Goal: Task Accomplishment & Management: Complete application form

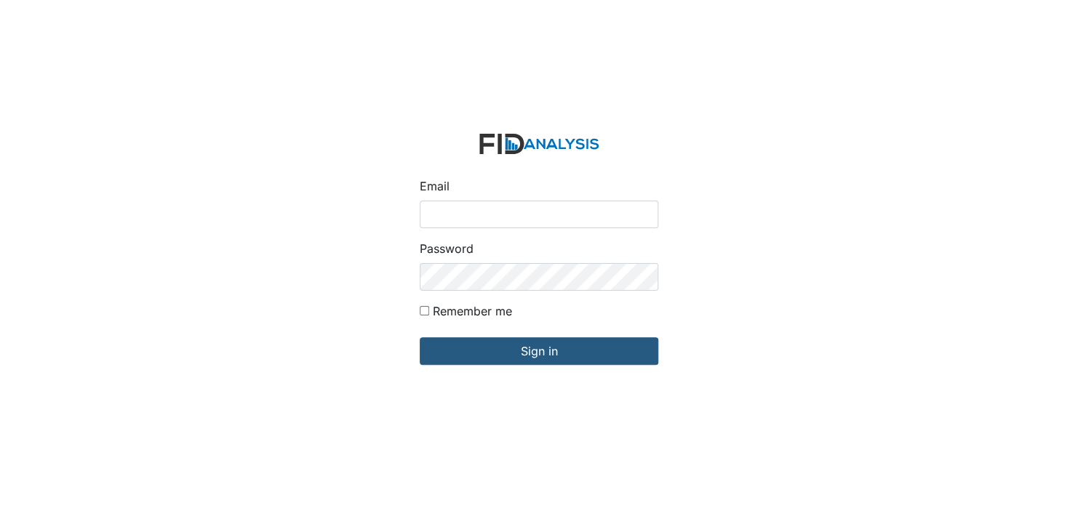
click at [455, 220] on input "Email" at bounding box center [539, 215] width 239 height 28
type input "[EMAIL_ADDRESS][DOMAIN_NAME]"
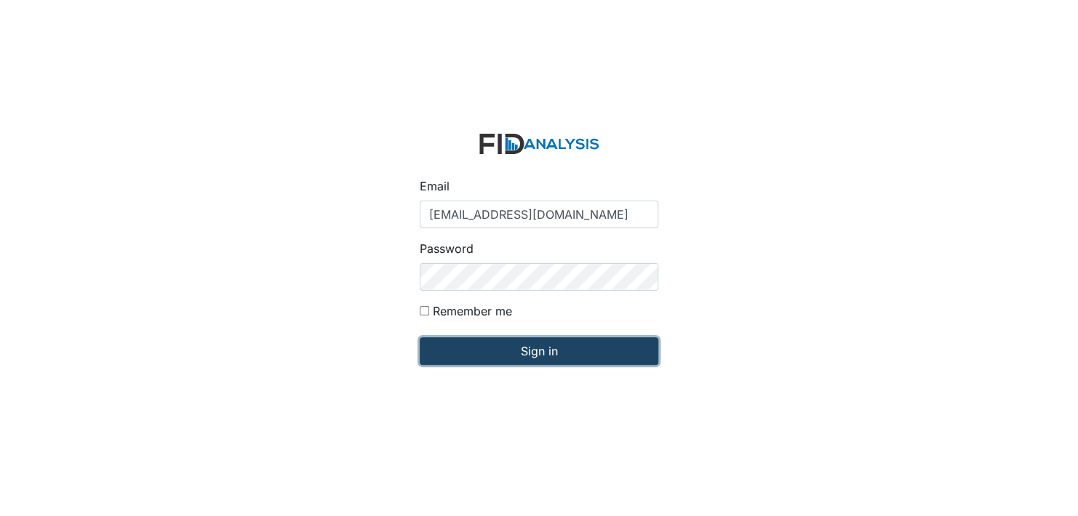
click at [541, 355] on input "Sign in" at bounding box center [539, 351] width 239 height 28
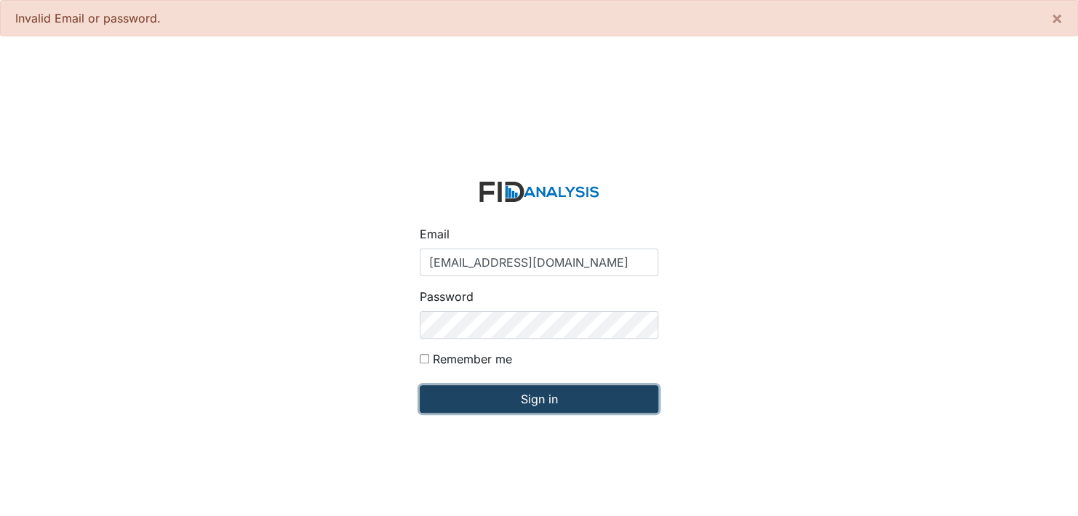
click at [505, 402] on input "Sign in" at bounding box center [539, 399] width 239 height 28
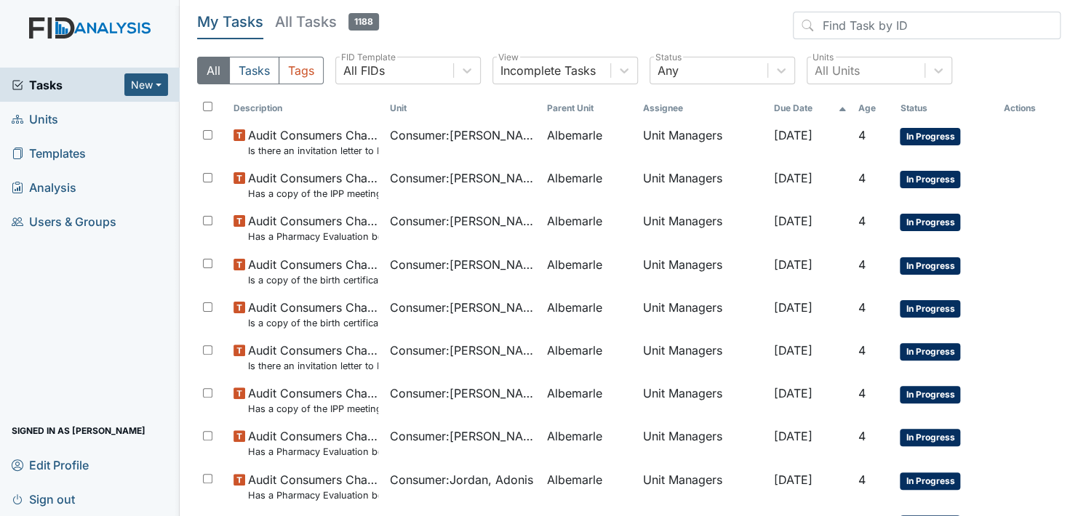
click at [79, 119] on link "Units" at bounding box center [90, 119] width 180 height 34
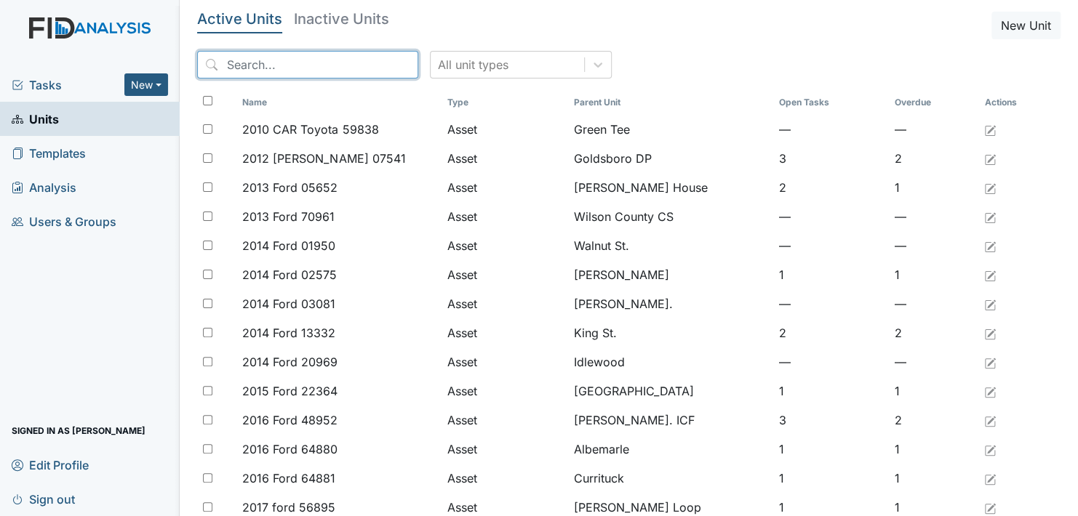
click at [247, 65] on input "search" at bounding box center [307, 65] width 221 height 28
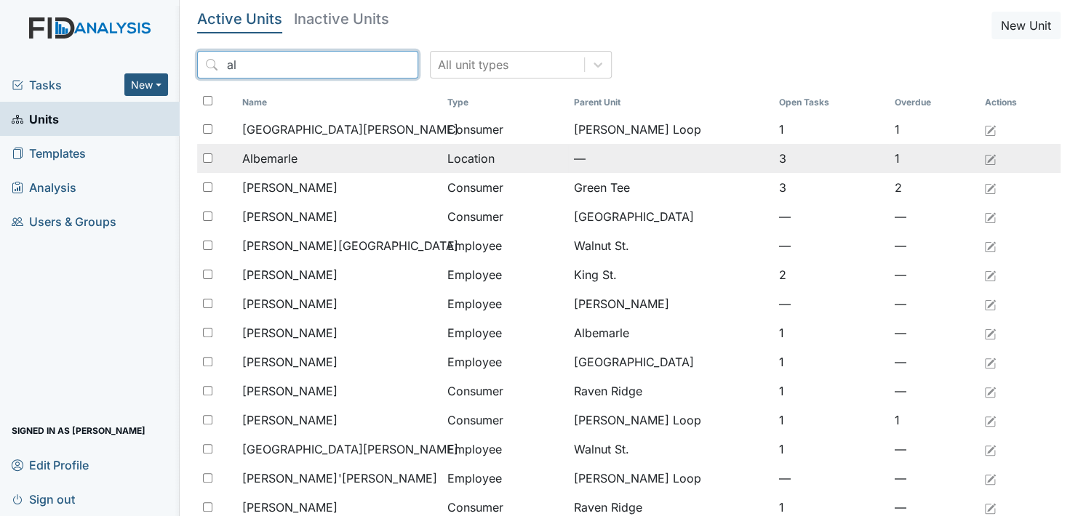
type input "al"
click at [260, 159] on span "Albemarle" at bounding box center [269, 158] width 55 height 17
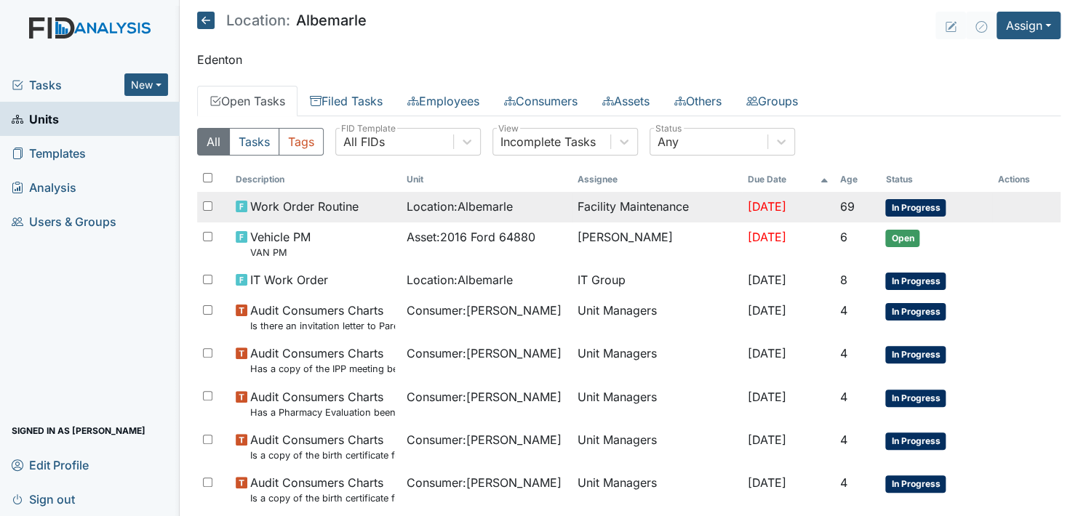
click at [920, 209] on span "In Progress" at bounding box center [915, 207] width 60 height 17
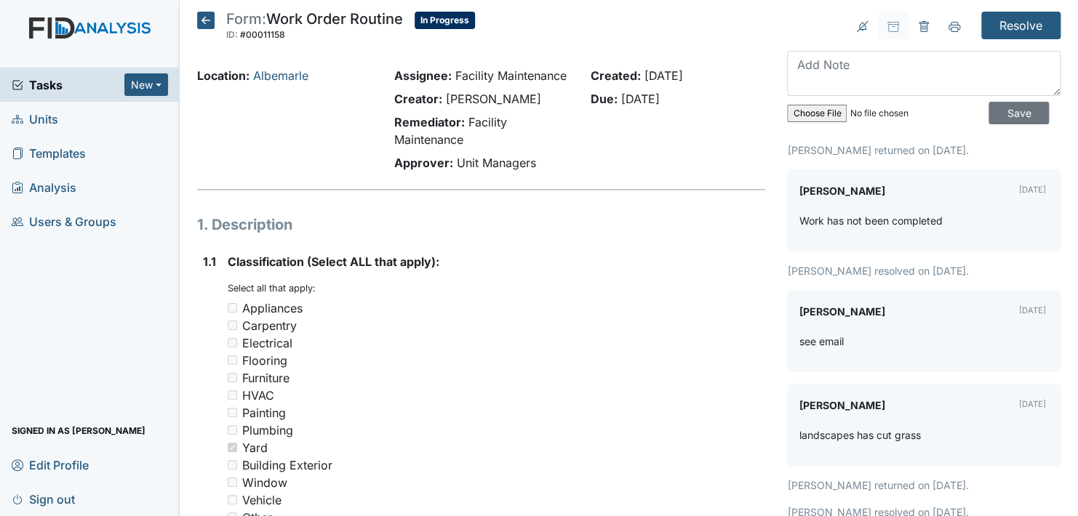
click at [202, 19] on icon at bounding box center [205, 20] width 17 height 17
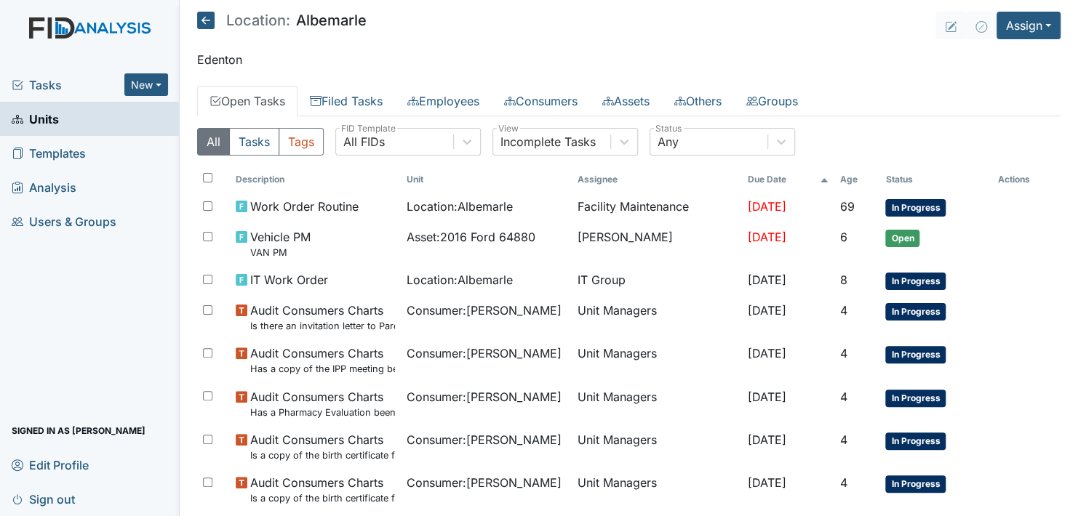
click at [111, 117] on link "Units" at bounding box center [90, 119] width 180 height 34
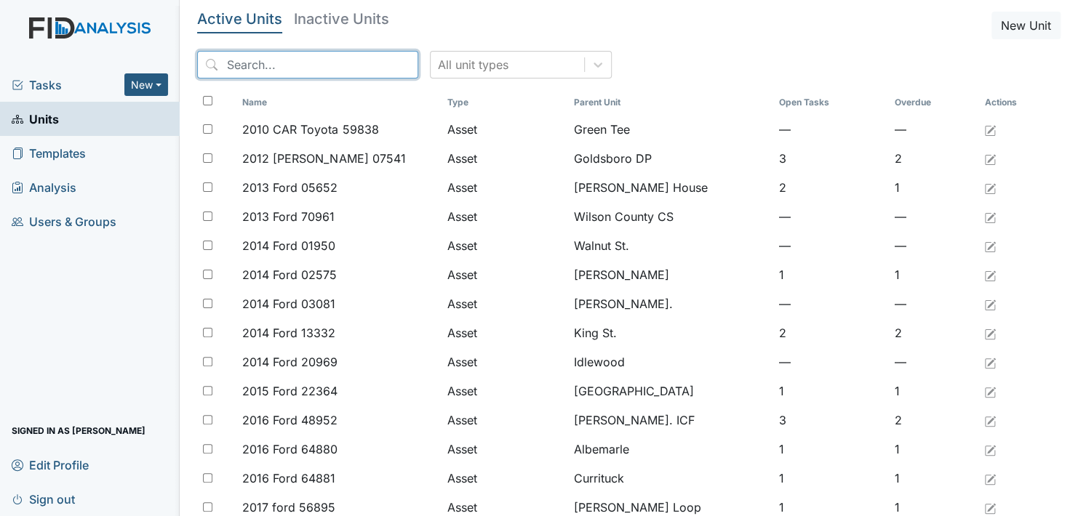
click at [270, 63] on input "search" at bounding box center [307, 65] width 221 height 28
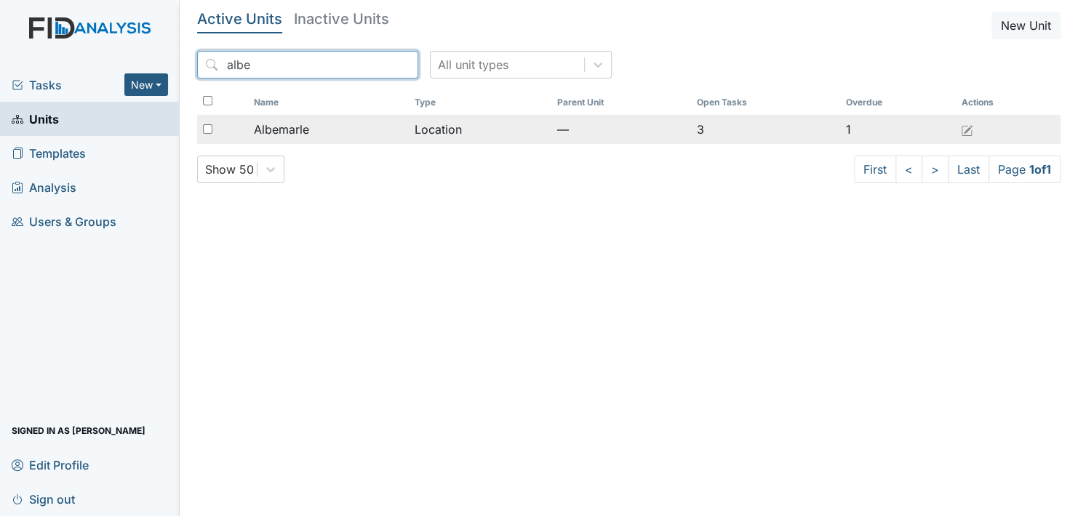
type input "albe"
click at [277, 131] on span "Albemarle" at bounding box center [281, 129] width 55 height 17
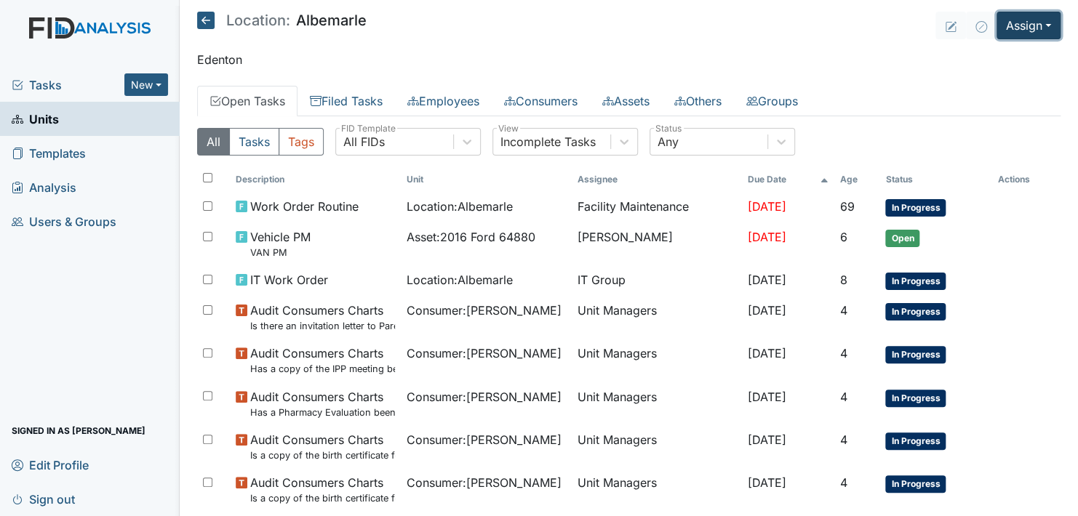
click at [1031, 24] on button "Assign" at bounding box center [1028, 26] width 64 height 28
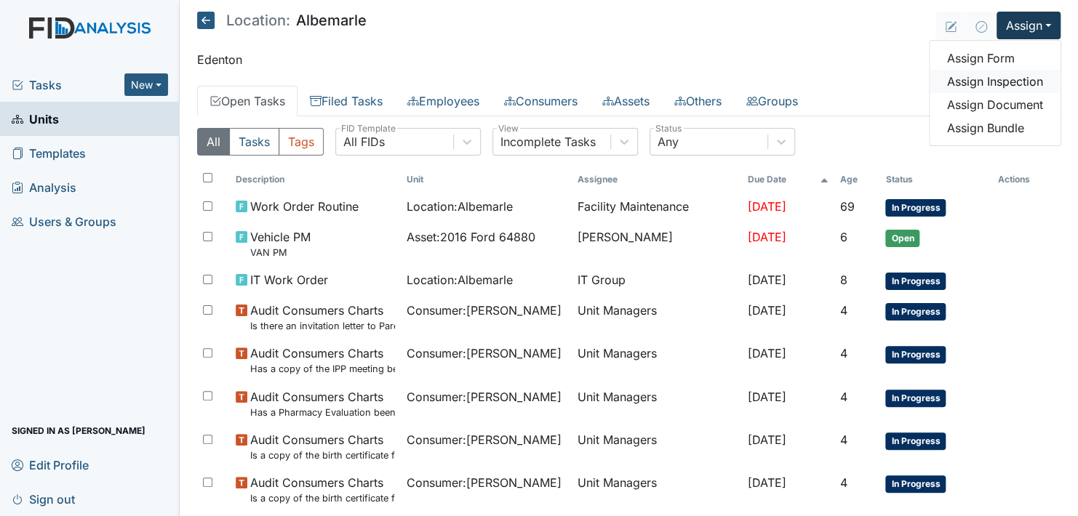
click at [1018, 80] on link "Assign Inspection" at bounding box center [995, 81] width 131 height 23
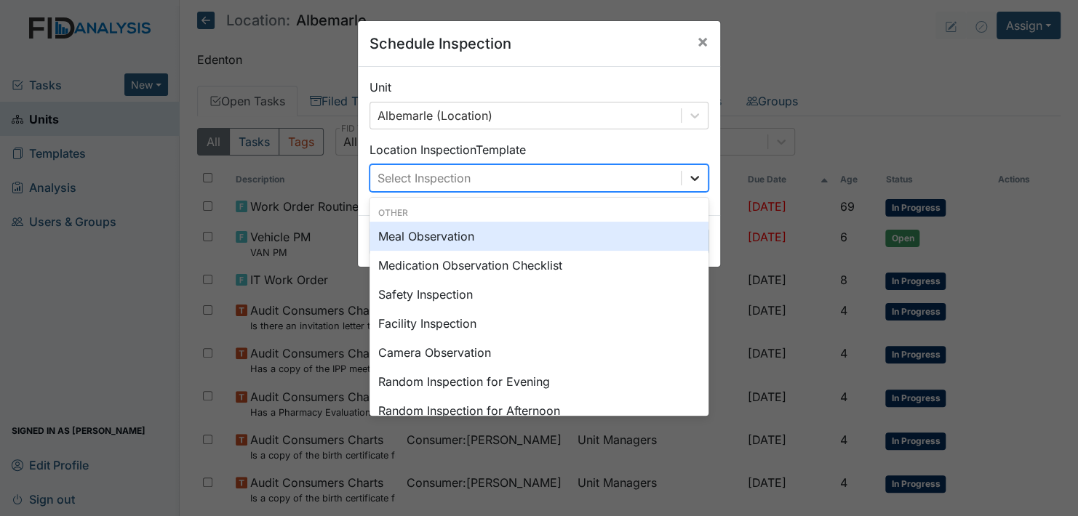
click at [687, 177] on icon at bounding box center [694, 178] width 15 height 15
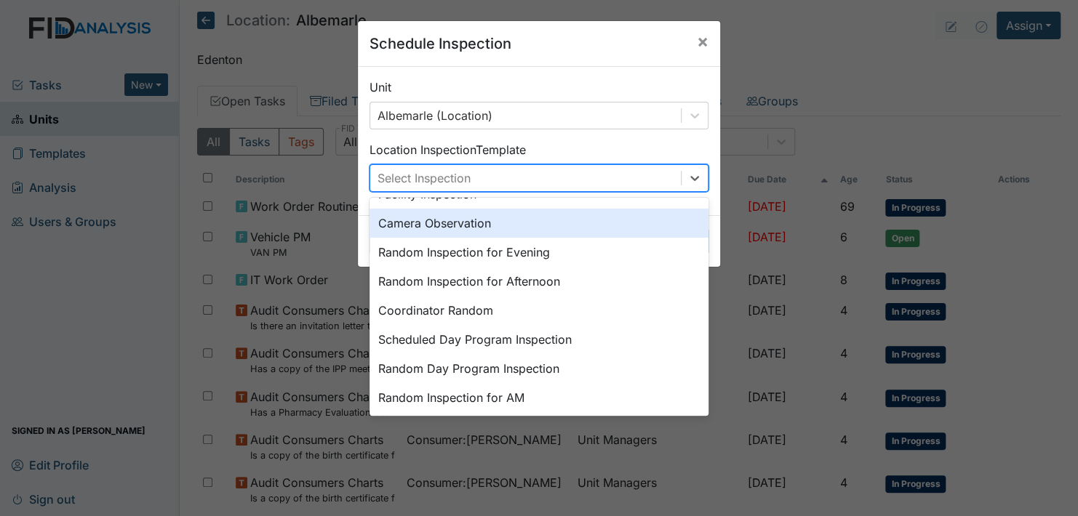
scroll to position [145, 0]
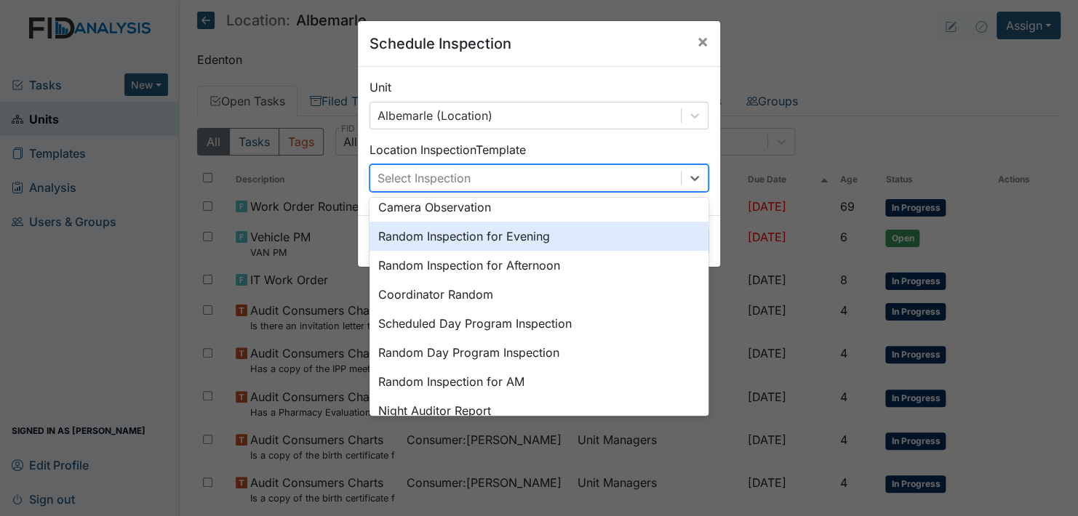
click at [555, 237] on div "Random Inspection for Evening" at bounding box center [538, 236] width 339 height 29
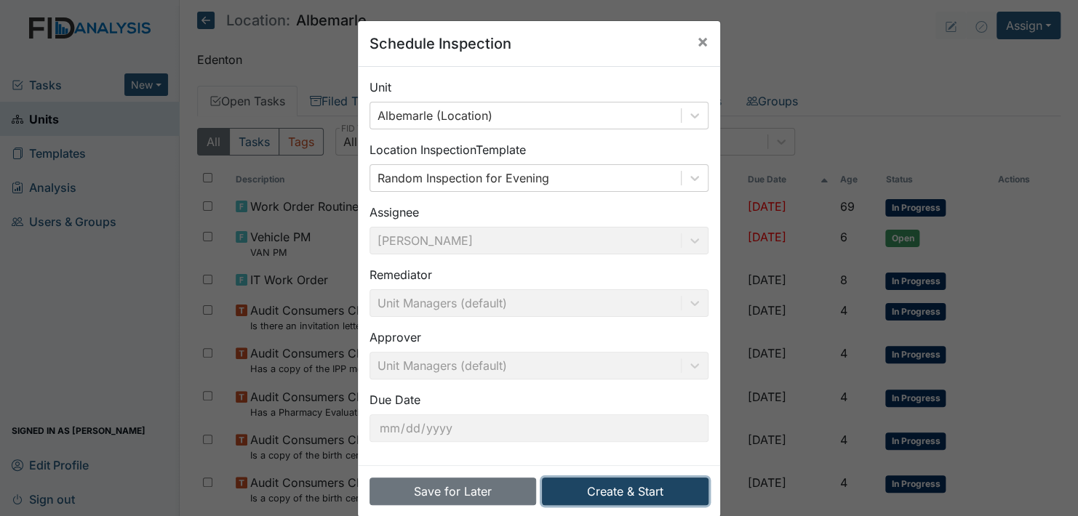
click at [629, 496] on button "Create & Start" at bounding box center [625, 492] width 167 height 28
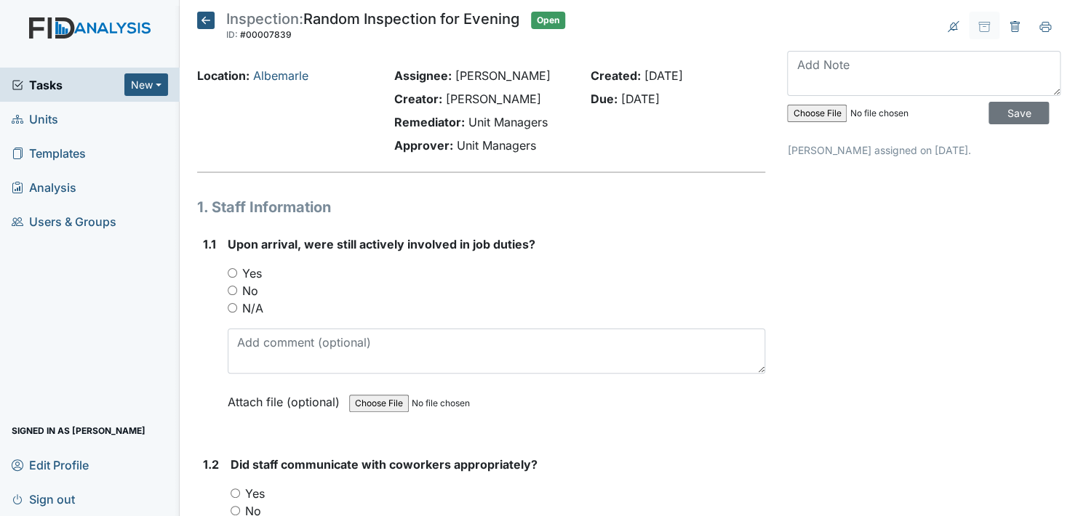
click at [233, 271] on input "Yes" at bounding box center [232, 272] width 9 height 9
radio input "true"
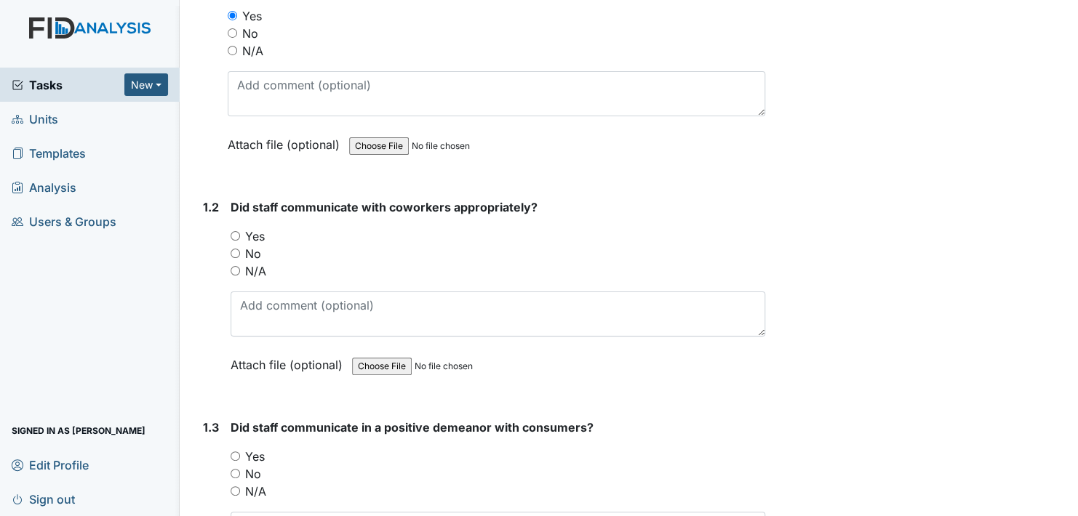
scroll to position [218, 0]
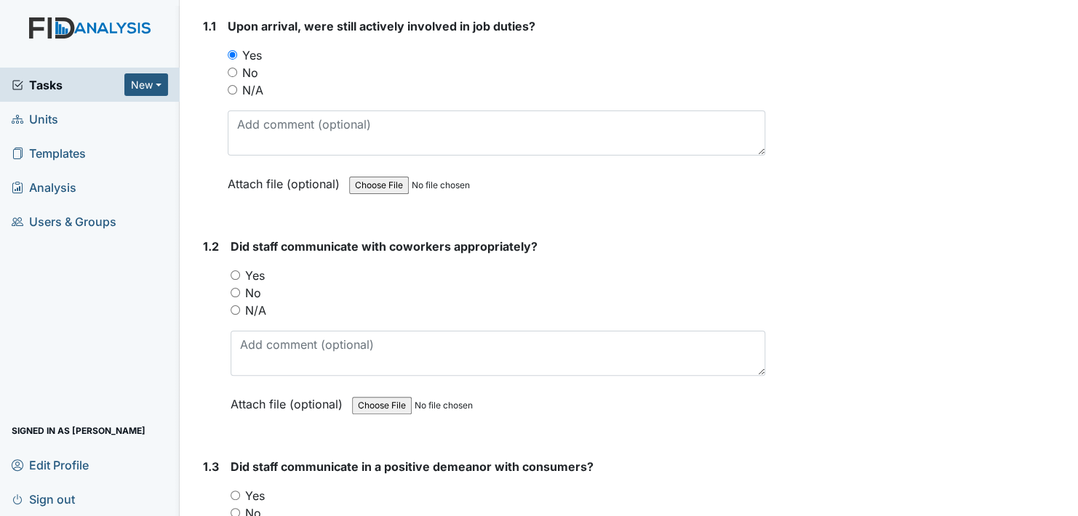
click at [235, 274] on input "Yes" at bounding box center [235, 275] width 9 height 9
radio input "true"
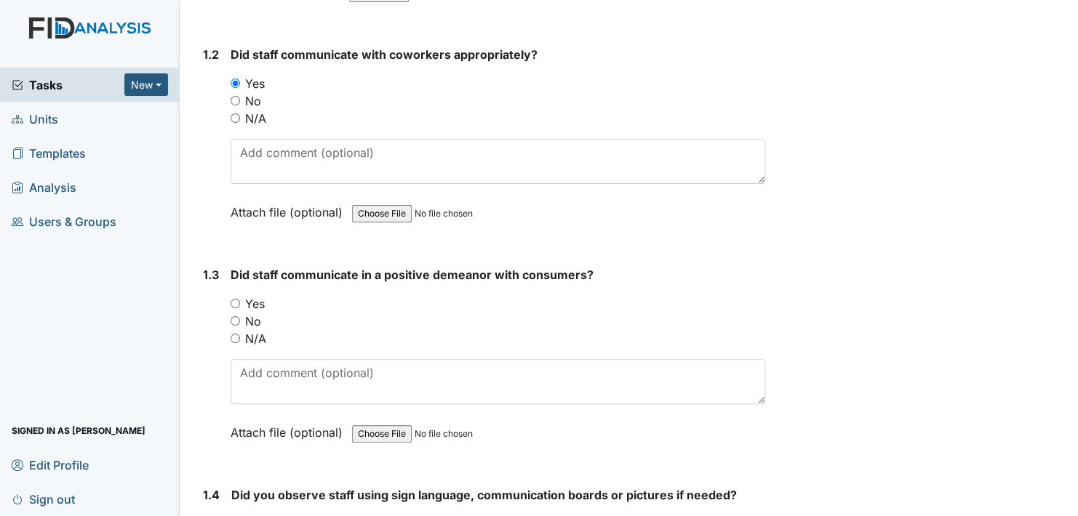
scroll to position [436, 0]
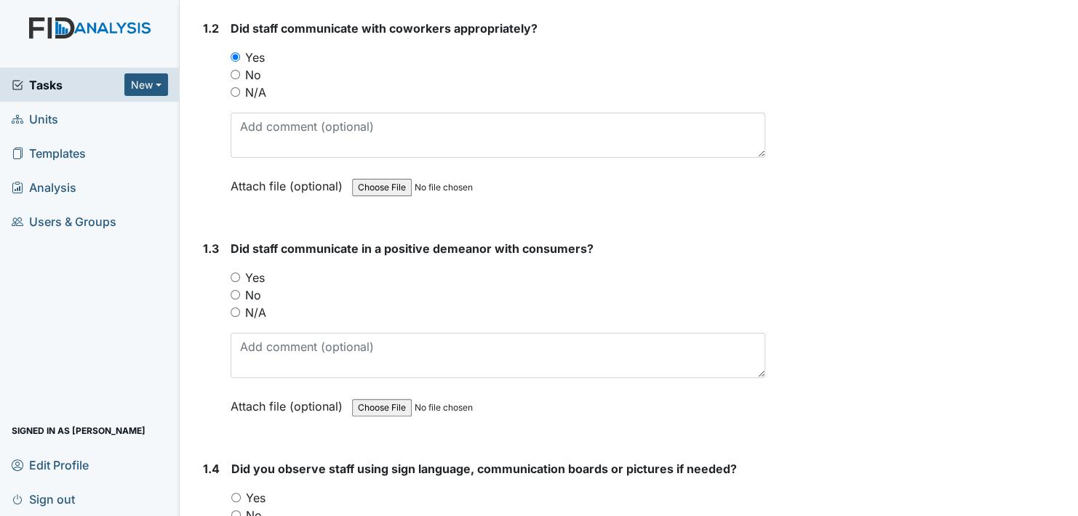
click at [235, 273] on input "Yes" at bounding box center [235, 277] width 9 height 9
radio input "true"
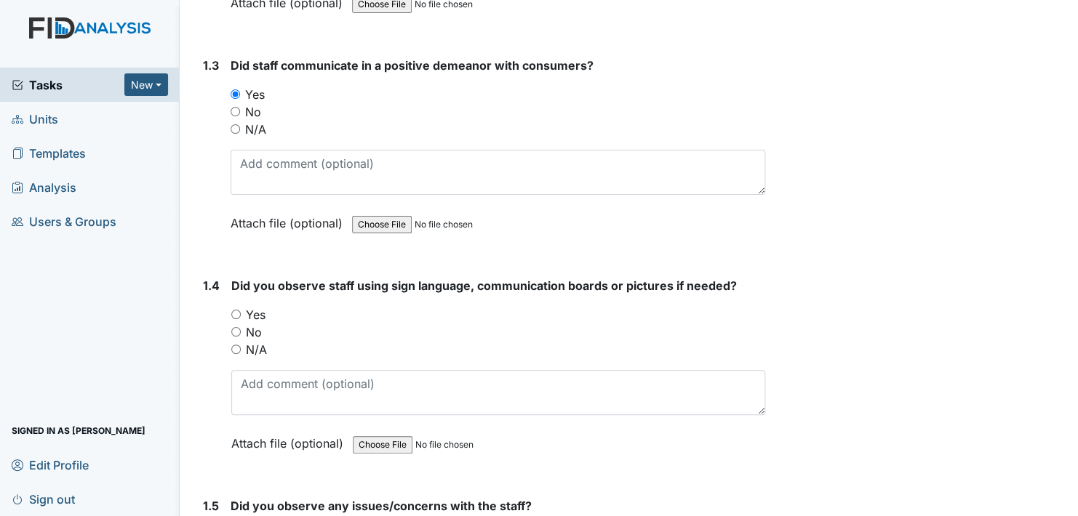
scroll to position [655, 0]
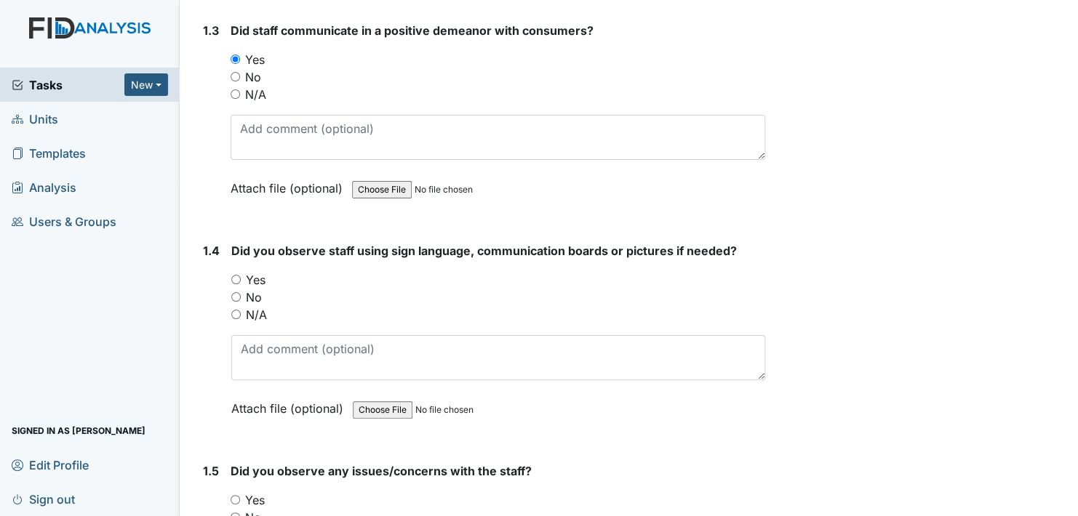
click at [239, 276] on input "Yes" at bounding box center [235, 279] width 9 height 9
radio input "true"
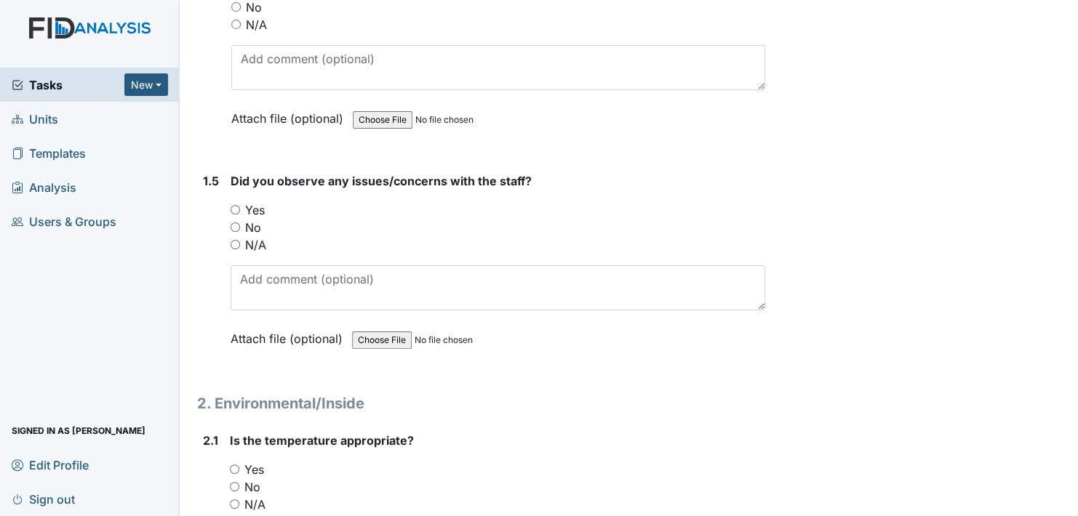
scroll to position [946, 0]
click at [233, 222] on input "No" at bounding box center [235, 226] width 9 height 9
radio input "true"
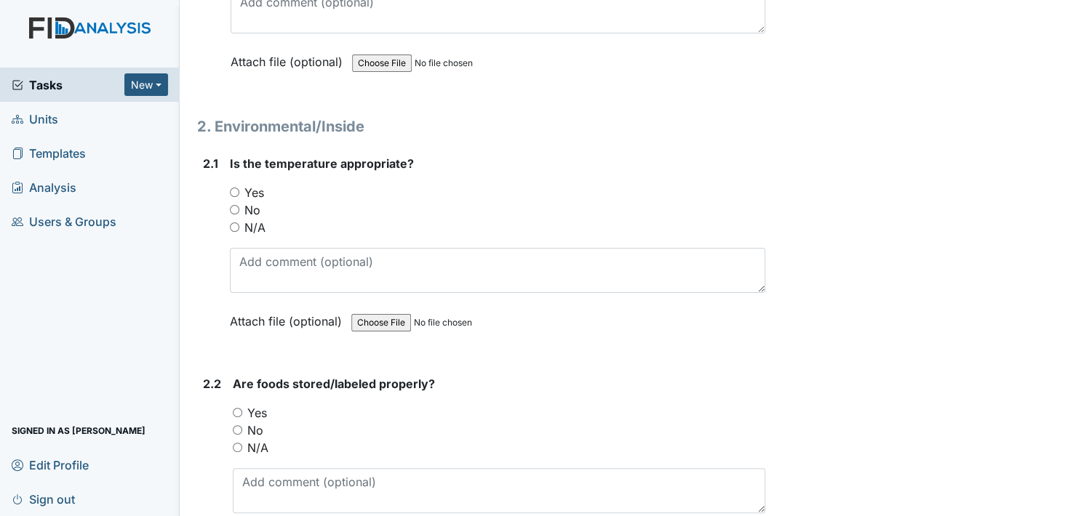
scroll to position [1237, 0]
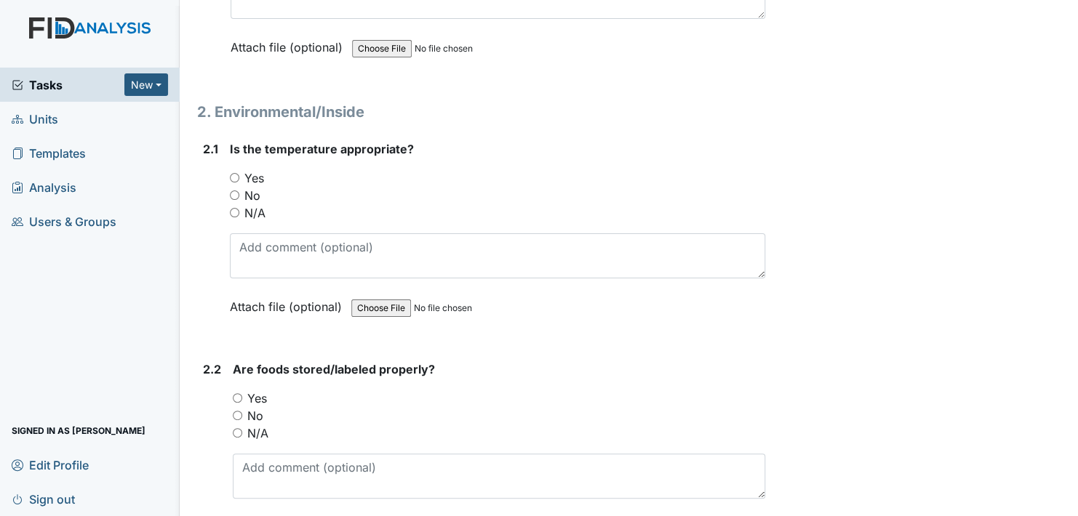
click at [233, 174] on input "Yes" at bounding box center [234, 177] width 9 height 9
radio input "true"
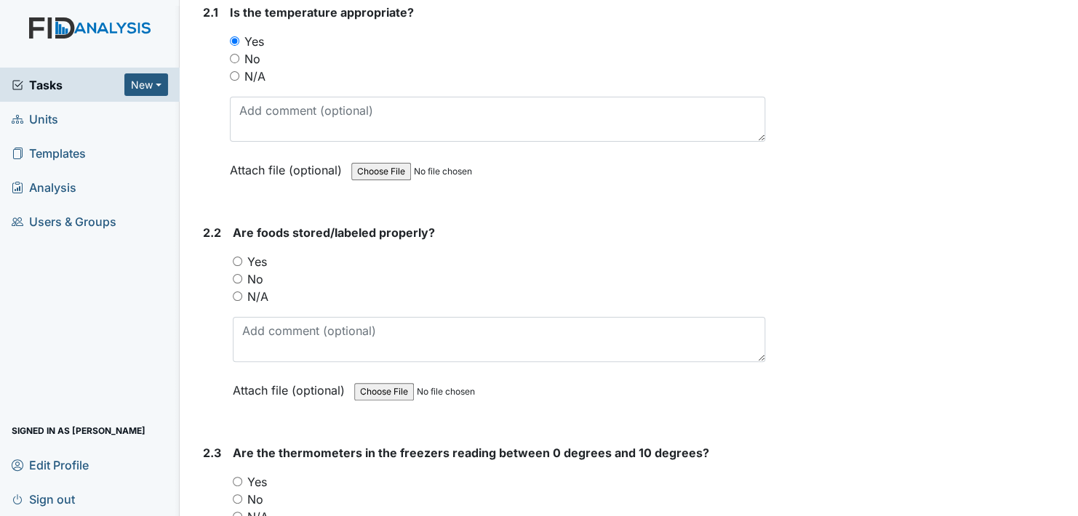
scroll to position [1382, 0]
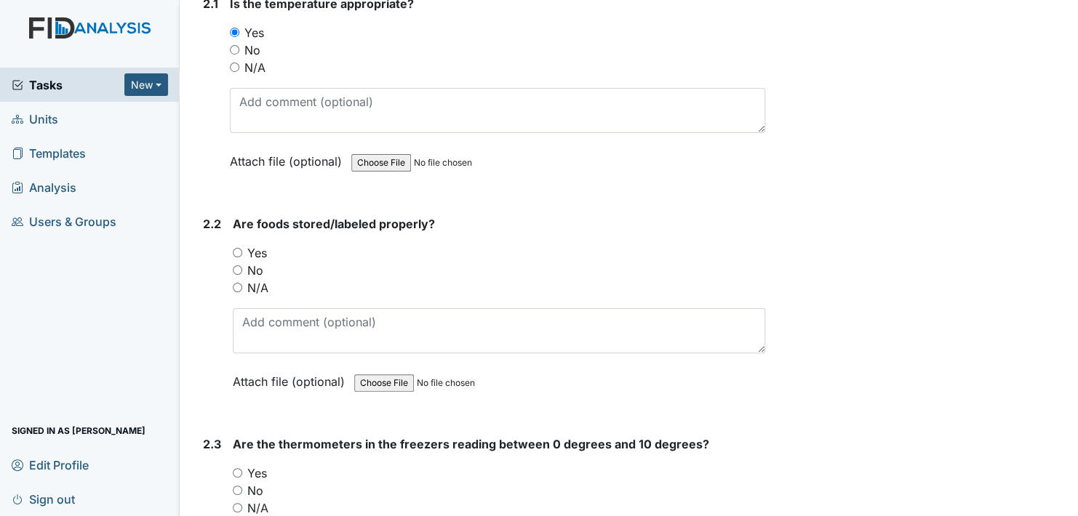
click at [239, 248] on input "Yes" at bounding box center [237, 252] width 9 height 9
radio input "true"
drag, startPoint x: 239, startPoint y: 464, endPoint x: 320, endPoint y: 458, distance: 81.7
click at [239, 468] on input "Yes" at bounding box center [237, 472] width 9 height 9
radio input "true"
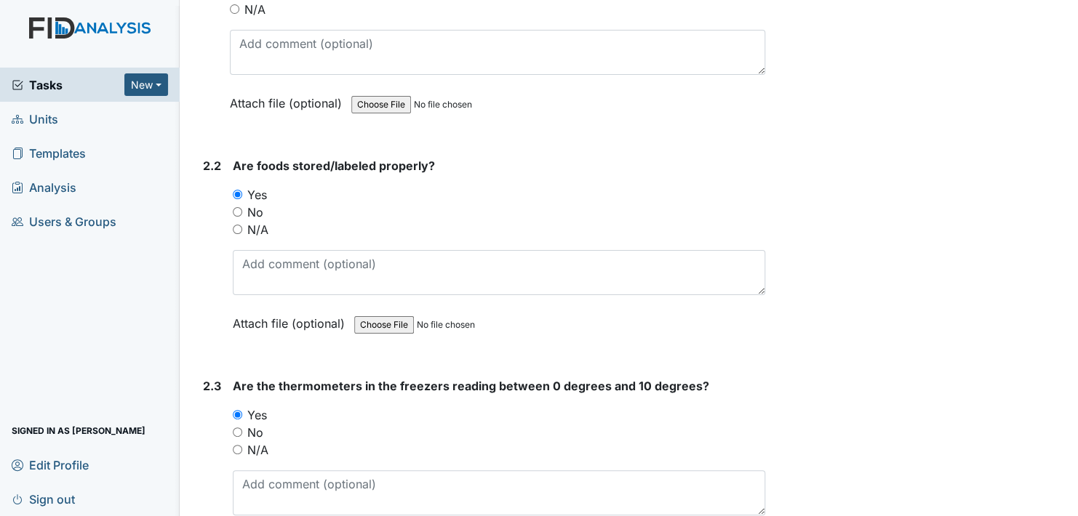
scroll to position [1673, 0]
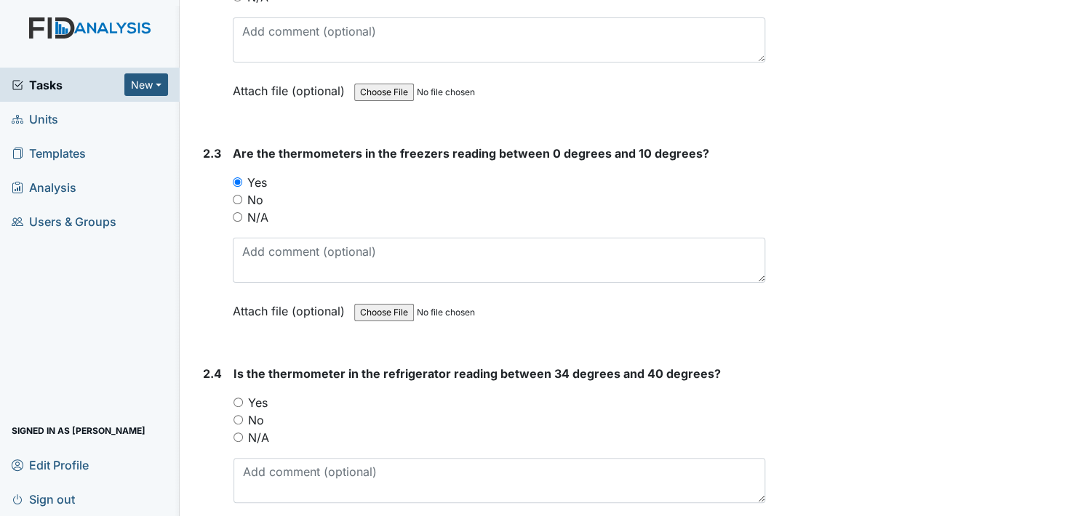
click at [238, 398] on input "Yes" at bounding box center [237, 402] width 9 height 9
radio input "true"
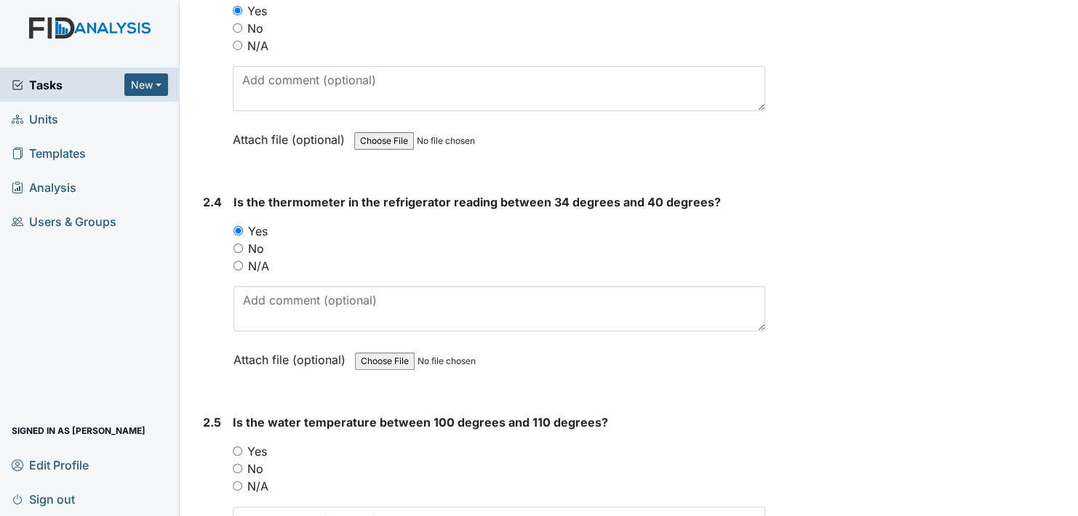
scroll to position [1891, 0]
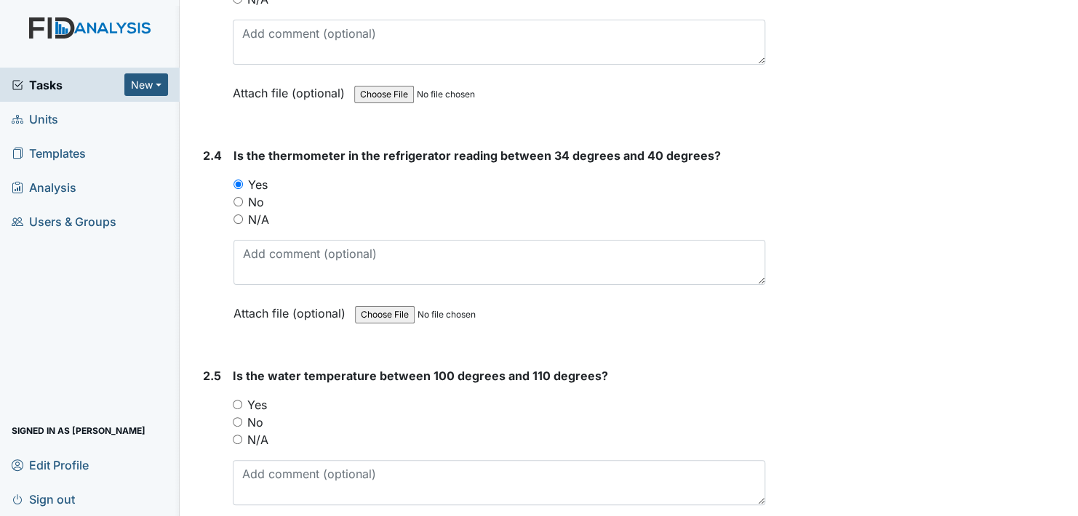
click at [236, 400] on input "Yes" at bounding box center [237, 404] width 9 height 9
radio input "true"
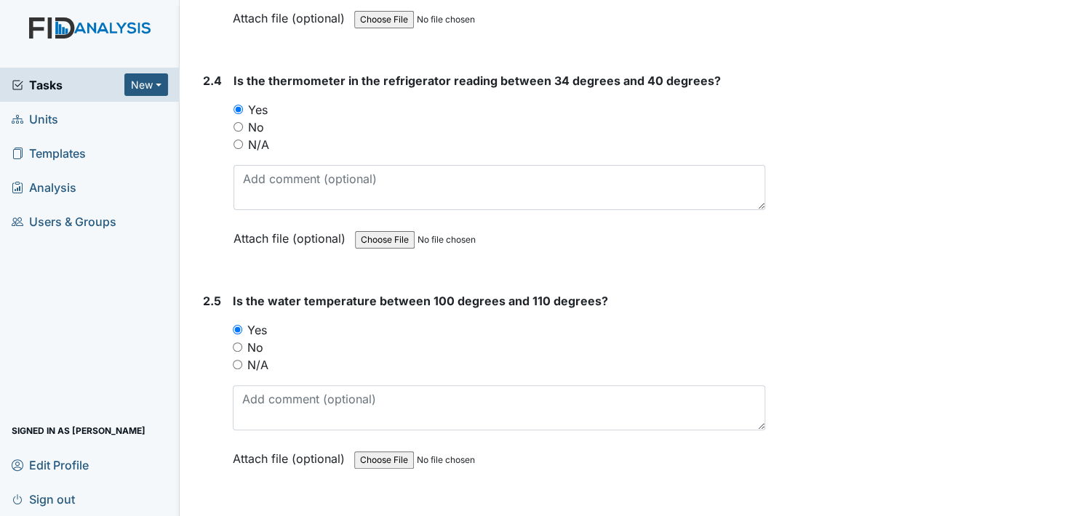
scroll to position [2109, 0]
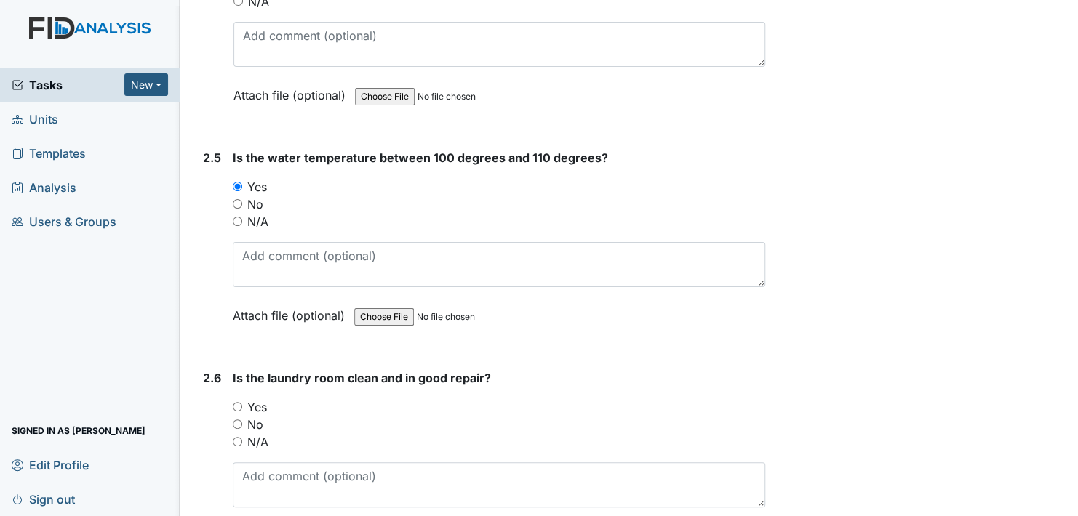
click at [239, 402] on input "Yes" at bounding box center [237, 406] width 9 height 9
radio input "true"
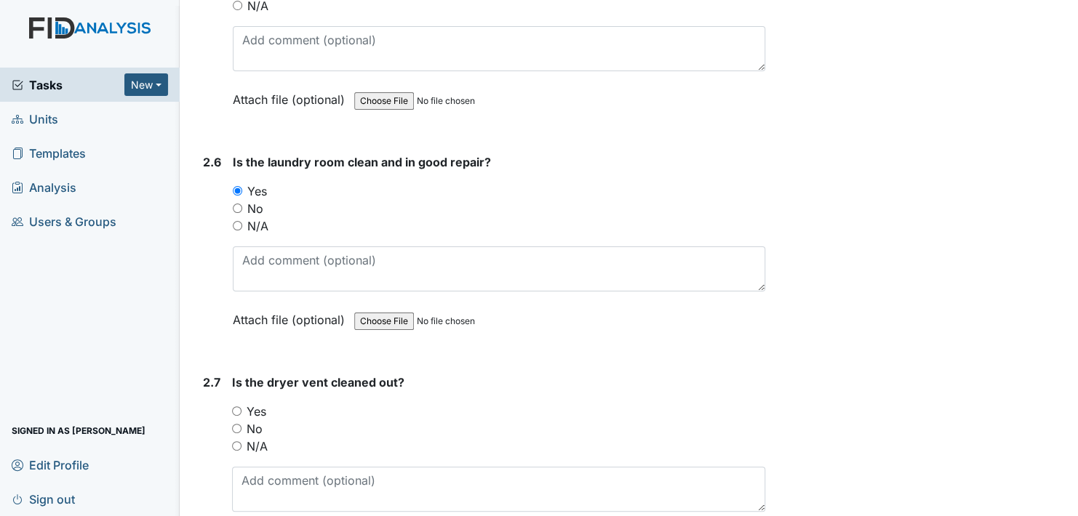
scroll to position [2328, 0]
click at [239, 404] on input "Yes" at bounding box center [236, 408] width 9 height 9
radio input "true"
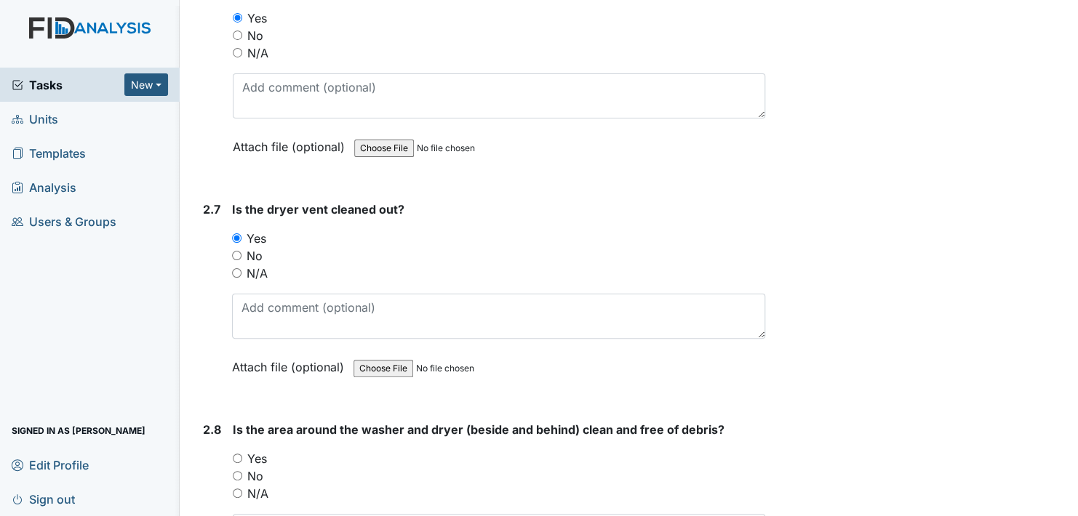
scroll to position [2546, 0]
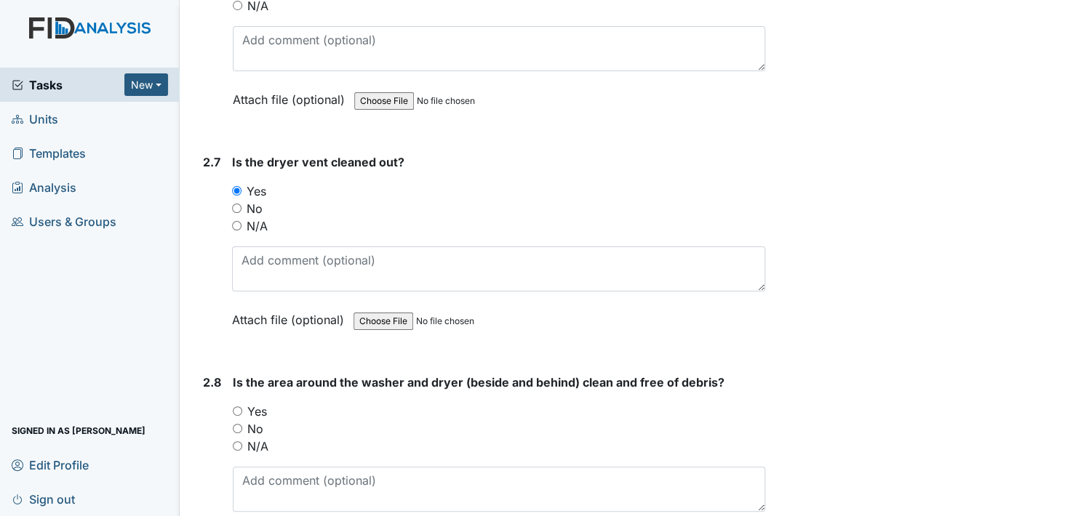
click at [239, 407] on input "Yes" at bounding box center [237, 411] width 9 height 9
radio input "true"
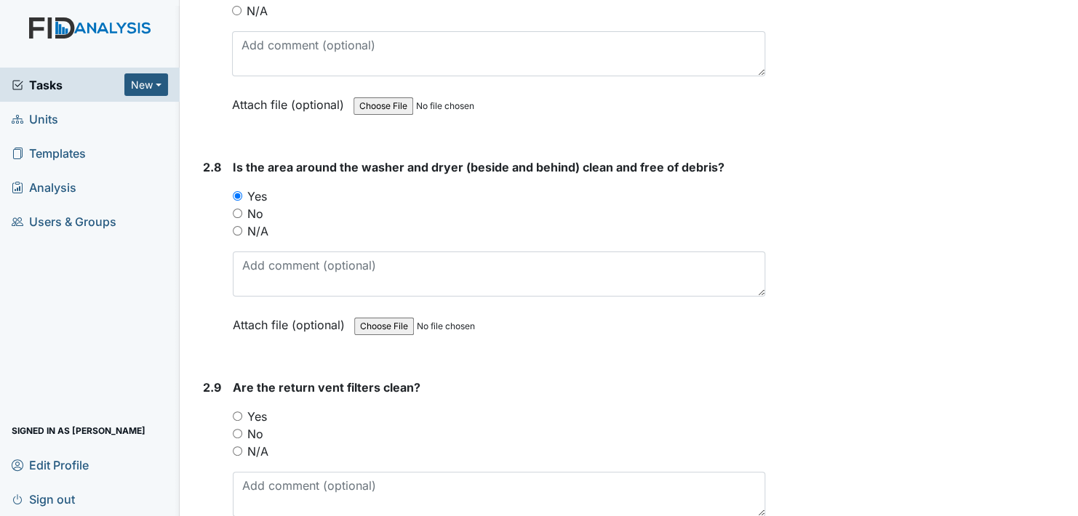
scroll to position [2764, 0]
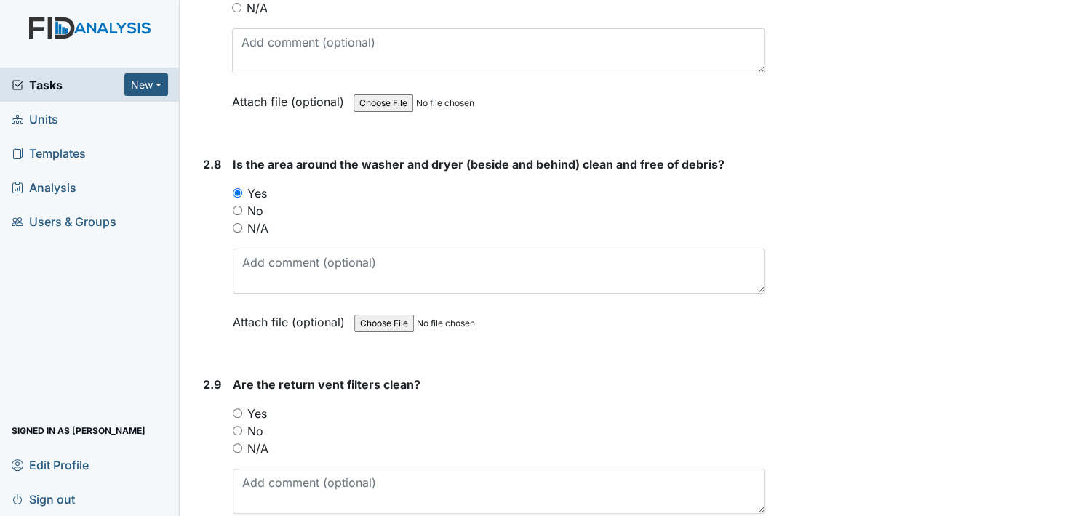
click at [238, 409] on input "Yes" at bounding box center [237, 413] width 9 height 9
radio input "true"
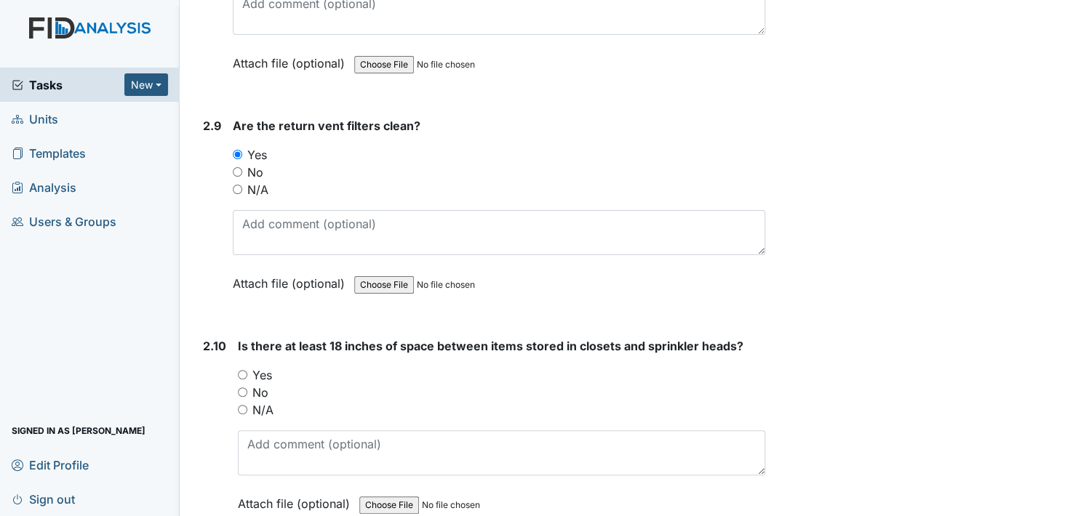
scroll to position [3055, 0]
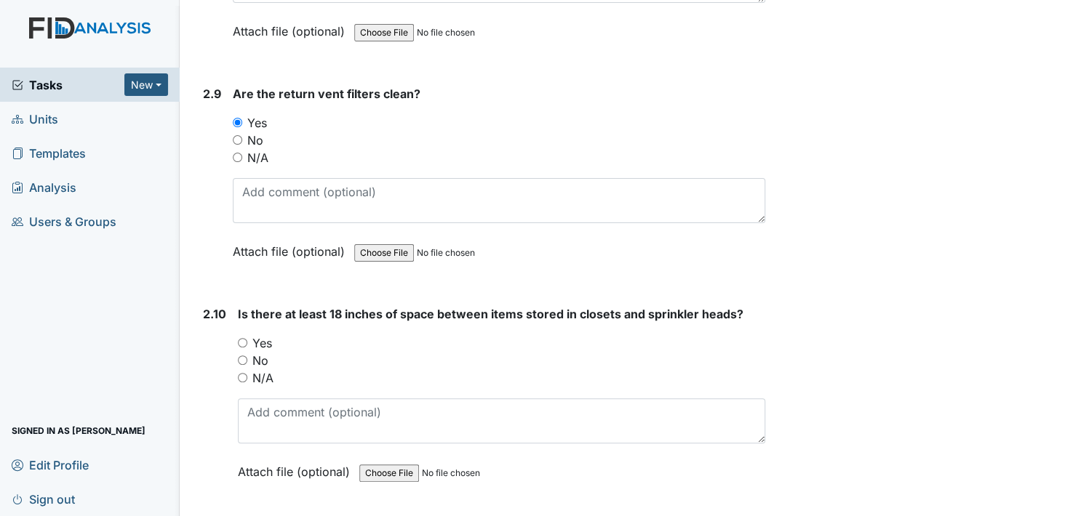
click at [244, 338] on input "Yes" at bounding box center [242, 342] width 9 height 9
radio input "true"
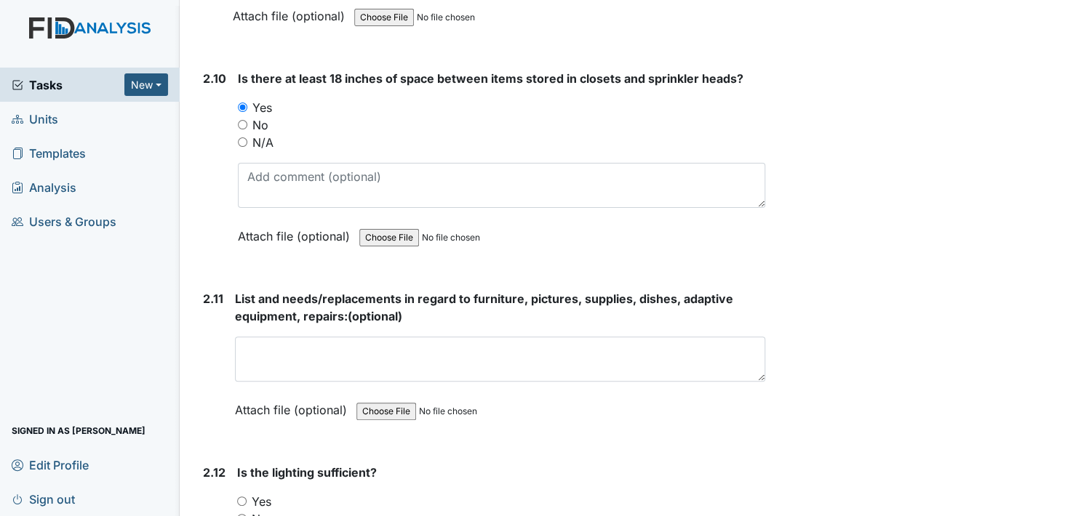
scroll to position [3346, 0]
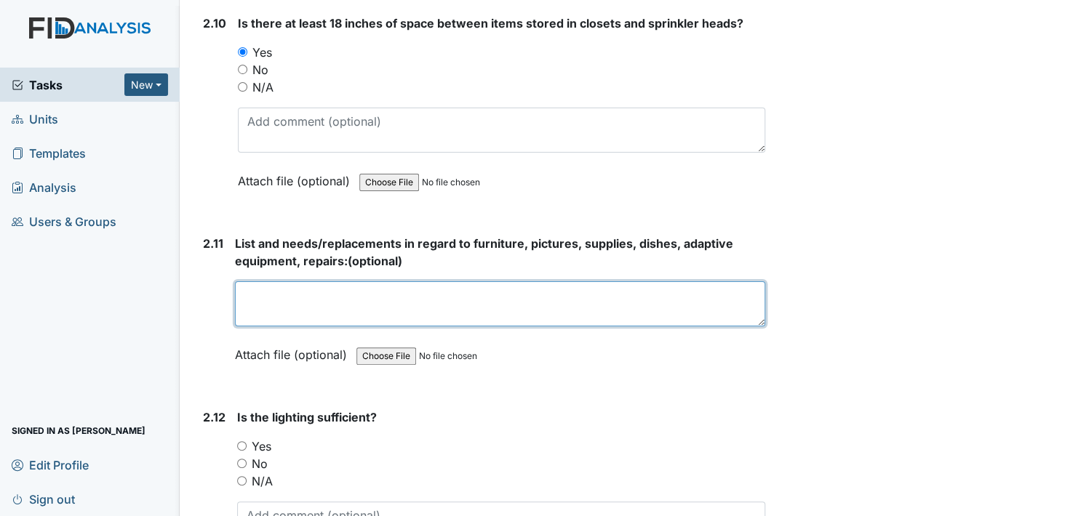
click at [288, 290] on textarea at bounding box center [500, 303] width 530 height 45
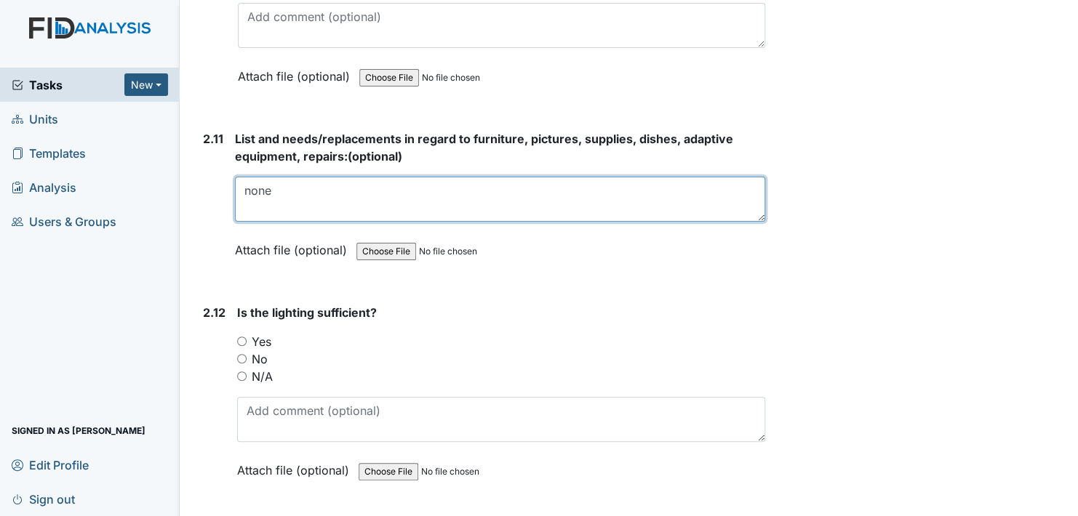
scroll to position [3491, 0]
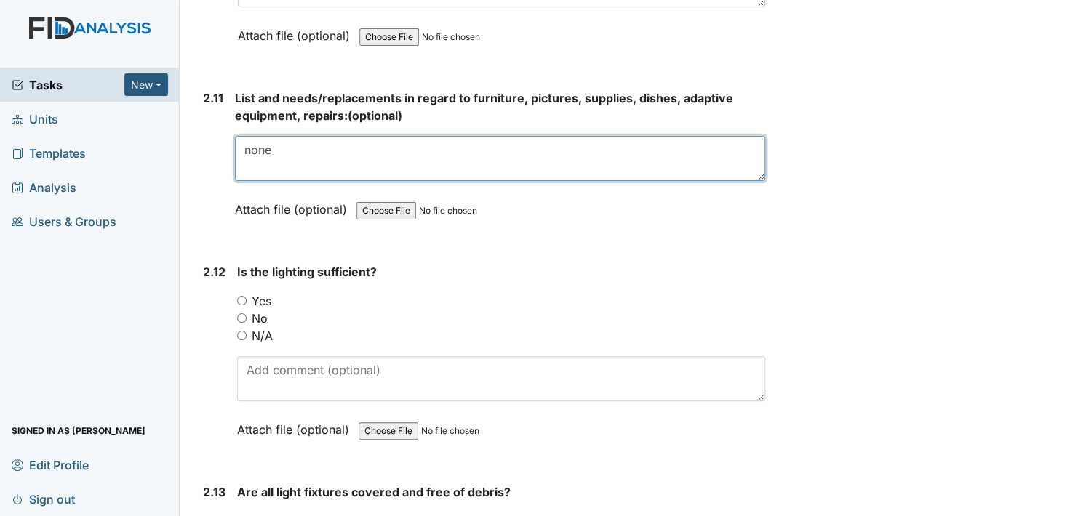
type textarea "none"
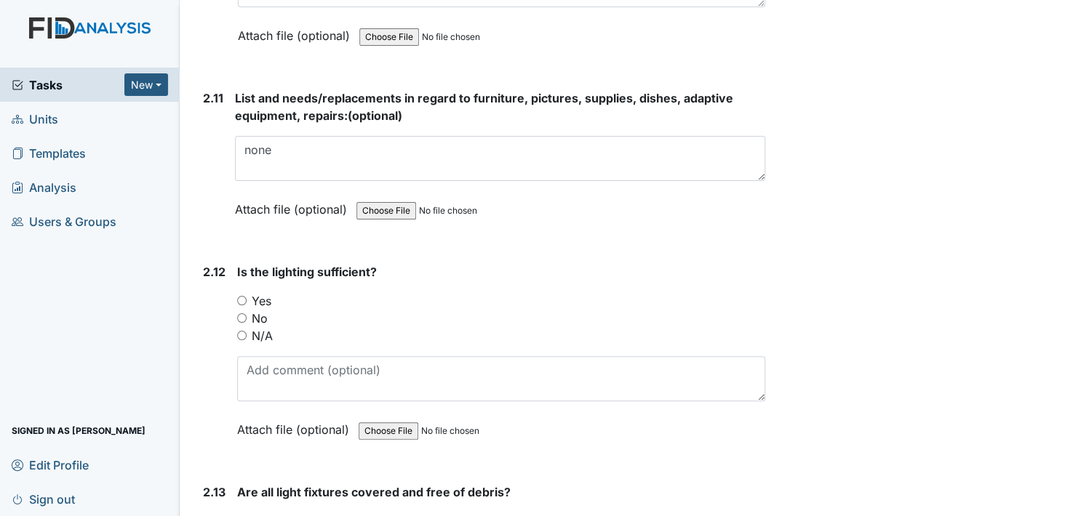
click at [241, 296] on input "Yes" at bounding box center [241, 300] width 9 height 9
radio input "true"
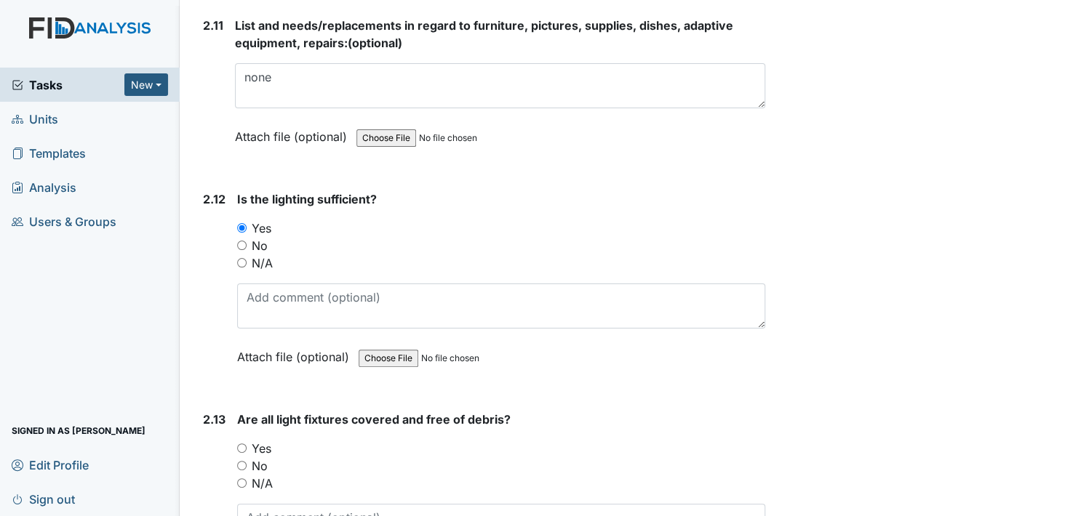
scroll to position [3637, 0]
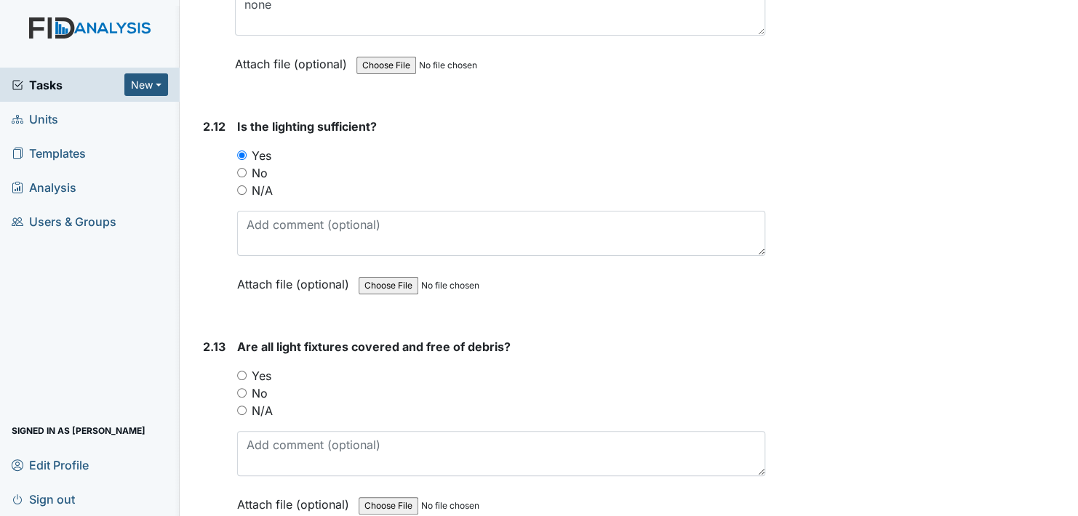
click at [243, 371] on input "Yes" at bounding box center [241, 375] width 9 height 9
radio input "true"
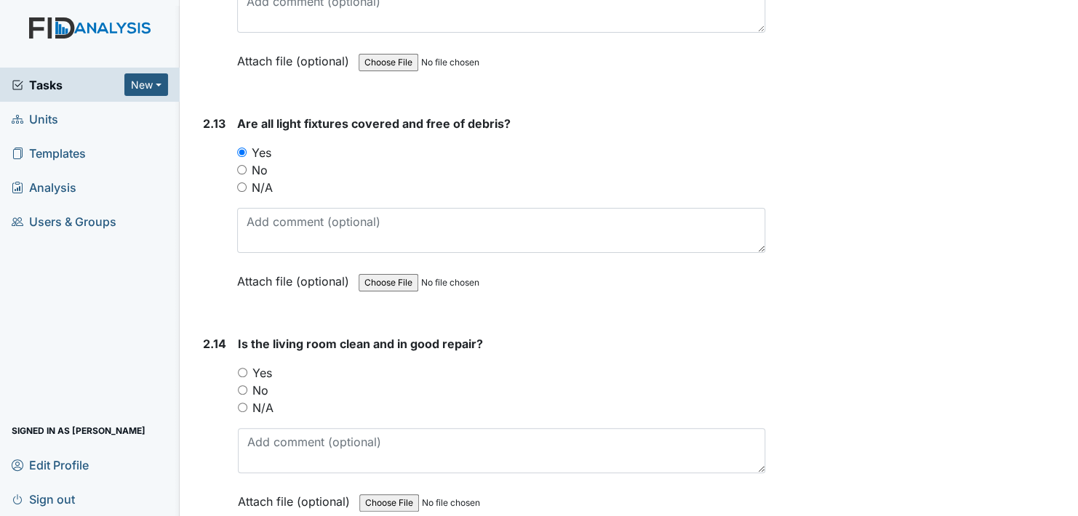
scroll to position [3928, 0]
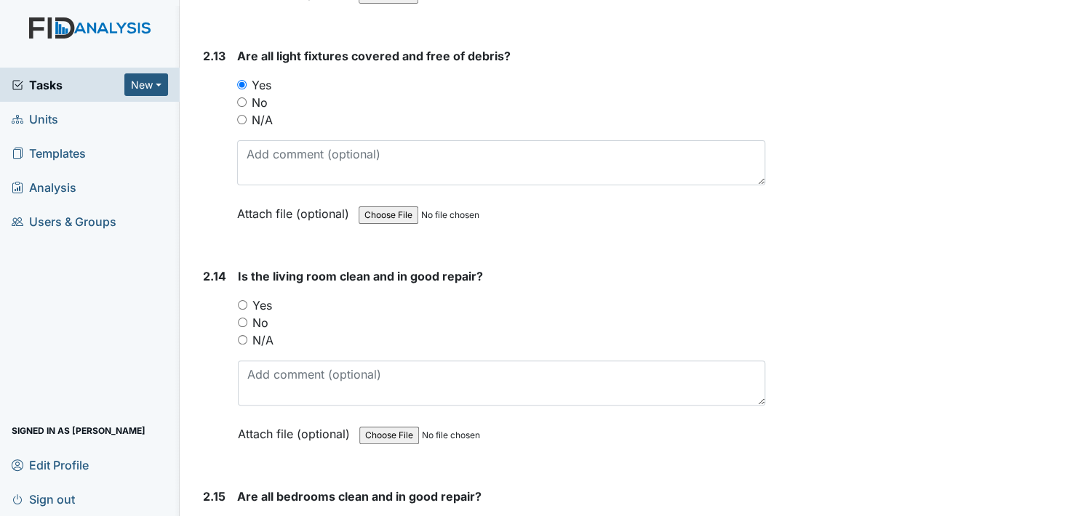
click at [244, 300] on input "Yes" at bounding box center [242, 304] width 9 height 9
radio input "true"
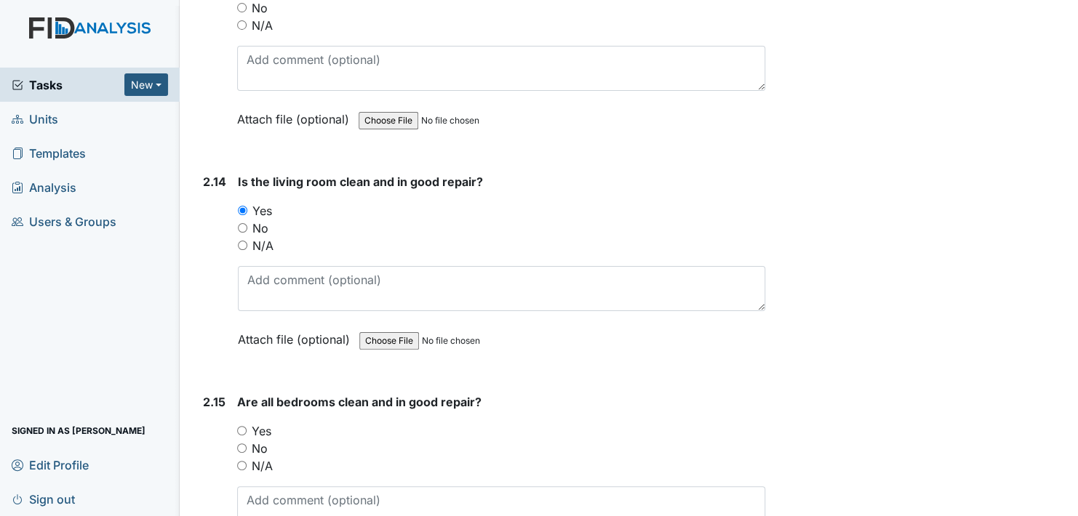
scroll to position [4146, 0]
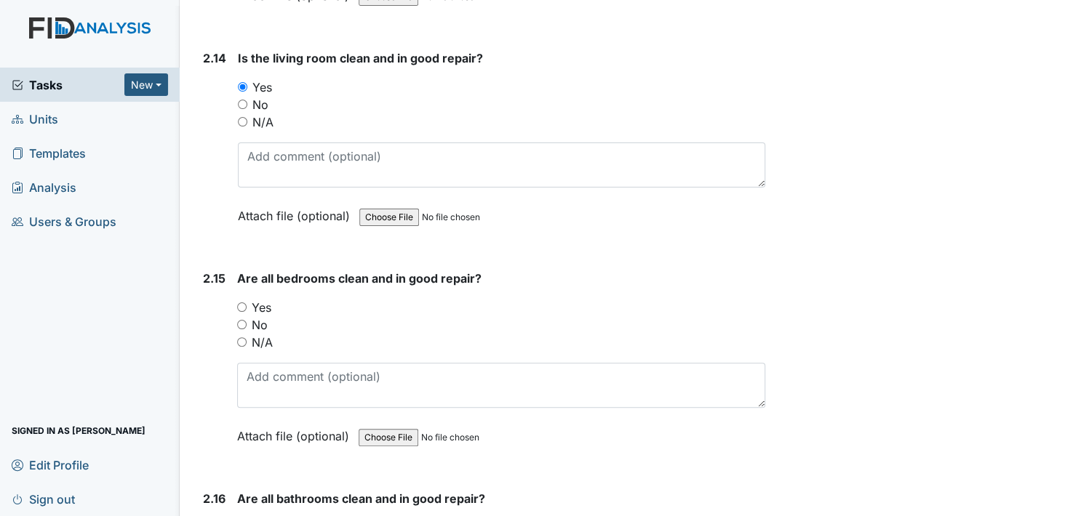
click at [241, 303] on input "Yes" at bounding box center [241, 307] width 9 height 9
radio input "true"
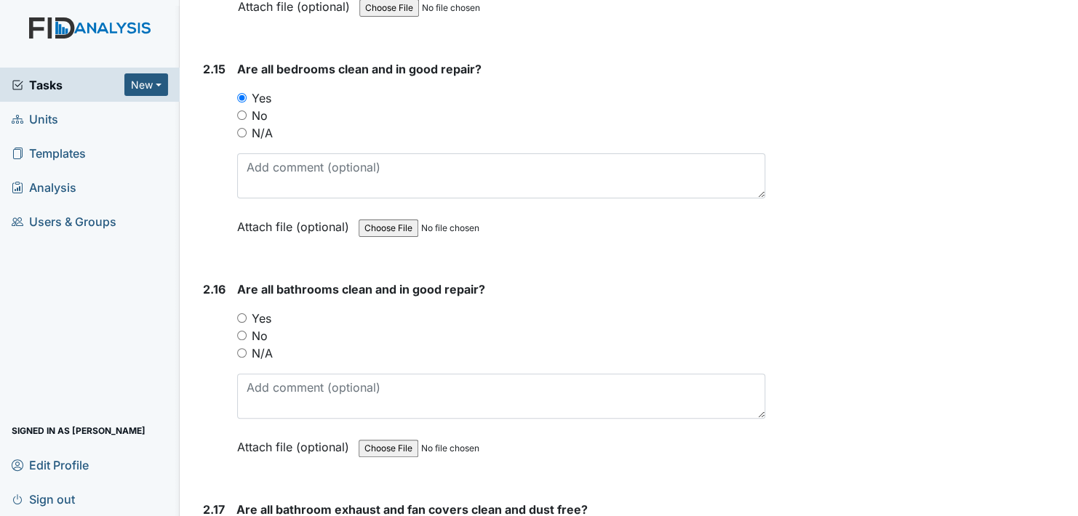
scroll to position [4364, 0]
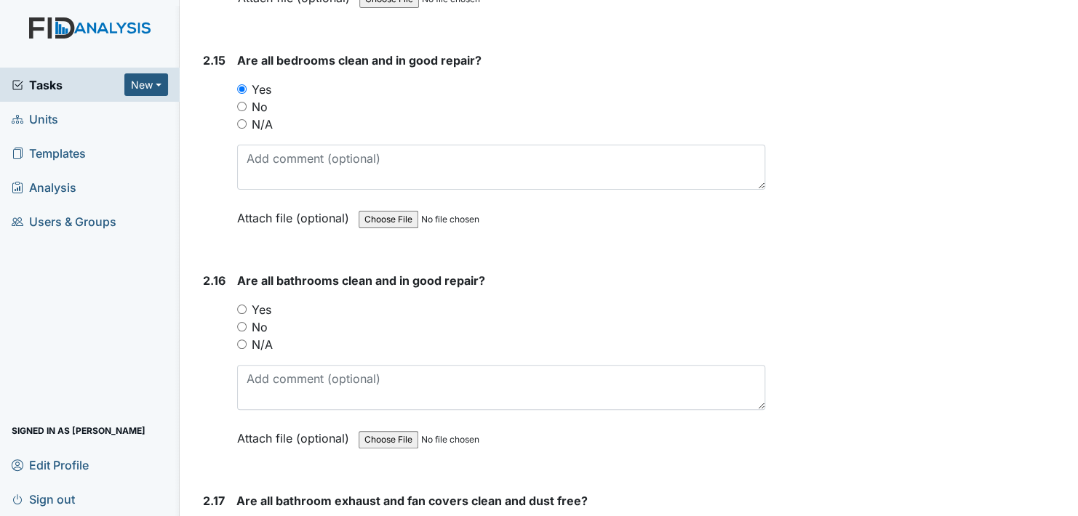
click at [242, 305] on input "Yes" at bounding box center [241, 309] width 9 height 9
radio input "true"
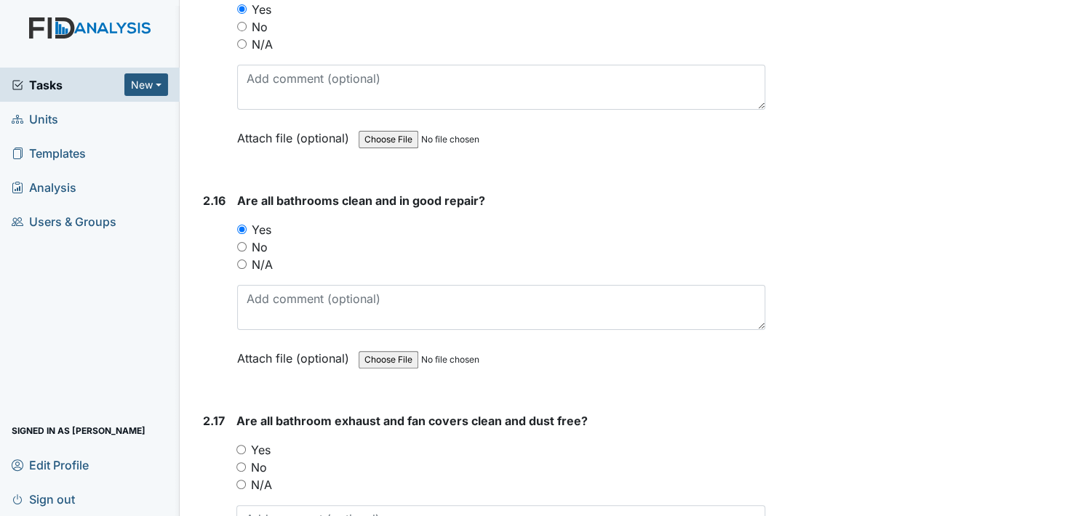
scroll to position [4582, 0]
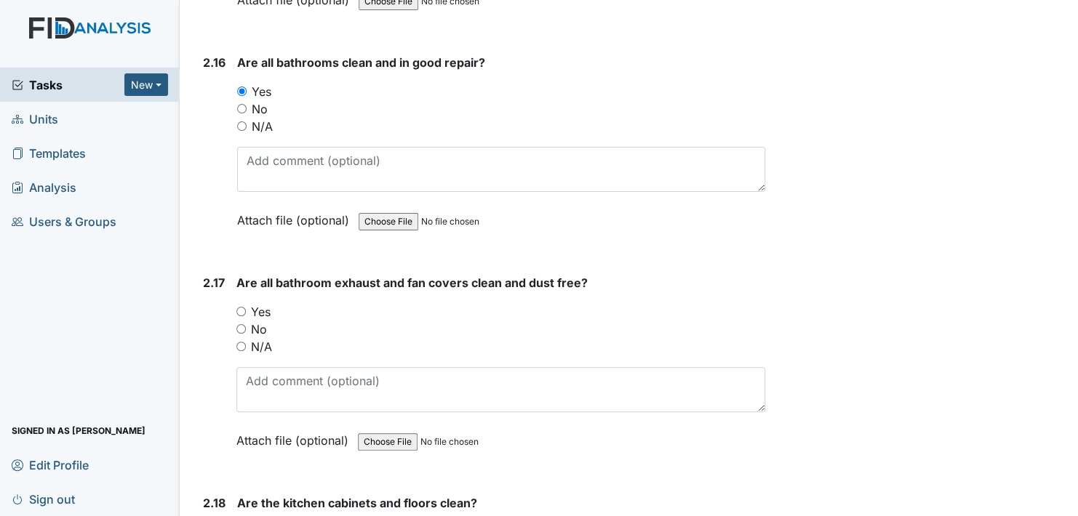
click at [241, 307] on input "Yes" at bounding box center [240, 311] width 9 height 9
radio input "true"
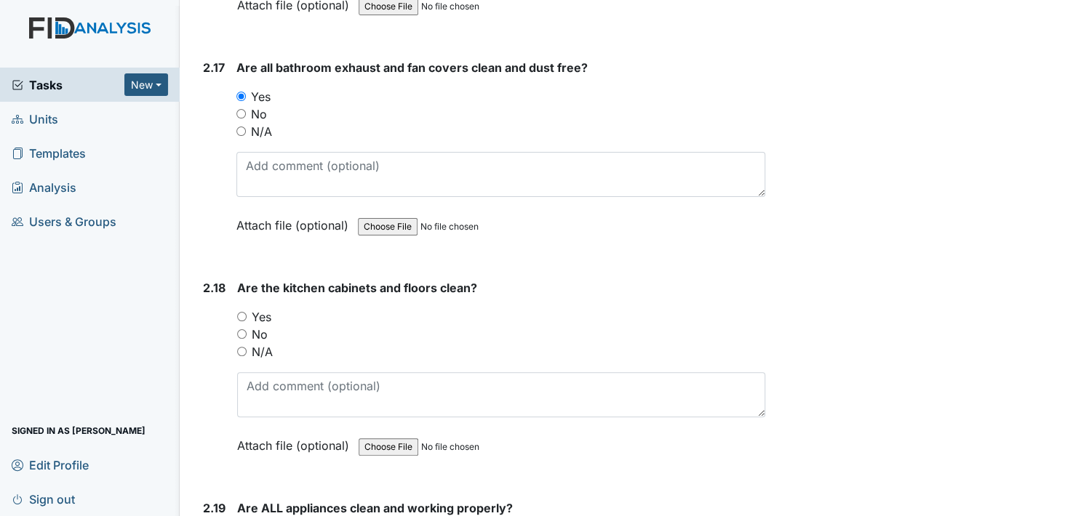
scroll to position [4801, 0]
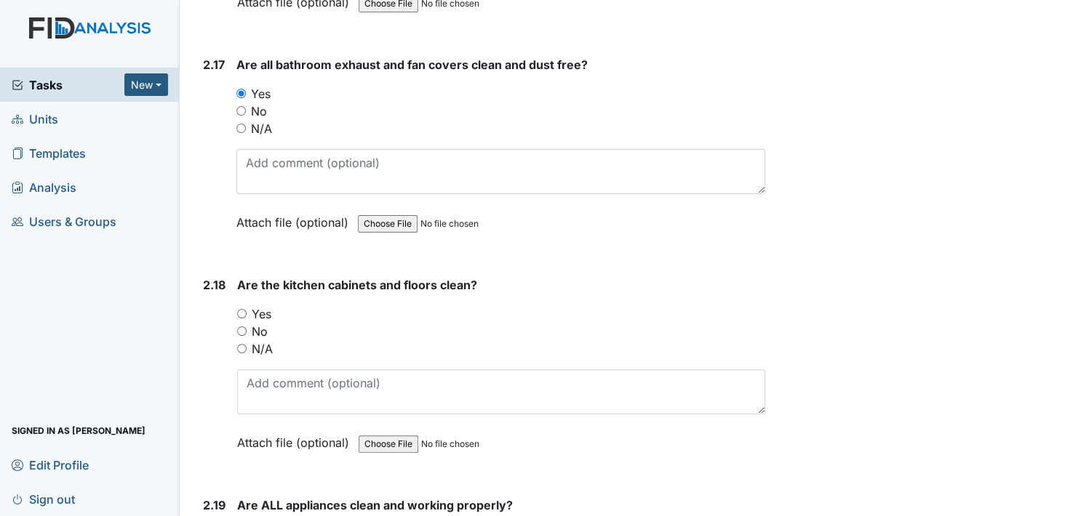
click at [241, 309] on input "Yes" at bounding box center [241, 313] width 9 height 9
radio input "true"
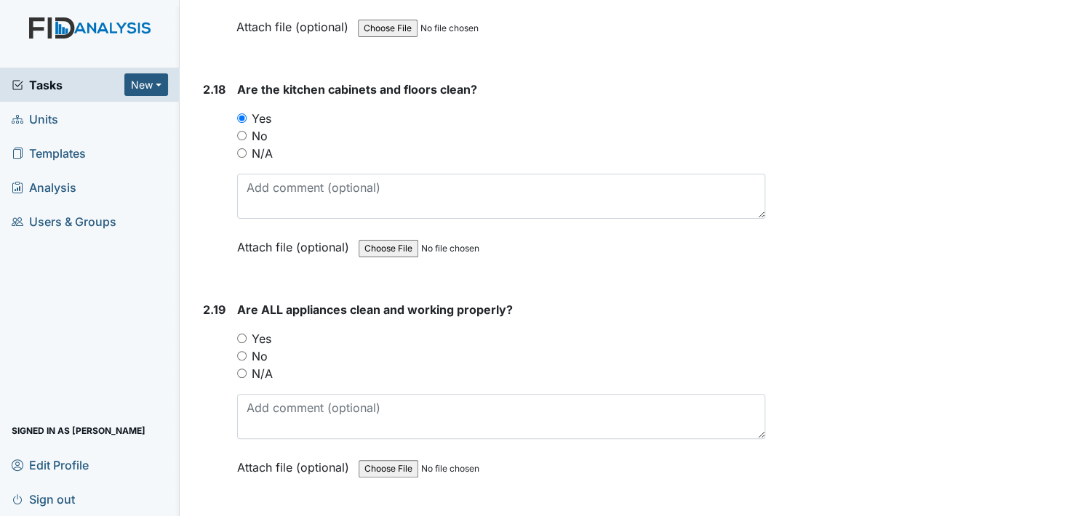
scroll to position [5019, 0]
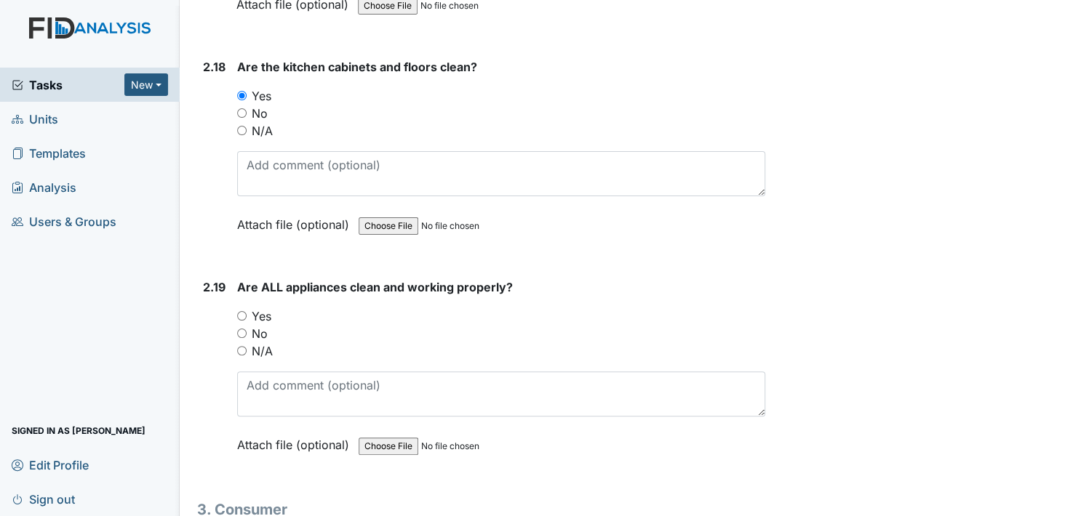
click at [241, 311] on input "Yes" at bounding box center [241, 315] width 9 height 9
radio input "true"
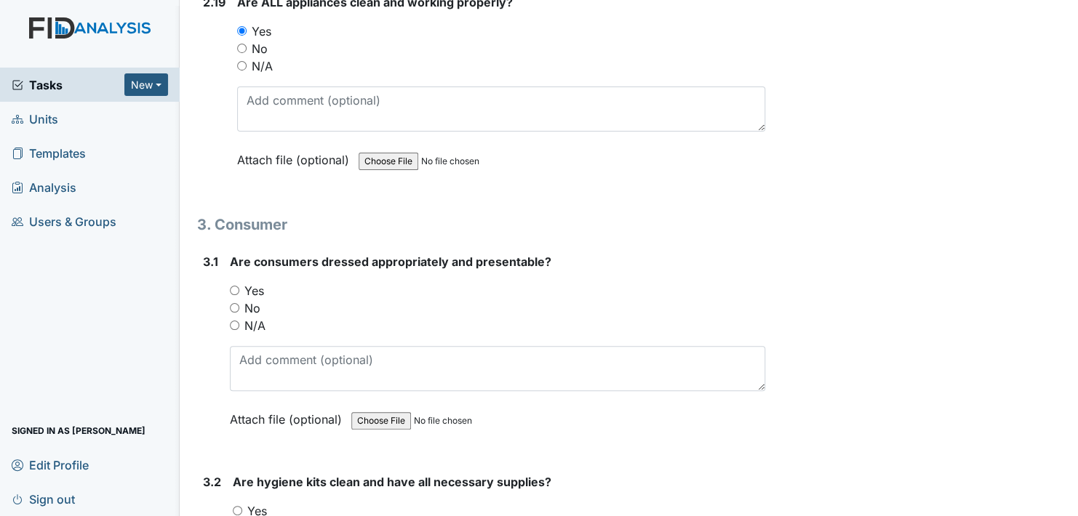
scroll to position [5310, 0]
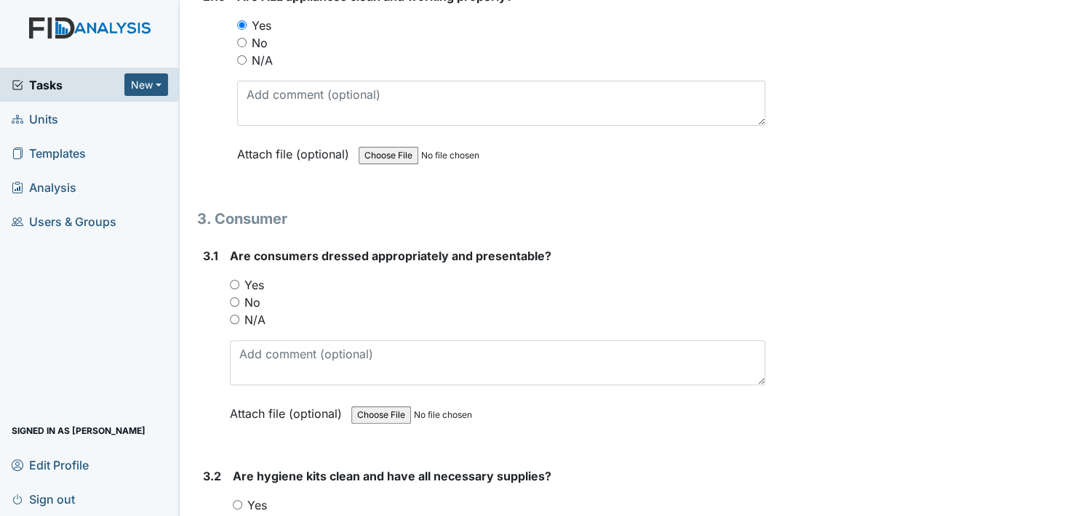
click at [236, 280] on input "Yes" at bounding box center [234, 284] width 9 height 9
radio input "true"
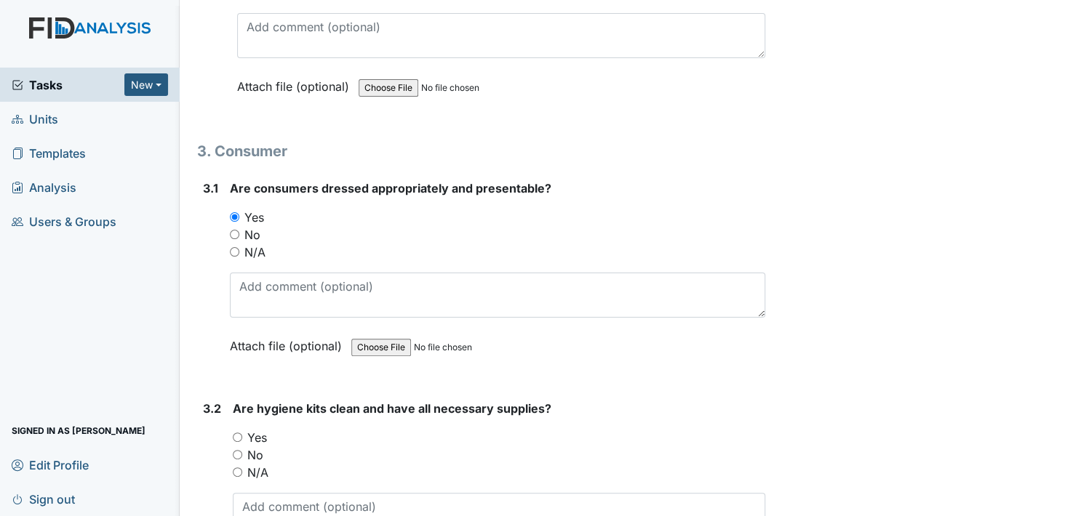
scroll to position [5455, 0]
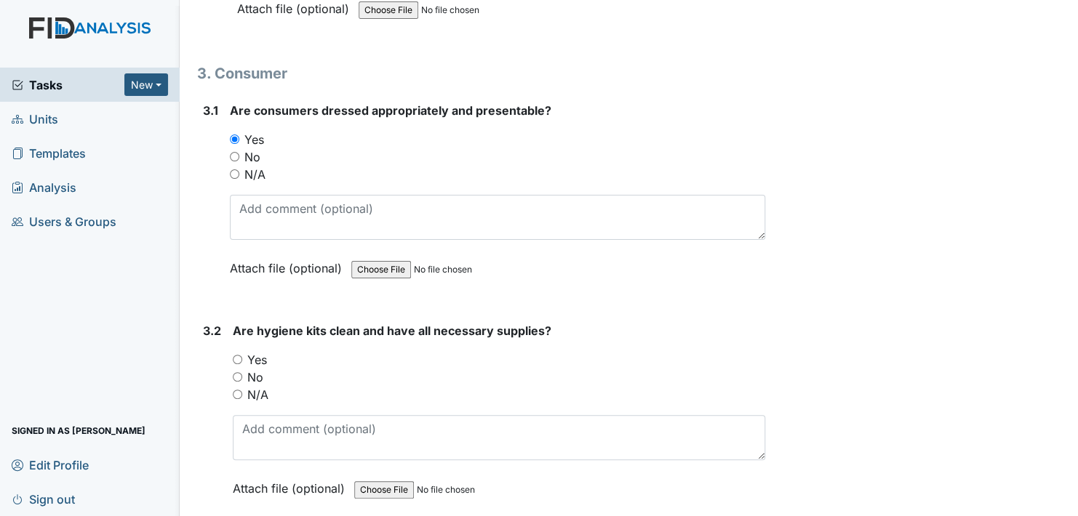
click at [234, 355] on input "Yes" at bounding box center [237, 359] width 9 height 9
radio input "true"
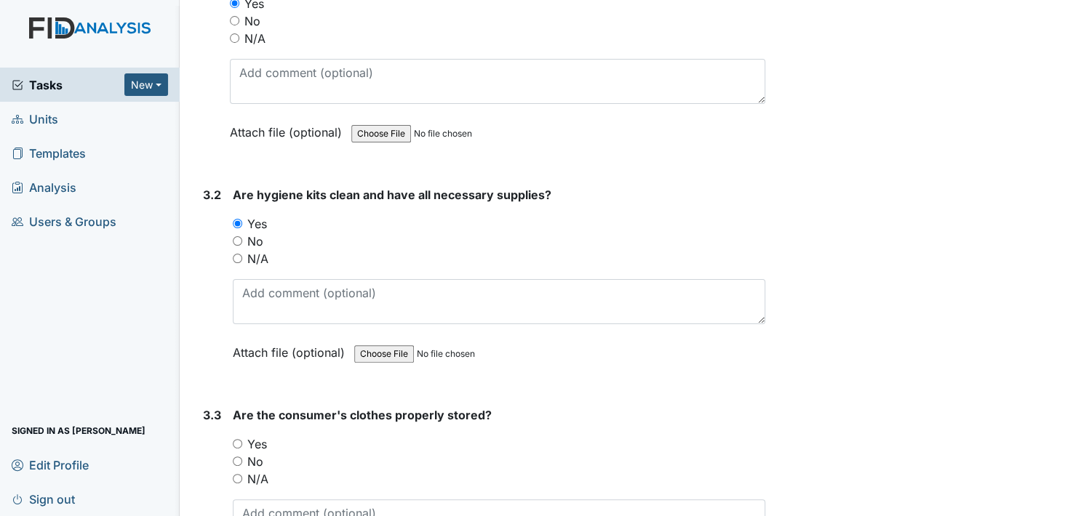
scroll to position [5673, 0]
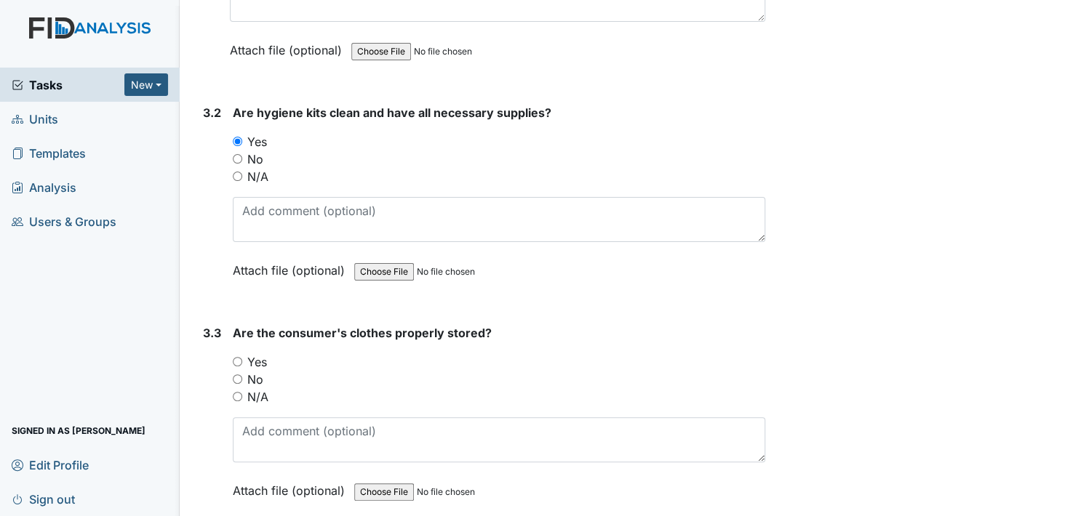
click at [238, 357] on input "Yes" at bounding box center [237, 361] width 9 height 9
radio input "true"
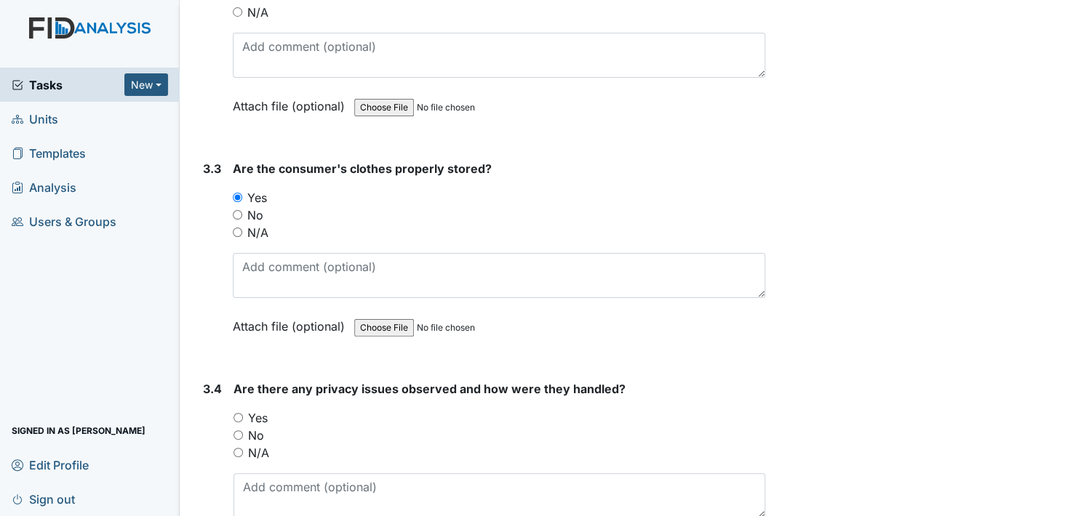
scroll to position [5892, 0]
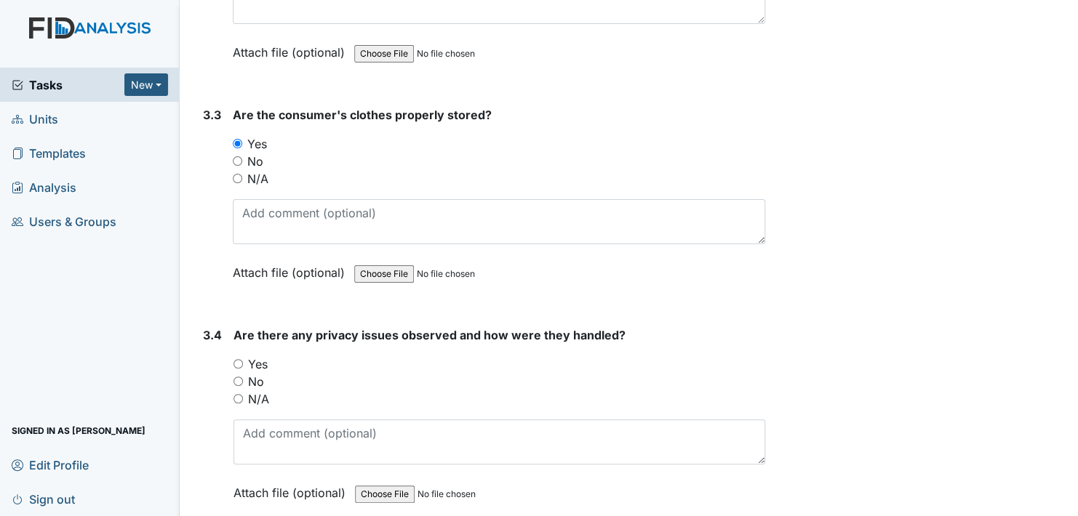
click at [239, 377] on input "No" at bounding box center [237, 381] width 9 height 9
radio input "true"
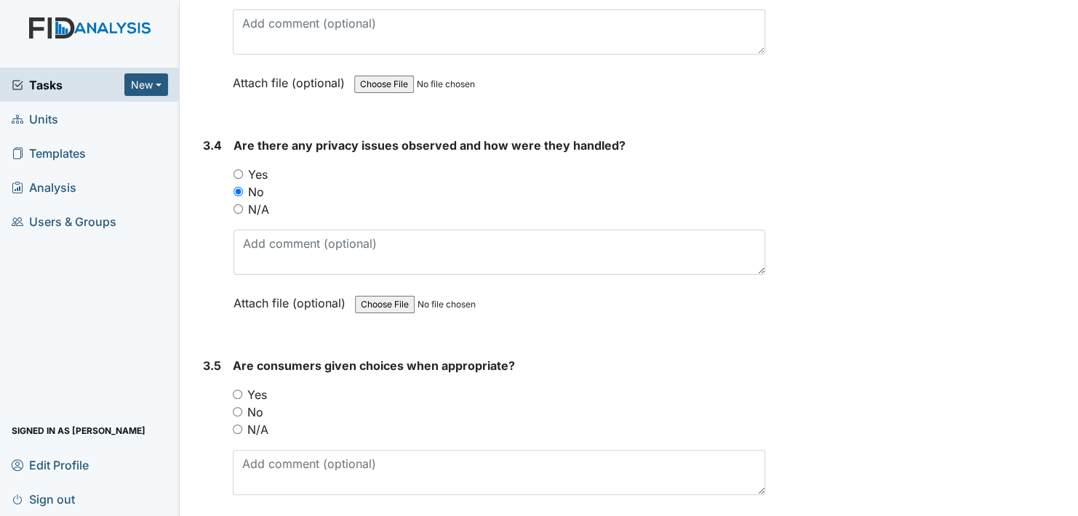
scroll to position [6110, 0]
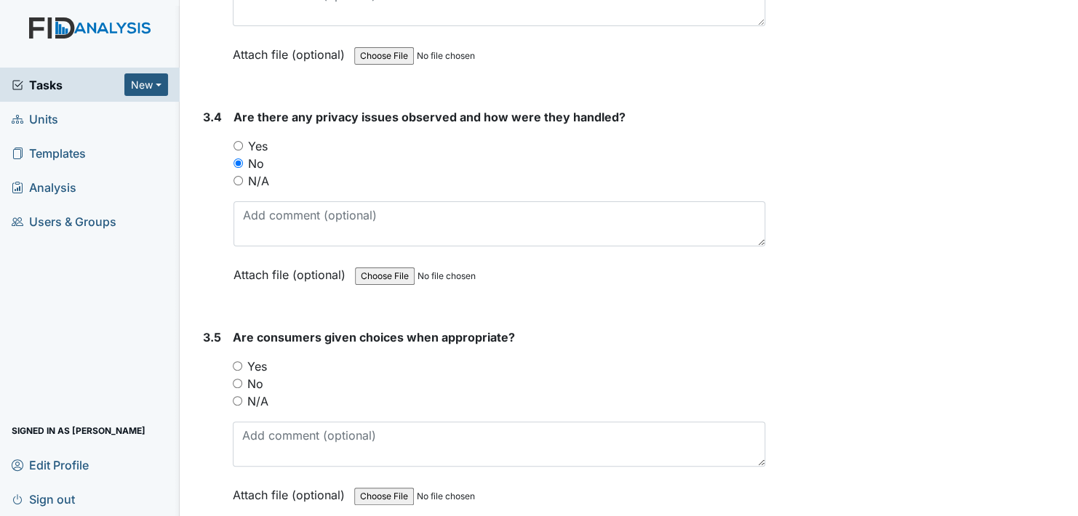
click at [236, 361] on input "Yes" at bounding box center [237, 365] width 9 height 9
radio input "true"
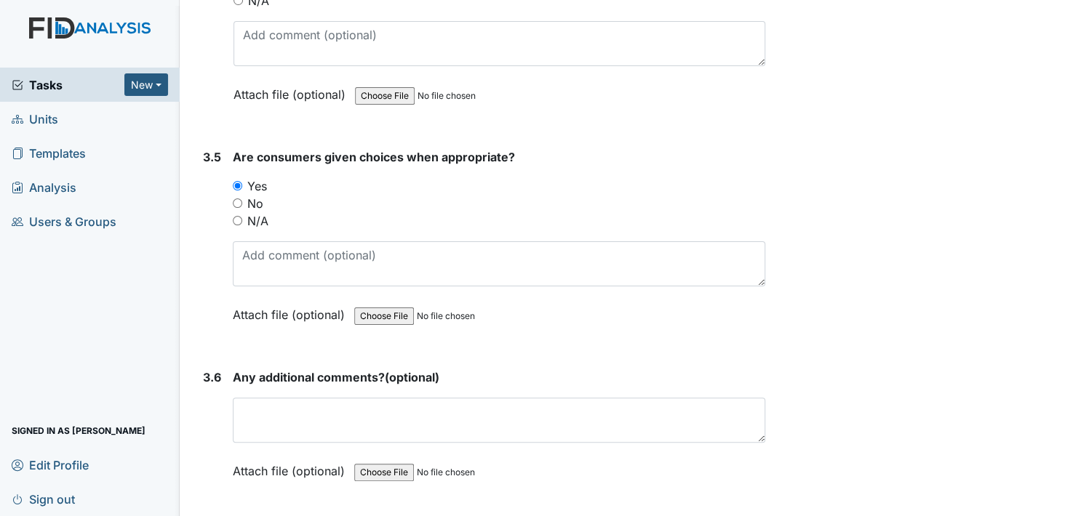
scroll to position [6328, 0]
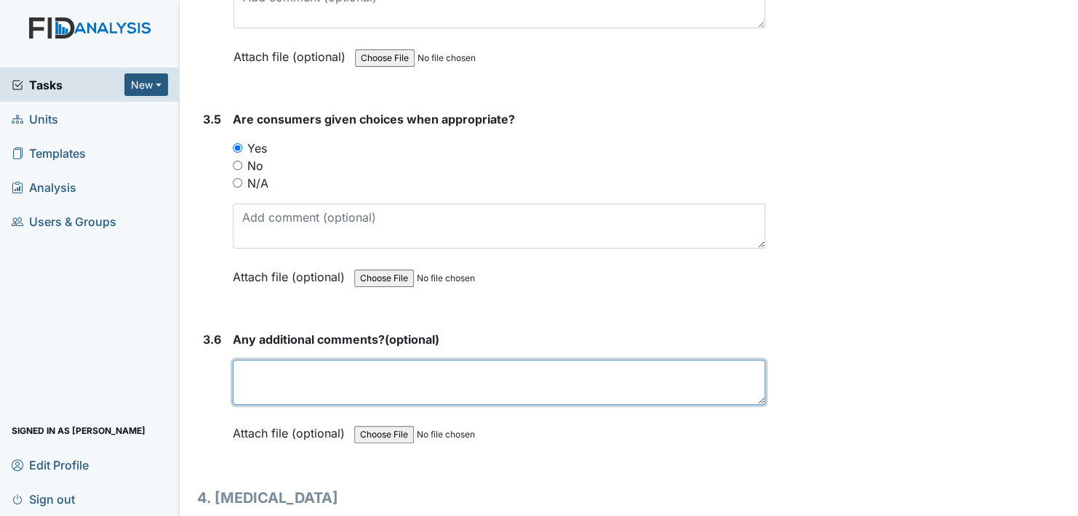
click at [254, 360] on textarea at bounding box center [499, 382] width 532 height 45
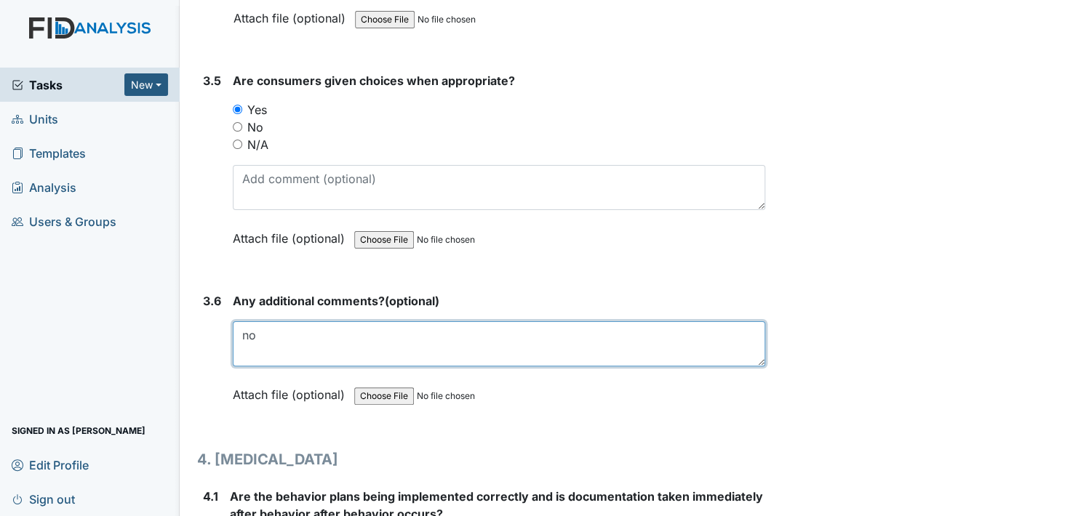
scroll to position [6473, 0]
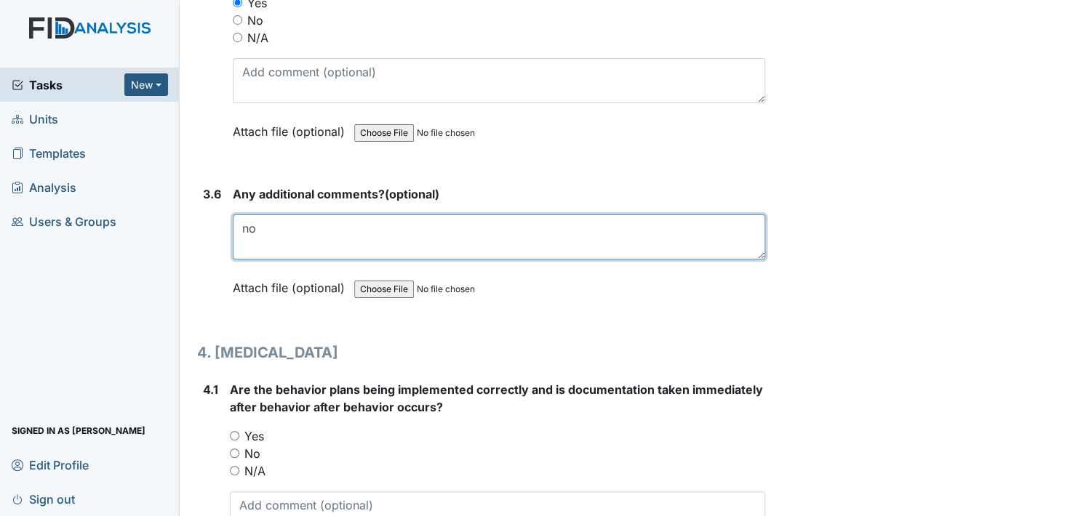
type textarea "no"
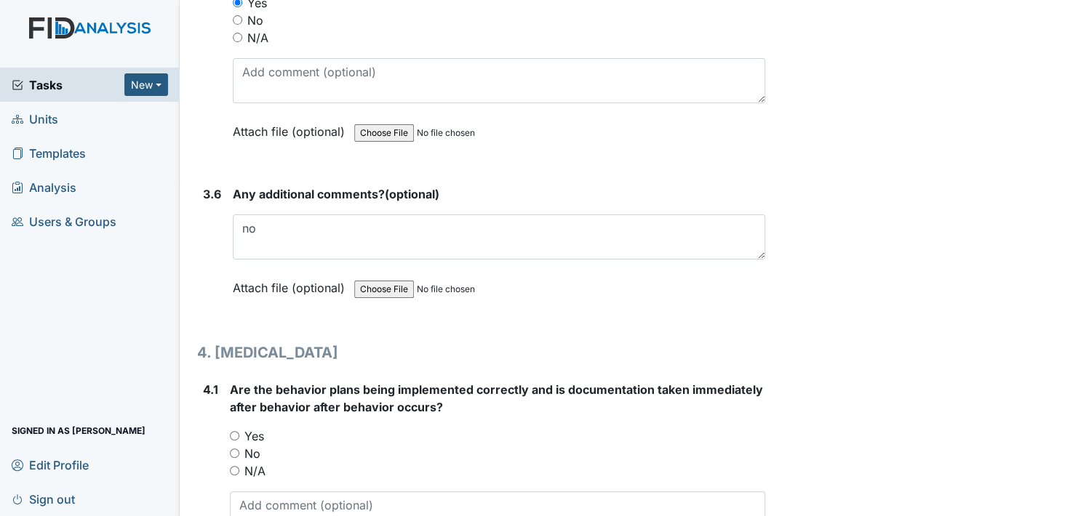
click at [233, 466] on input "N/A" at bounding box center [234, 470] width 9 height 9
radio input "true"
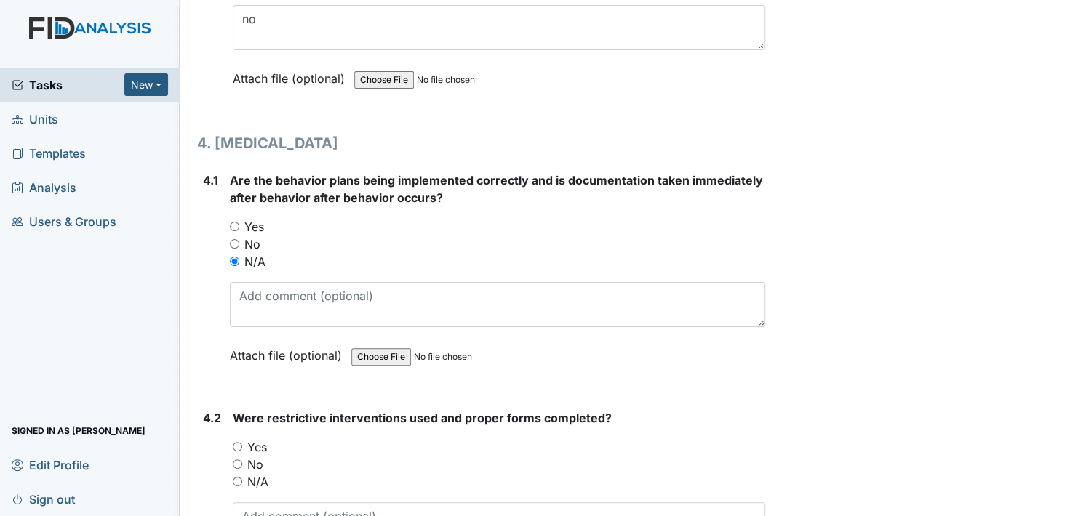
scroll to position [6692, 0]
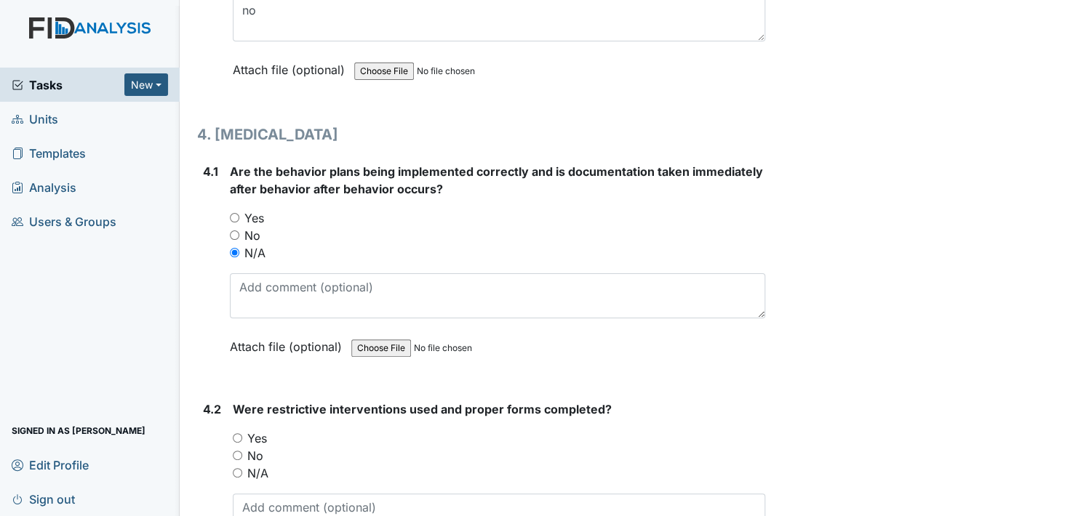
click at [236, 465] on div "N/A" at bounding box center [499, 473] width 532 height 17
click at [239, 468] on input "N/A" at bounding box center [237, 472] width 9 height 9
radio input "true"
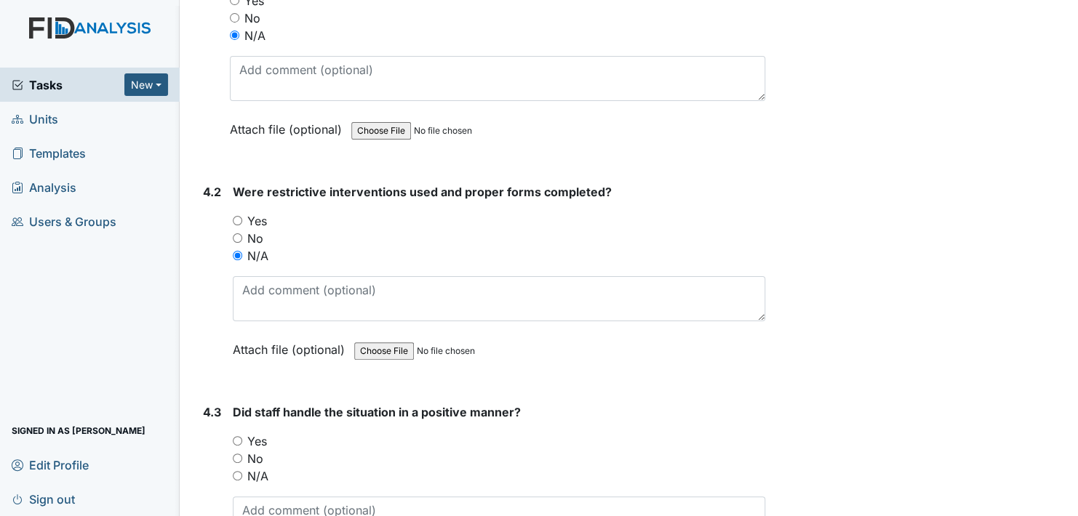
scroll to position [6910, 0]
click at [236, 471] on input "N/A" at bounding box center [237, 475] width 9 height 9
radio input "true"
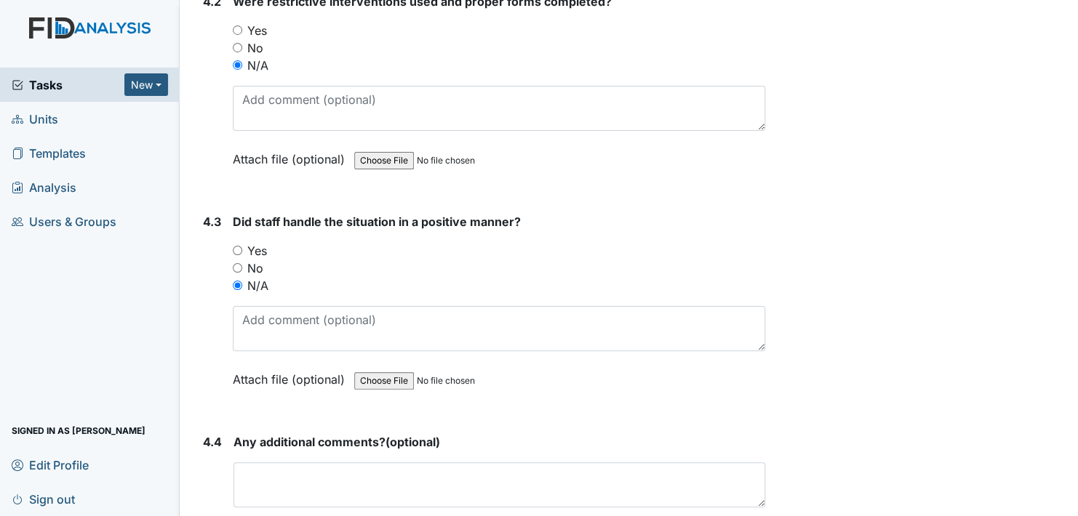
scroll to position [7128, 0]
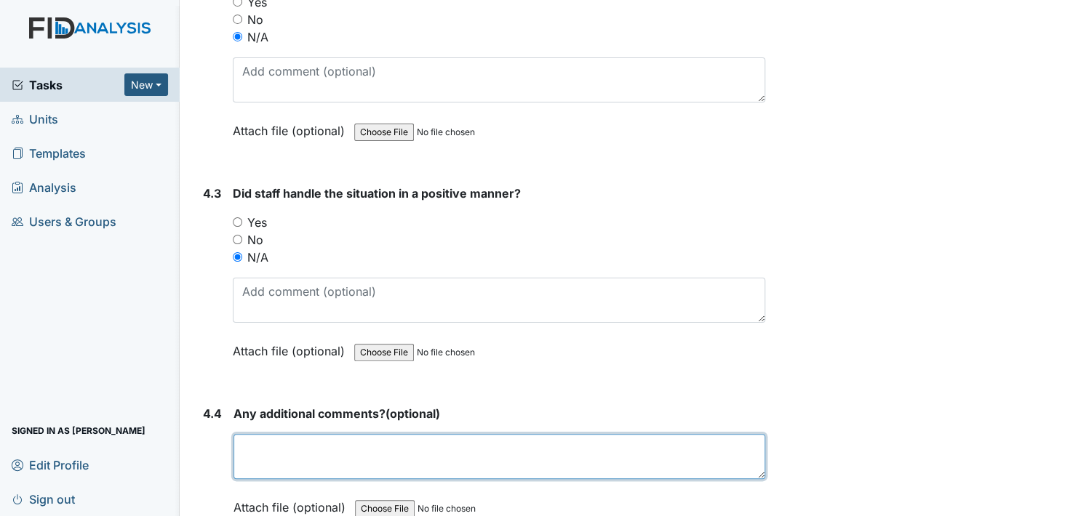
click at [300, 438] on textarea at bounding box center [499, 456] width 532 height 45
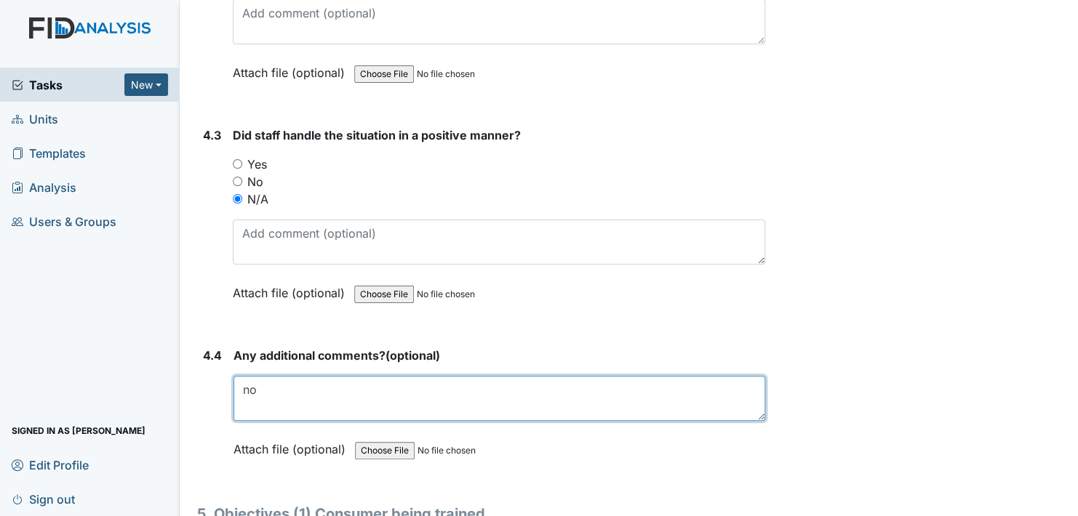
scroll to position [7419, 0]
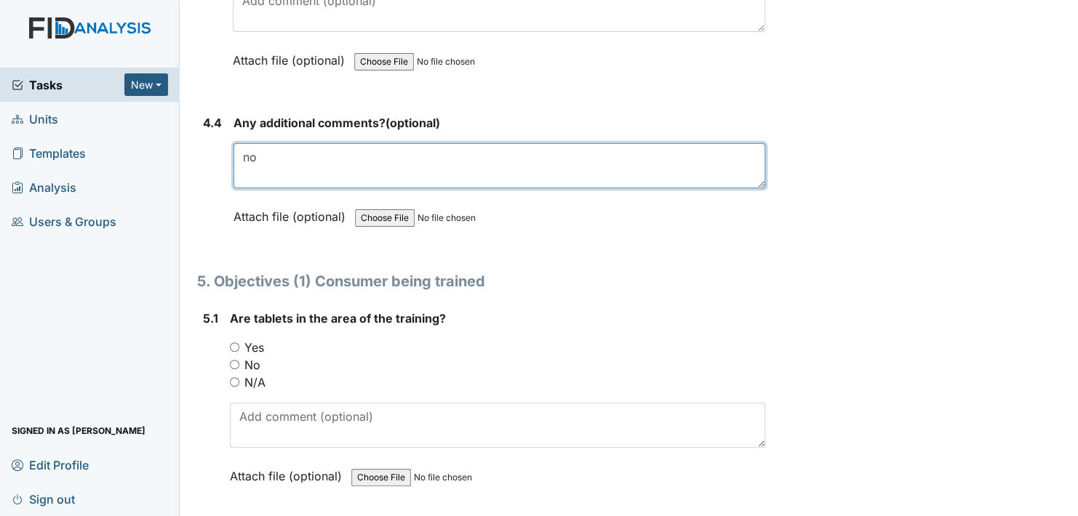
type textarea "no"
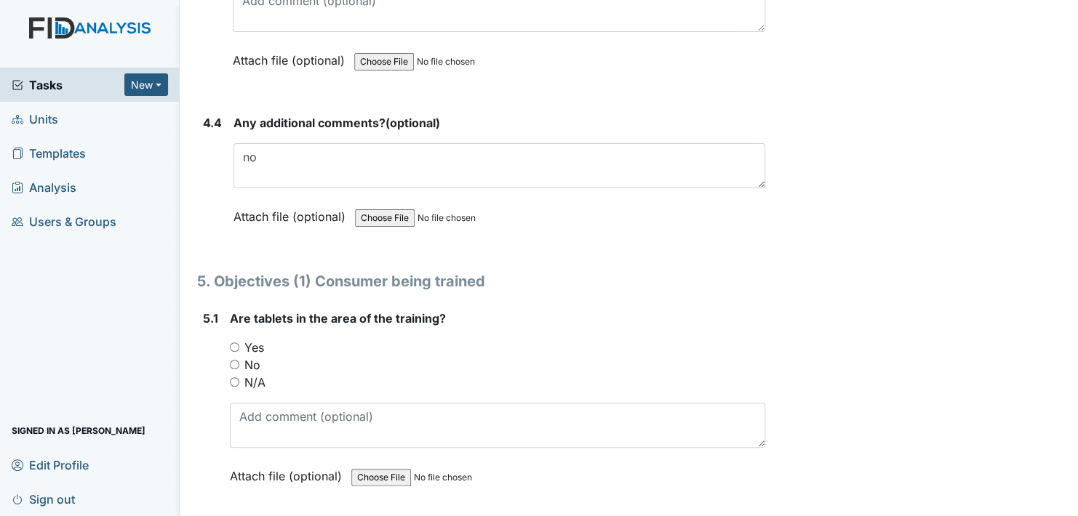
click at [236, 343] on input "Yes" at bounding box center [234, 347] width 9 height 9
radio input "true"
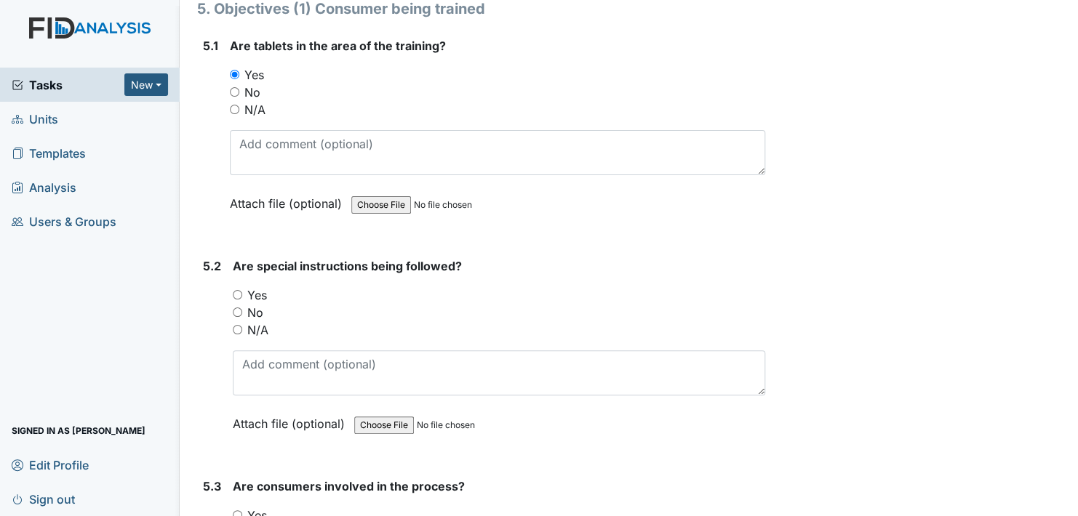
scroll to position [7710, 0]
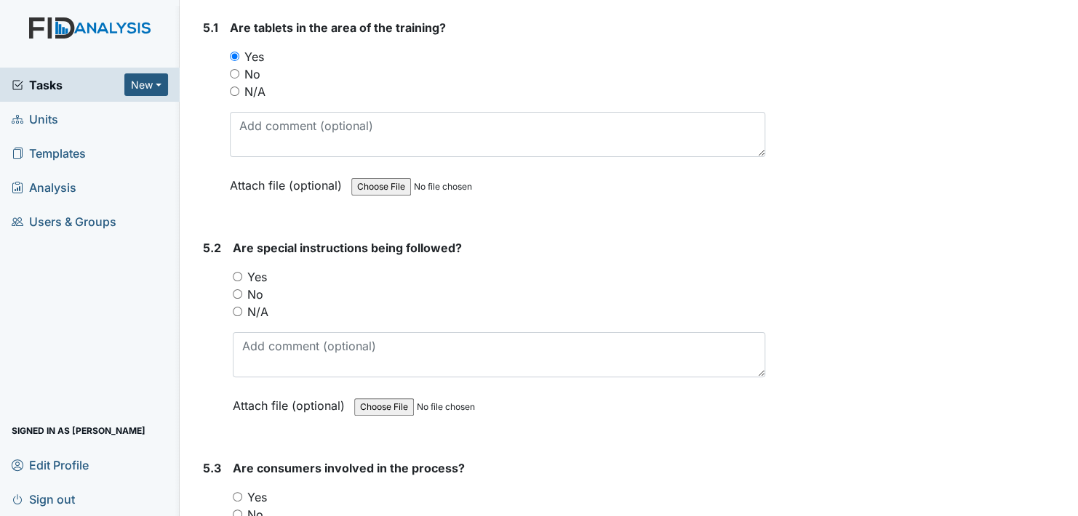
click at [237, 272] on input "Yes" at bounding box center [237, 276] width 9 height 9
radio input "true"
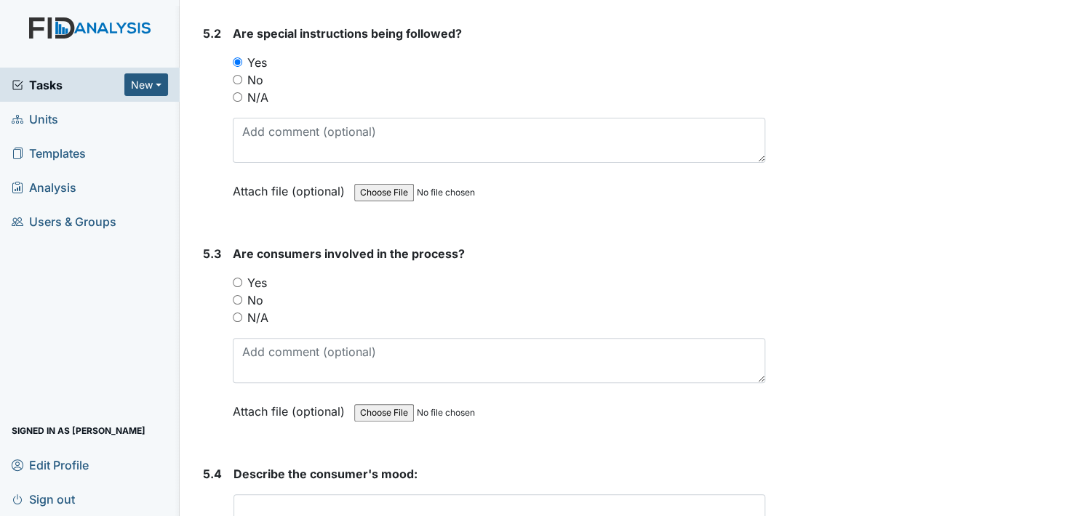
scroll to position [7928, 0]
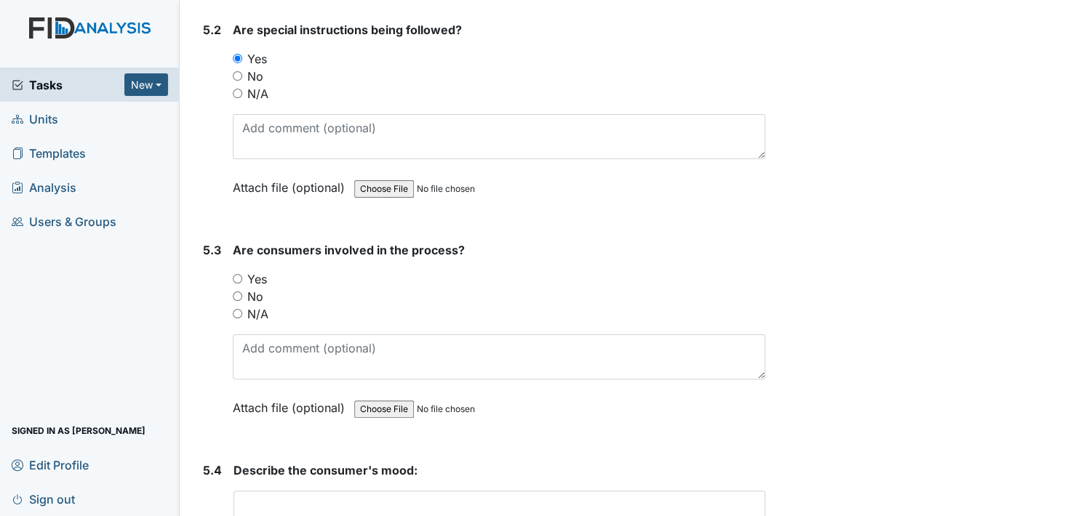
click at [236, 274] on input "Yes" at bounding box center [237, 278] width 9 height 9
radio input "true"
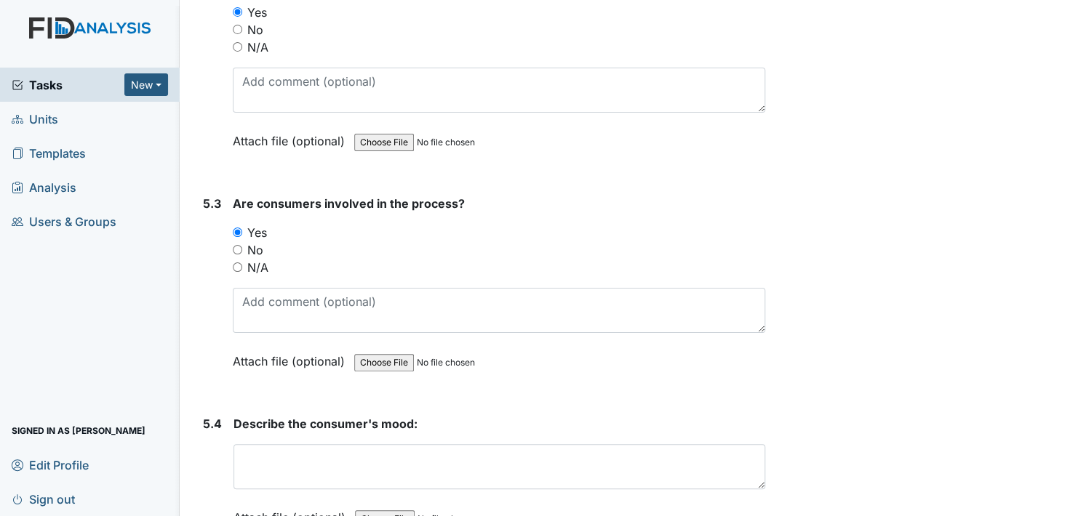
scroll to position [8146, 0]
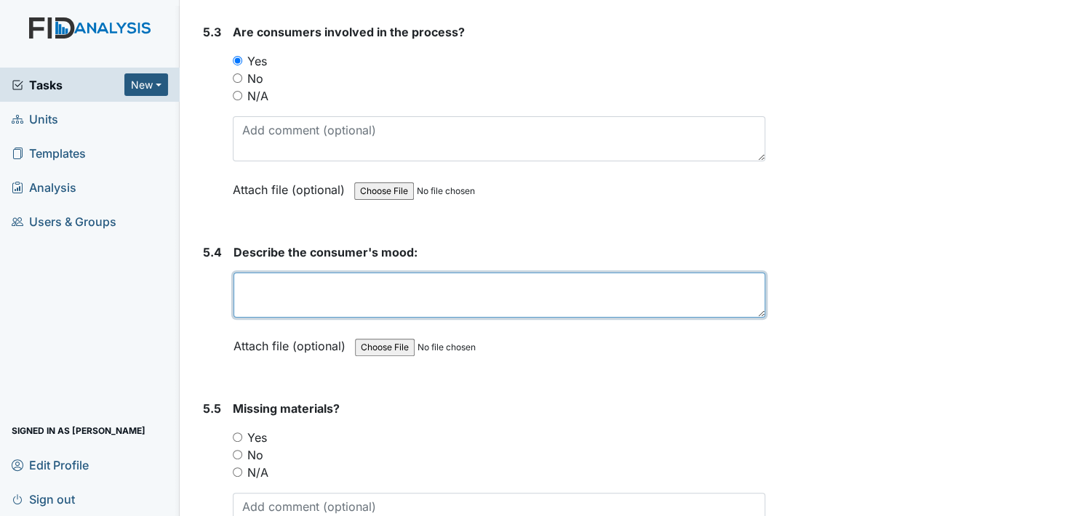
click at [279, 273] on textarea at bounding box center [499, 295] width 532 height 45
type textarea "good"
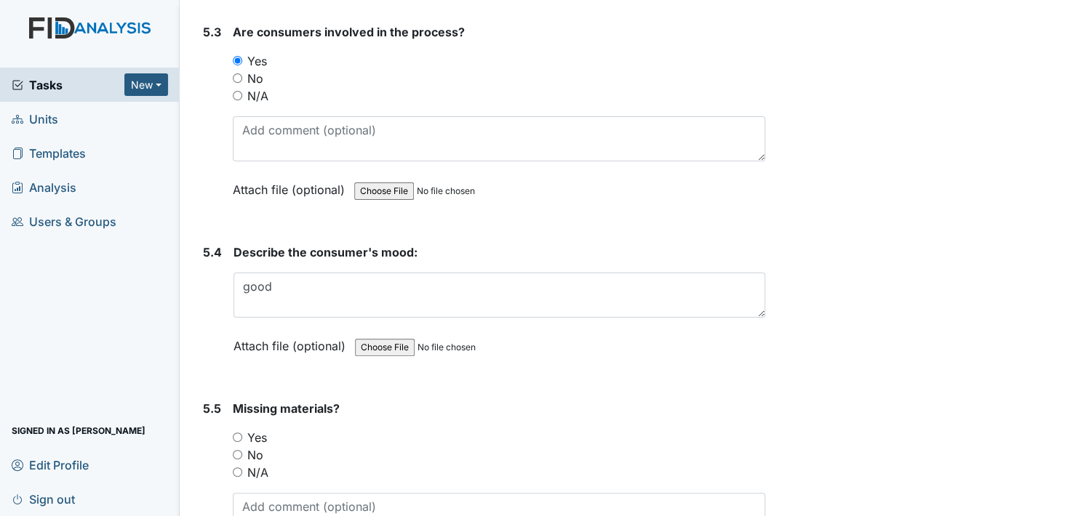
click at [239, 450] on input "No" at bounding box center [237, 454] width 9 height 9
radio input "true"
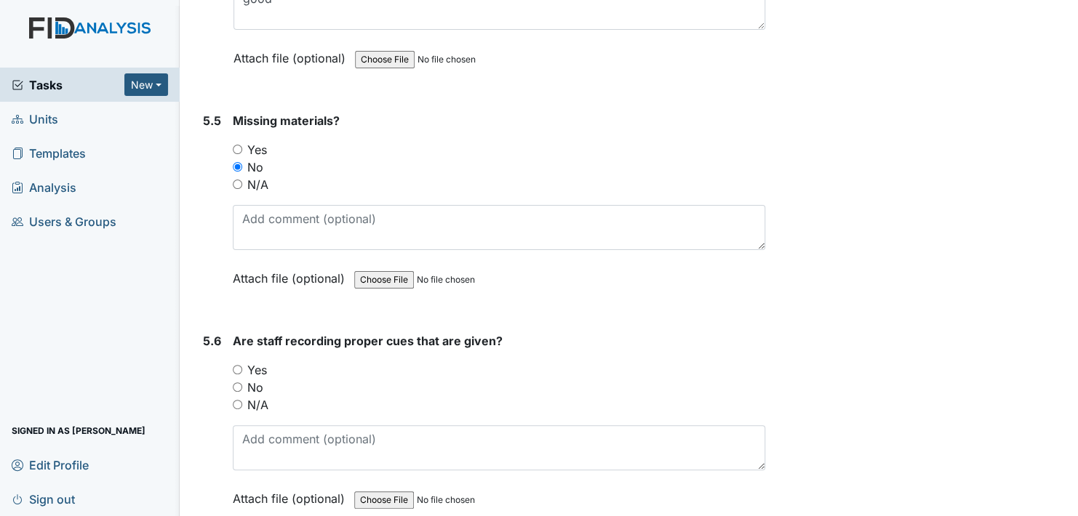
scroll to position [8510, 0]
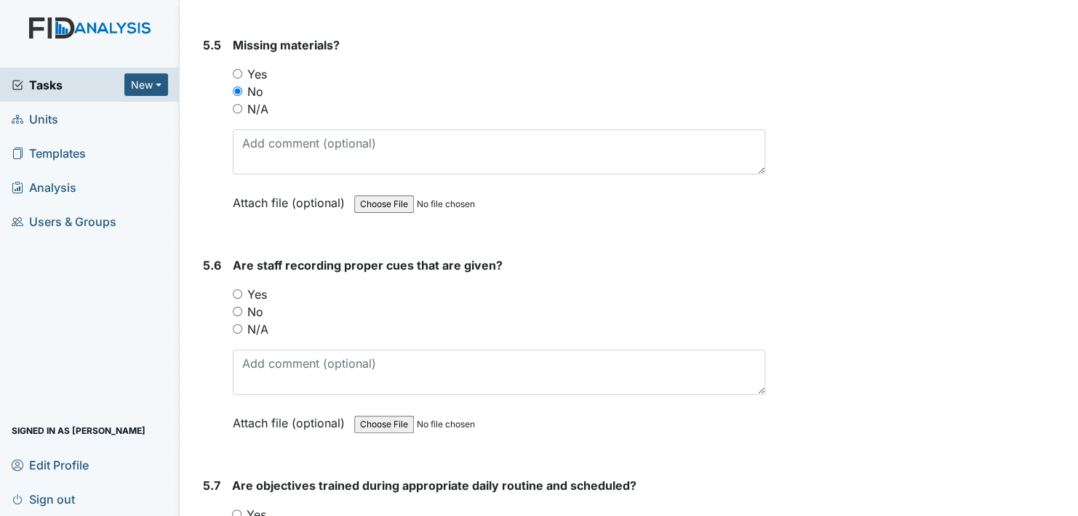
click at [242, 286] on div "Yes" at bounding box center [499, 294] width 532 height 17
click at [239, 289] on input "Yes" at bounding box center [237, 293] width 9 height 9
radio input "true"
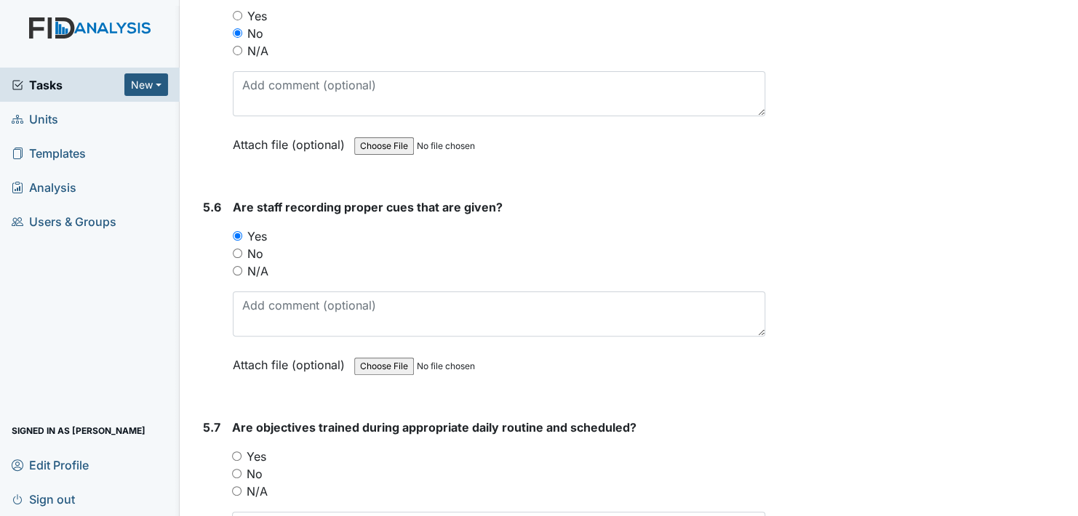
scroll to position [8728, 0]
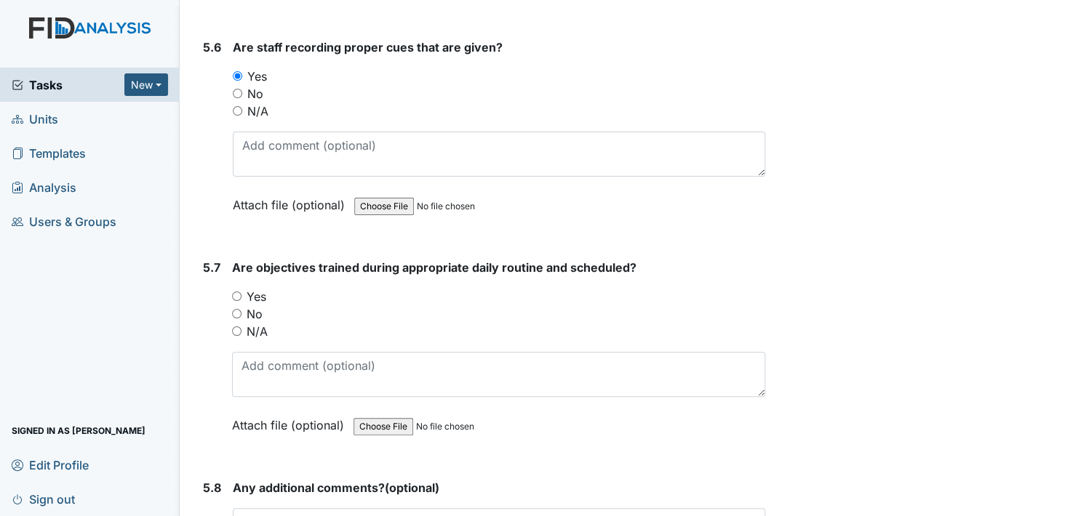
click at [232, 292] on input "Yes" at bounding box center [236, 296] width 9 height 9
radio input "true"
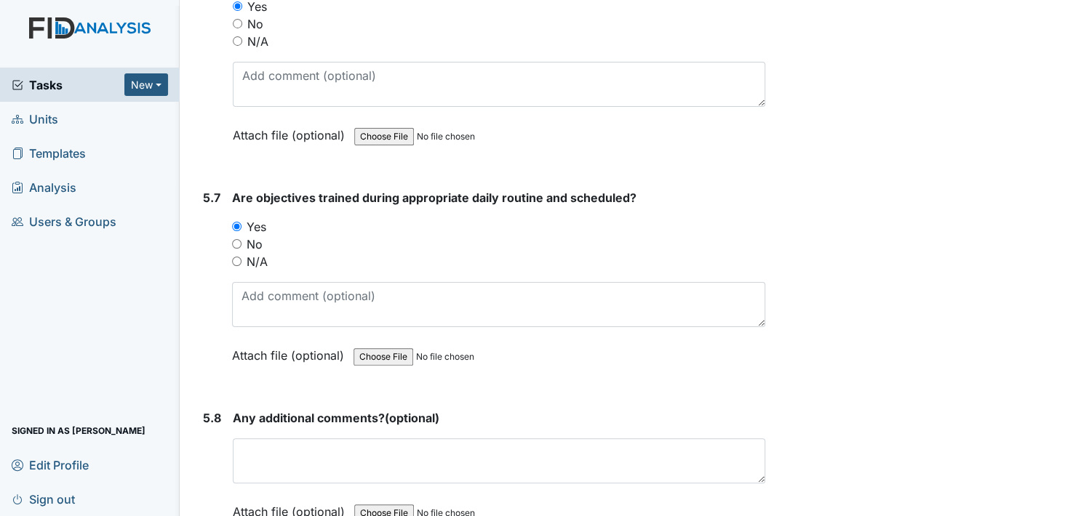
scroll to position [8947, 0]
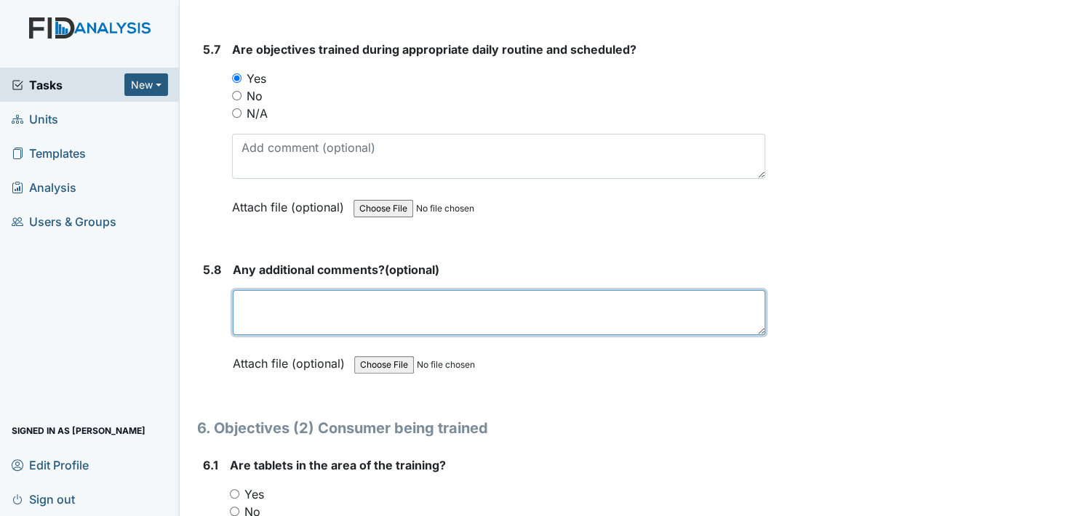
click at [275, 290] on textarea at bounding box center [499, 312] width 532 height 45
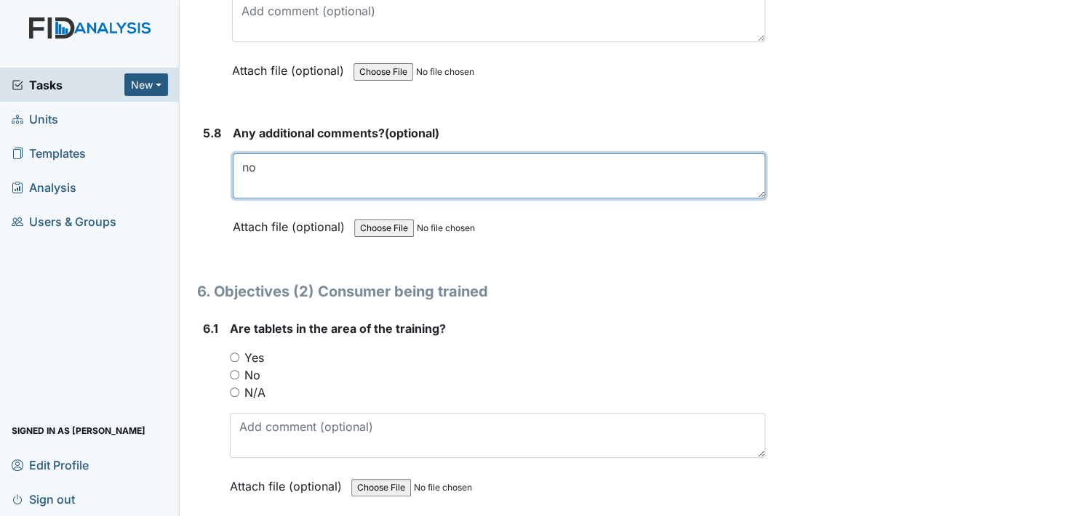
scroll to position [9165, 0]
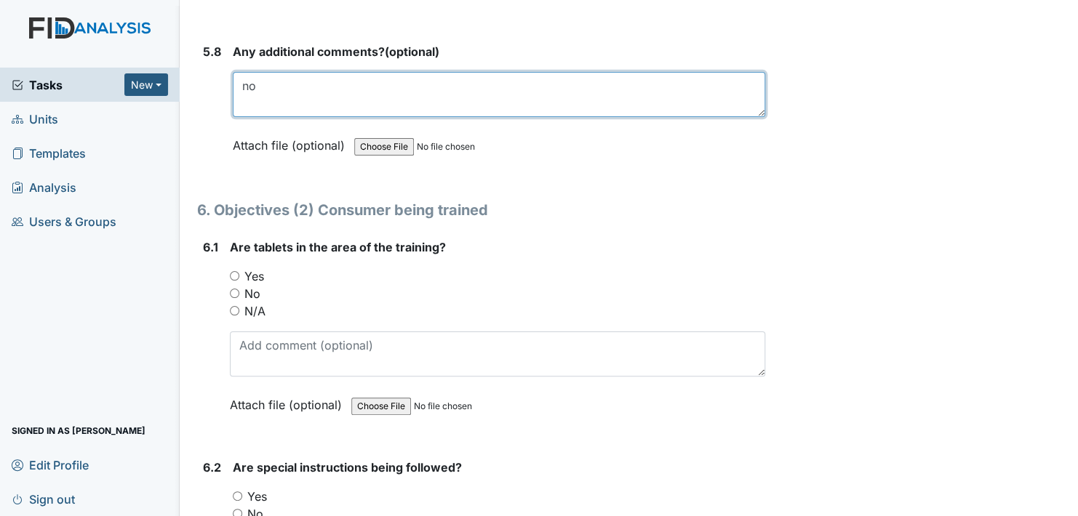
type textarea "no"
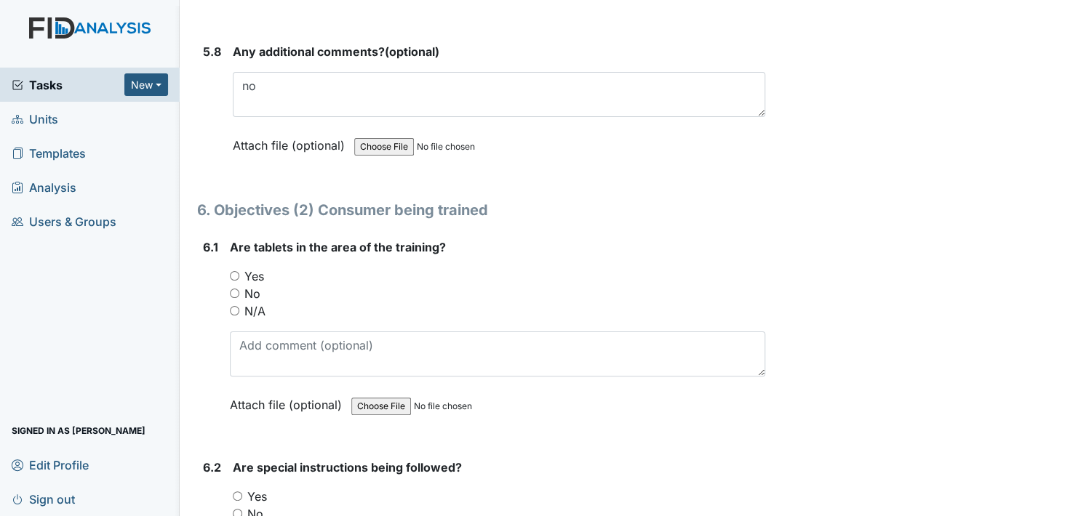
click at [238, 271] on input "Yes" at bounding box center [234, 275] width 9 height 9
radio input "true"
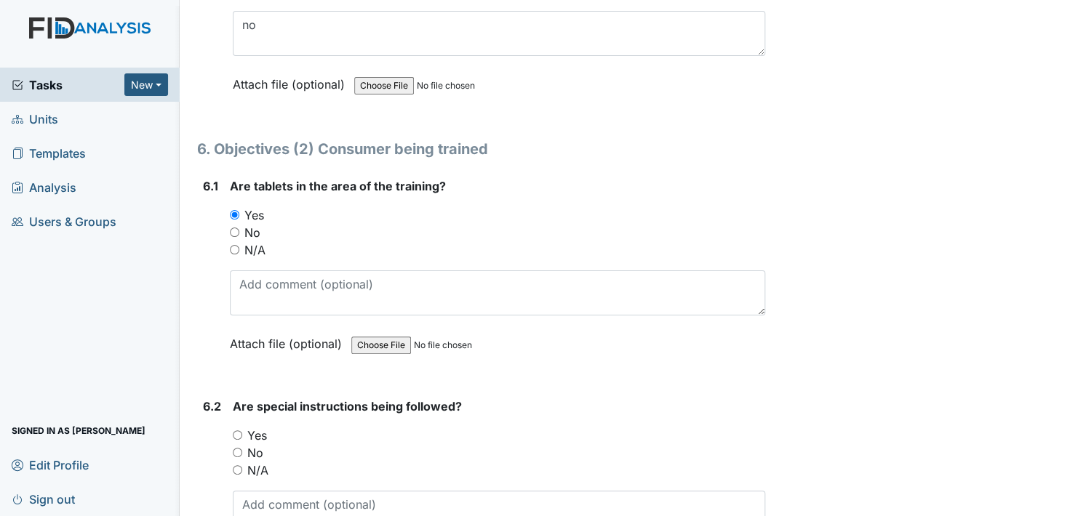
scroll to position [9383, 0]
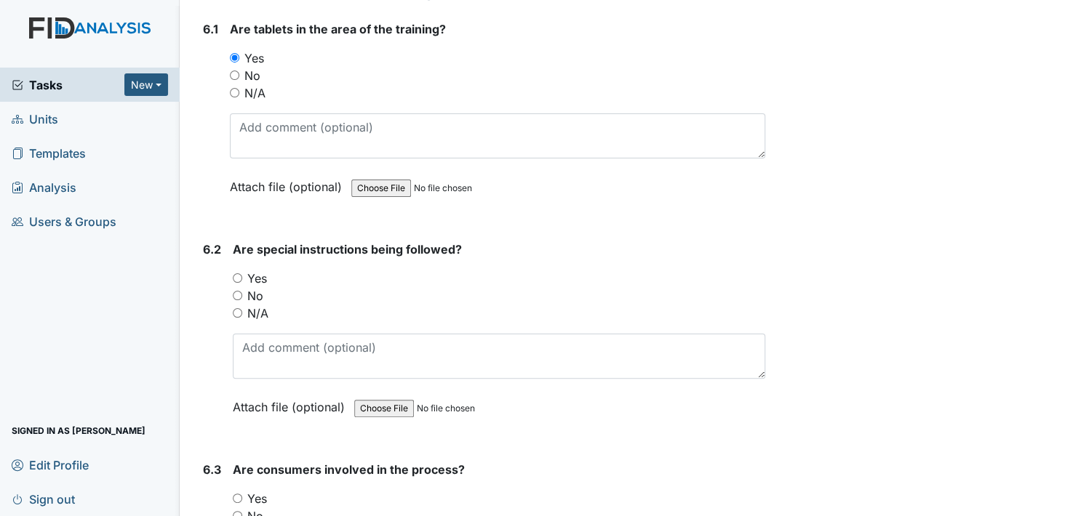
click at [233, 273] on input "Yes" at bounding box center [237, 277] width 9 height 9
radio input "true"
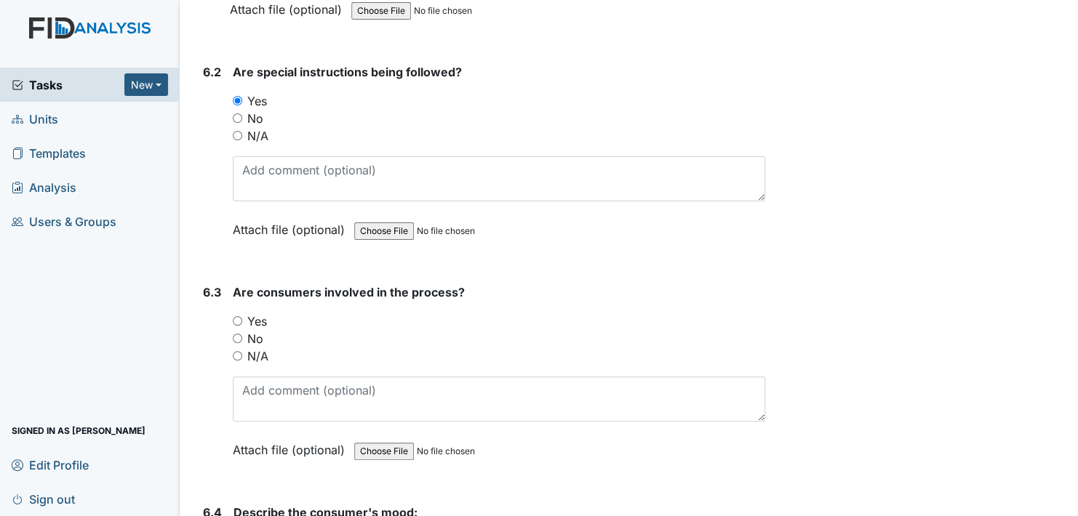
scroll to position [9601, 0]
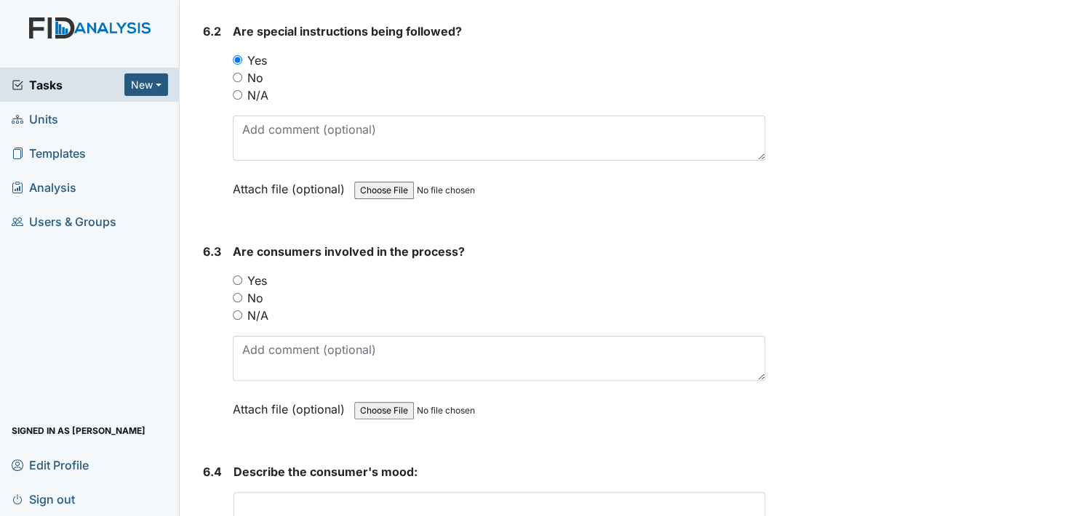
click at [237, 276] on input "Yes" at bounding box center [237, 280] width 9 height 9
radio input "true"
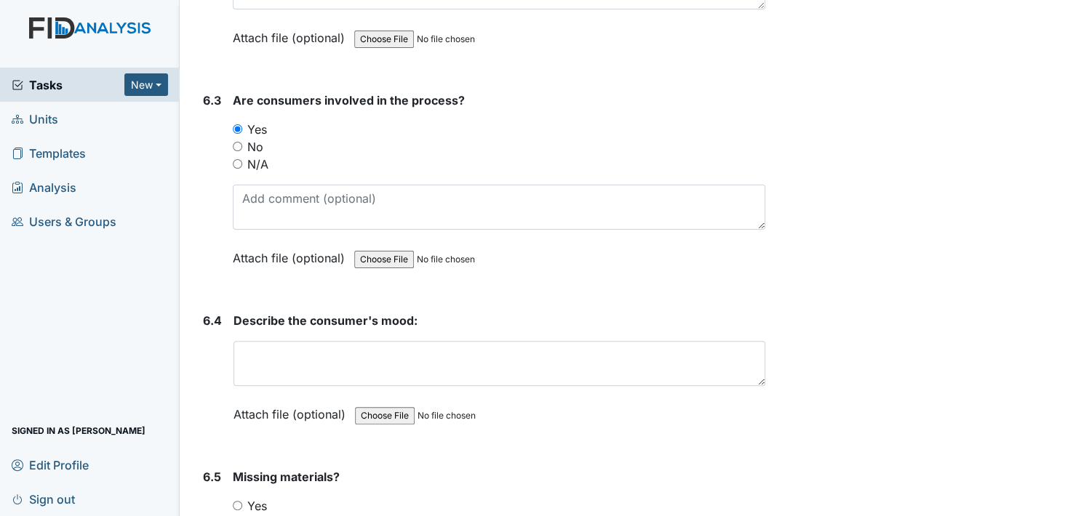
scroll to position [9819, 0]
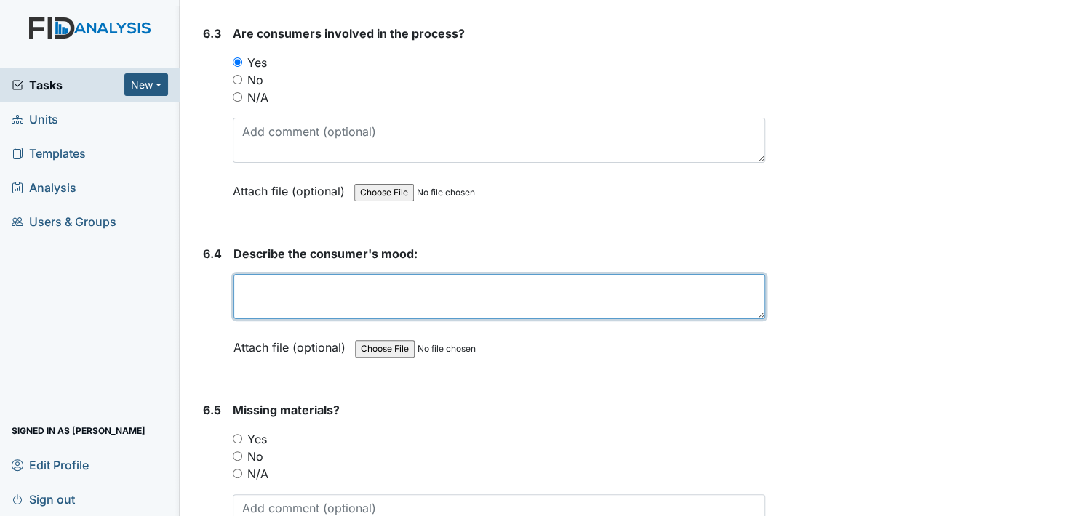
click at [268, 274] on textarea at bounding box center [499, 296] width 532 height 45
type textarea "good"
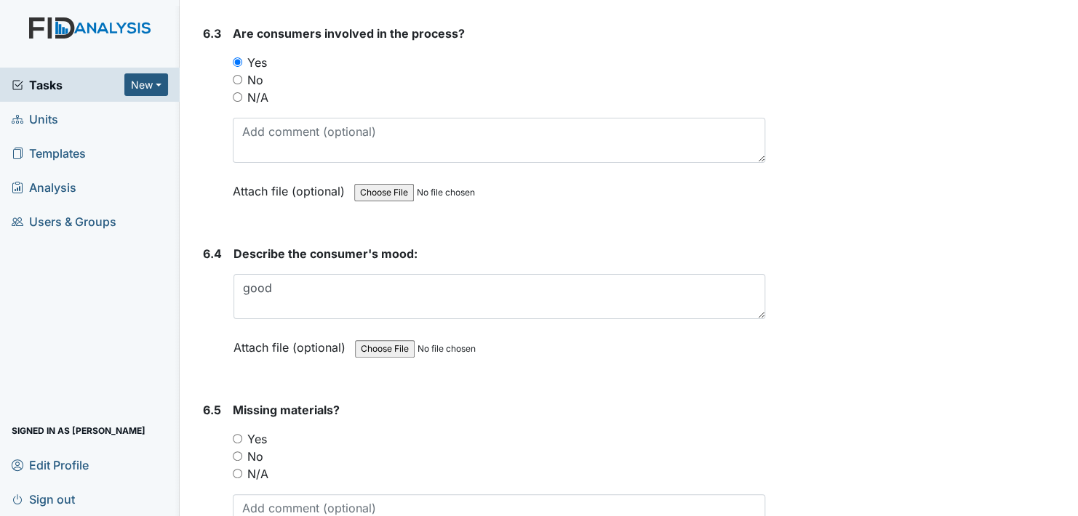
click at [237, 452] on input "No" at bounding box center [237, 456] width 9 height 9
radio input "true"
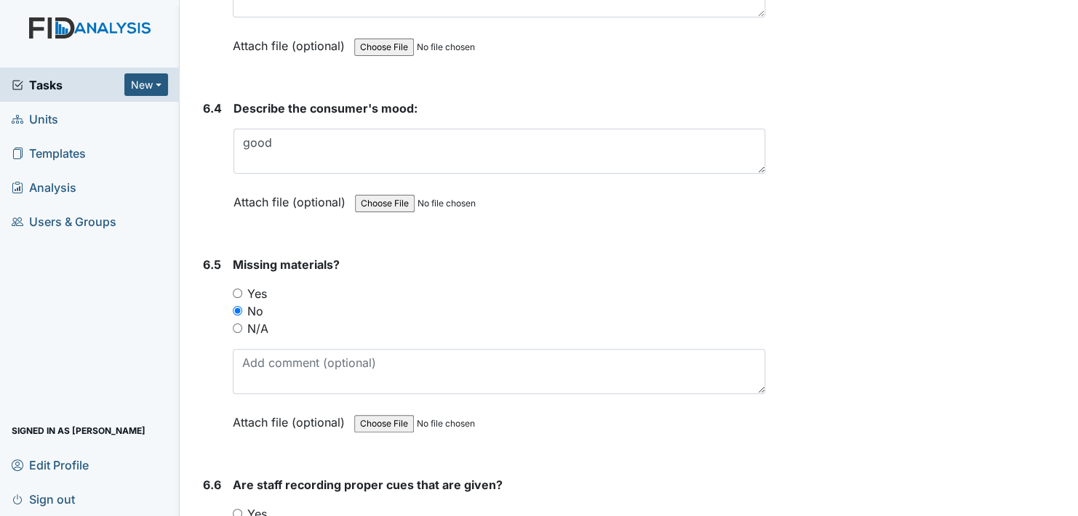
click at [237, 509] on input "Yes" at bounding box center [237, 513] width 9 height 9
radio input "true"
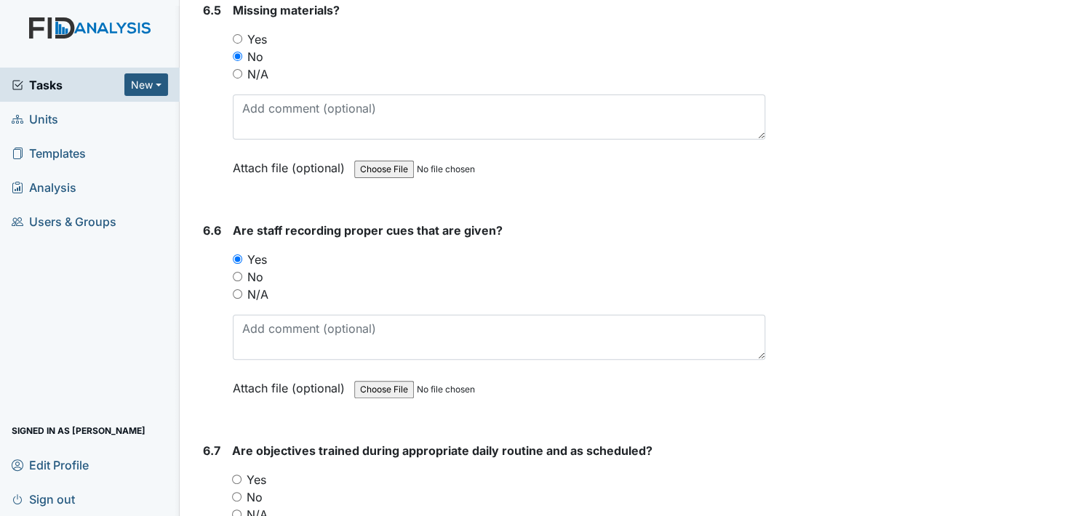
scroll to position [10256, 0]
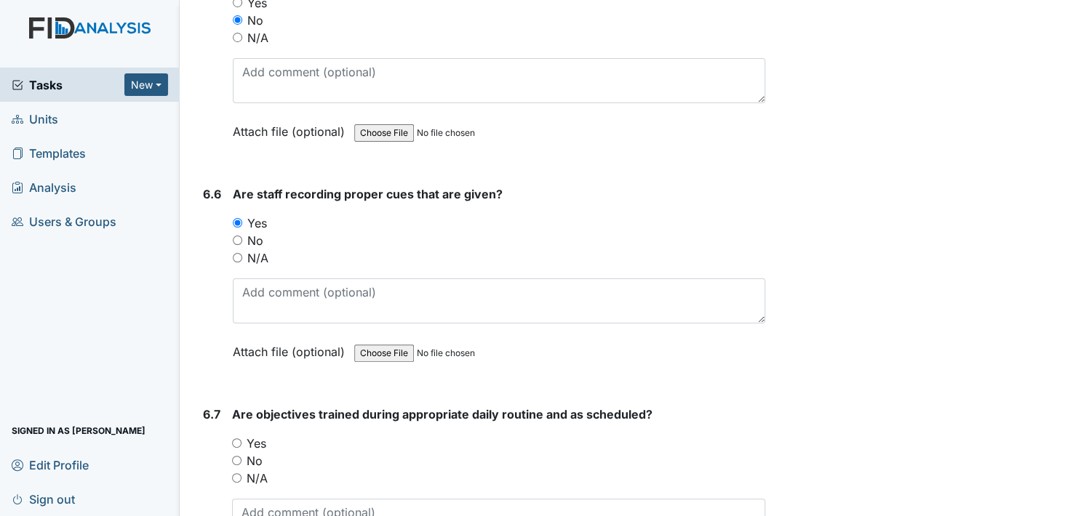
click at [236, 439] on input "Yes" at bounding box center [236, 443] width 9 height 9
radio input "true"
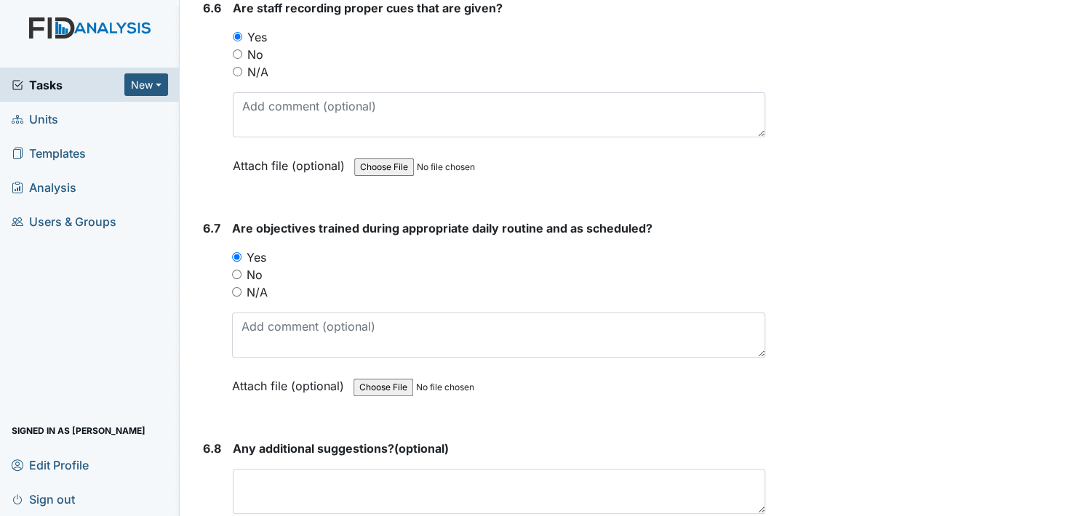
scroll to position [10474, 0]
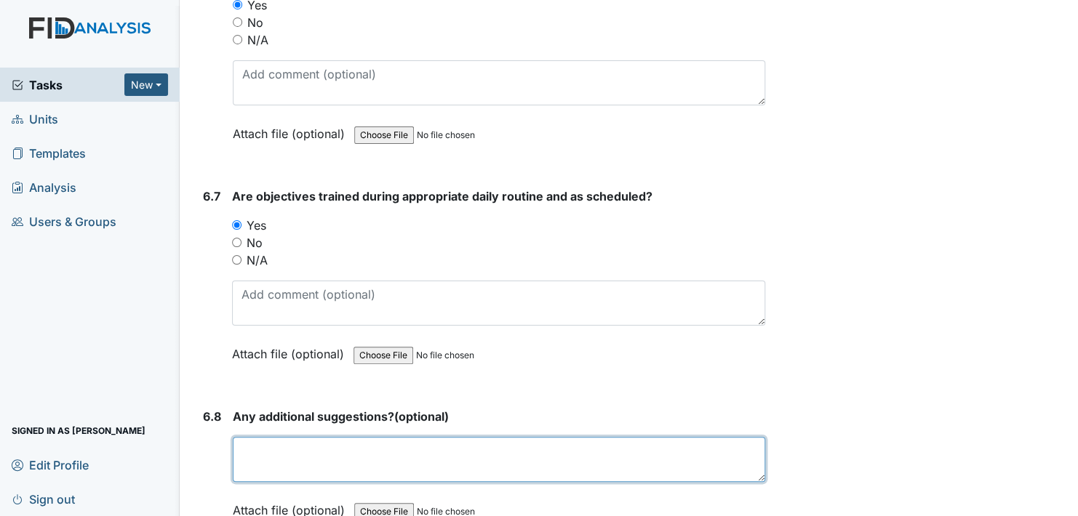
click at [295, 437] on textarea at bounding box center [499, 459] width 532 height 45
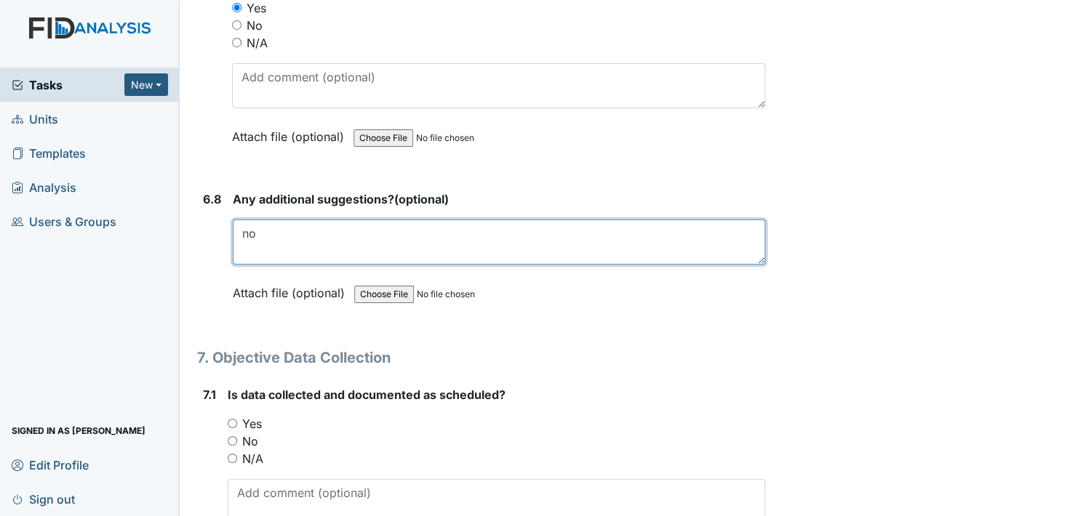
scroll to position [10692, 0]
type textarea "no"
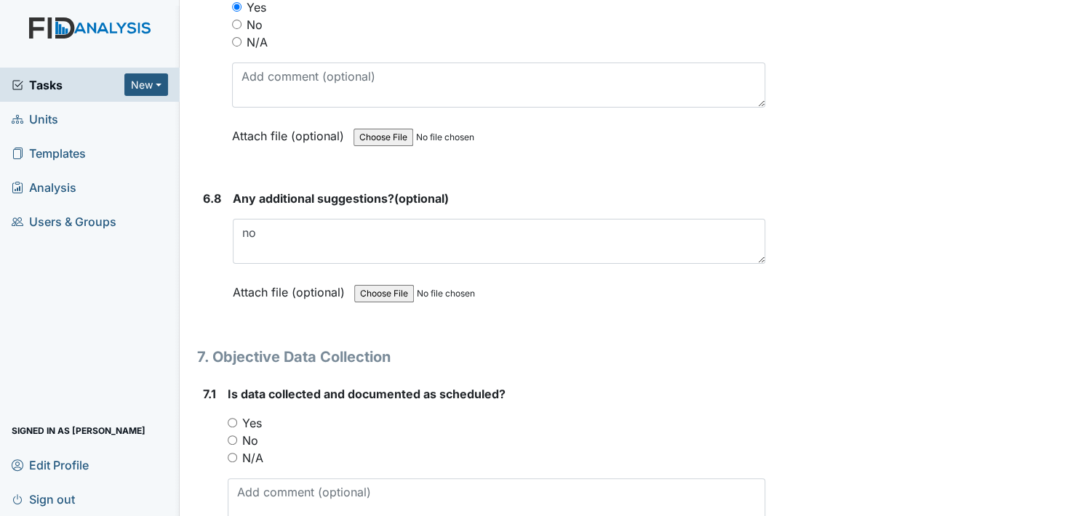
click at [234, 418] on input "Yes" at bounding box center [232, 422] width 9 height 9
radio input "true"
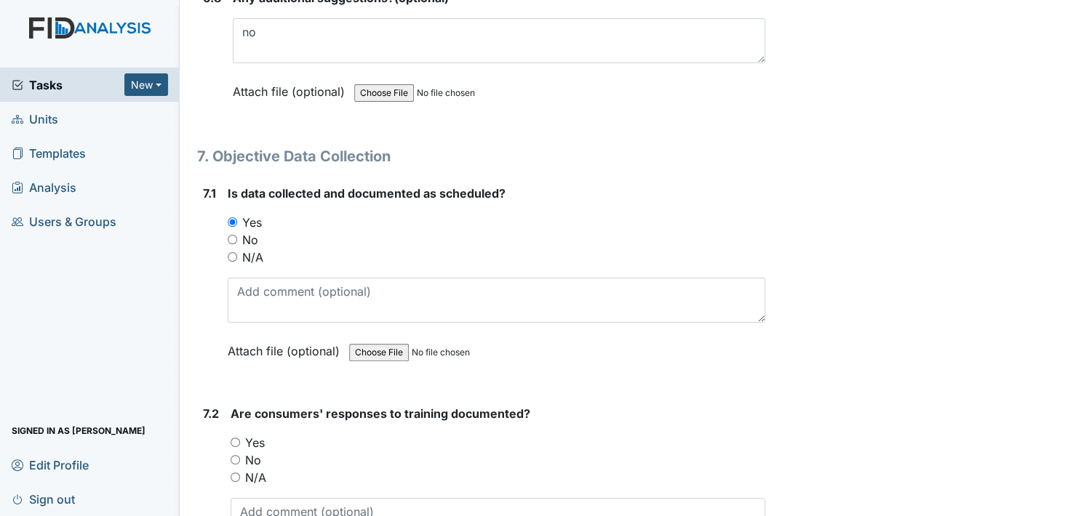
scroll to position [10910, 0]
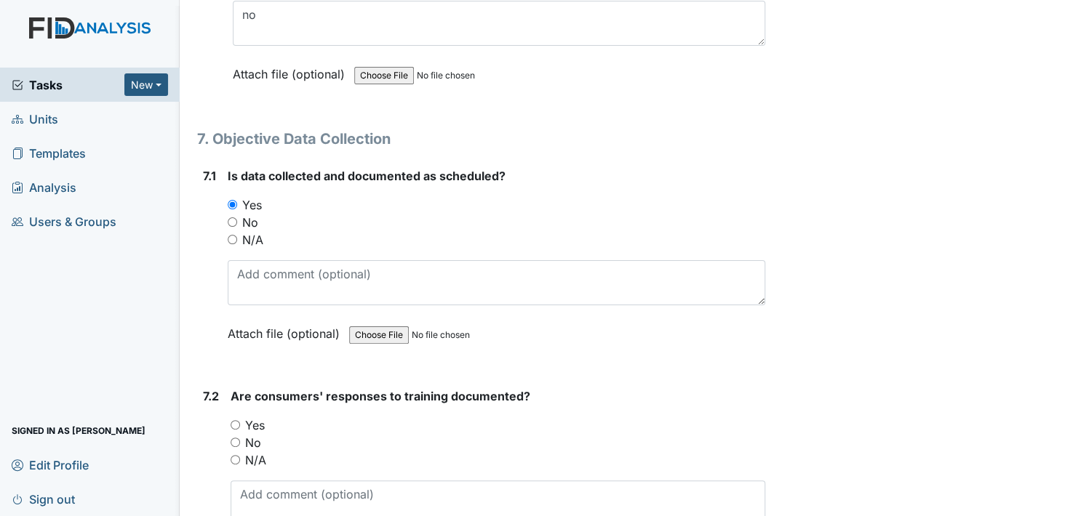
click at [233, 420] on input "Yes" at bounding box center [235, 424] width 9 height 9
radio input "true"
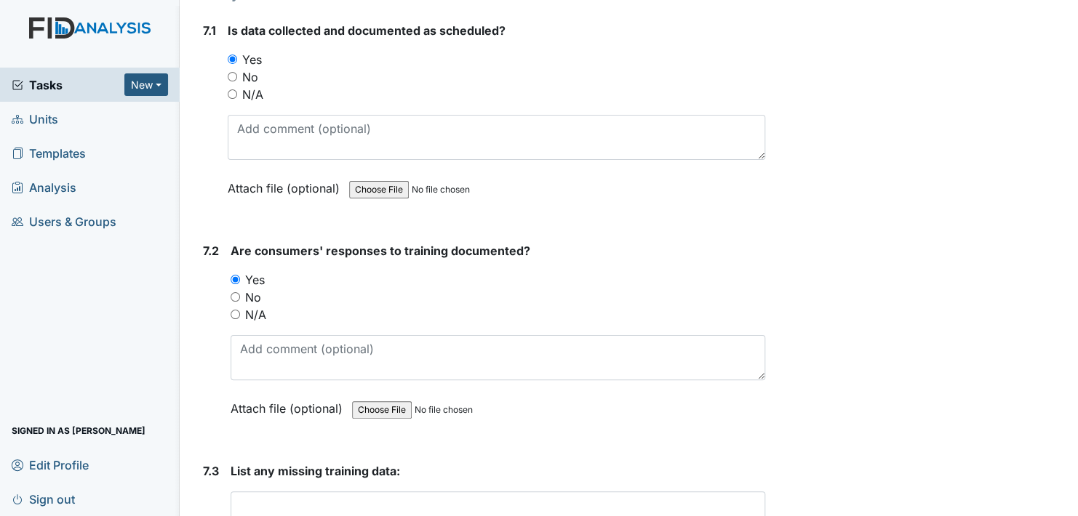
scroll to position [11129, 0]
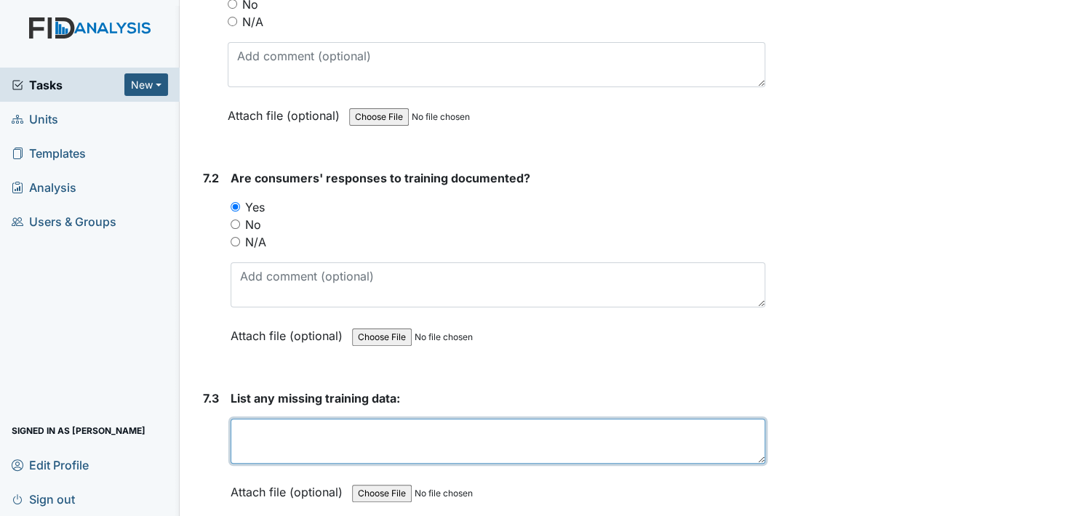
click at [280, 419] on textarea at bounding box center [498, 441] width 535 height 45
type textarea "n"
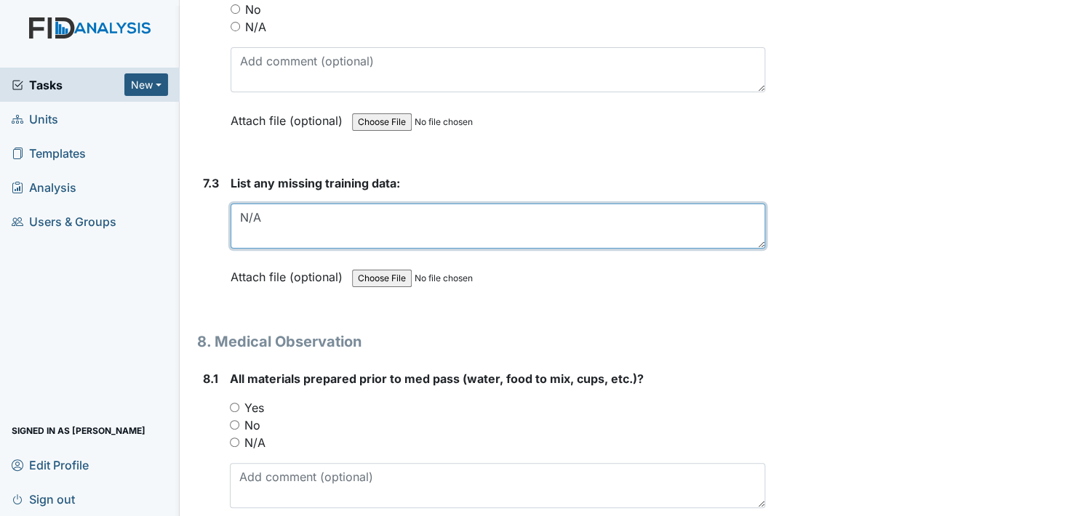
scroll to position [11347, 0]
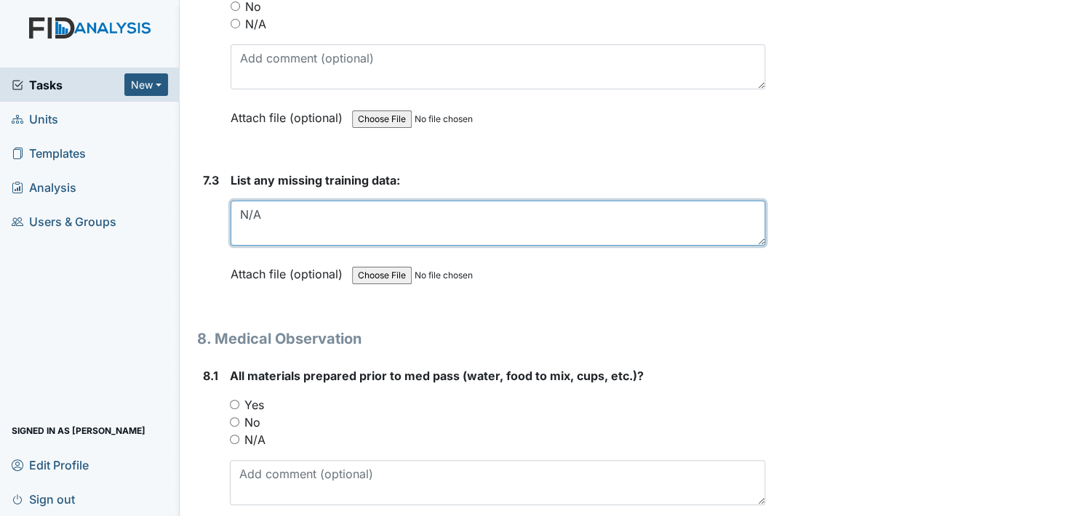
type textarea "N/A"
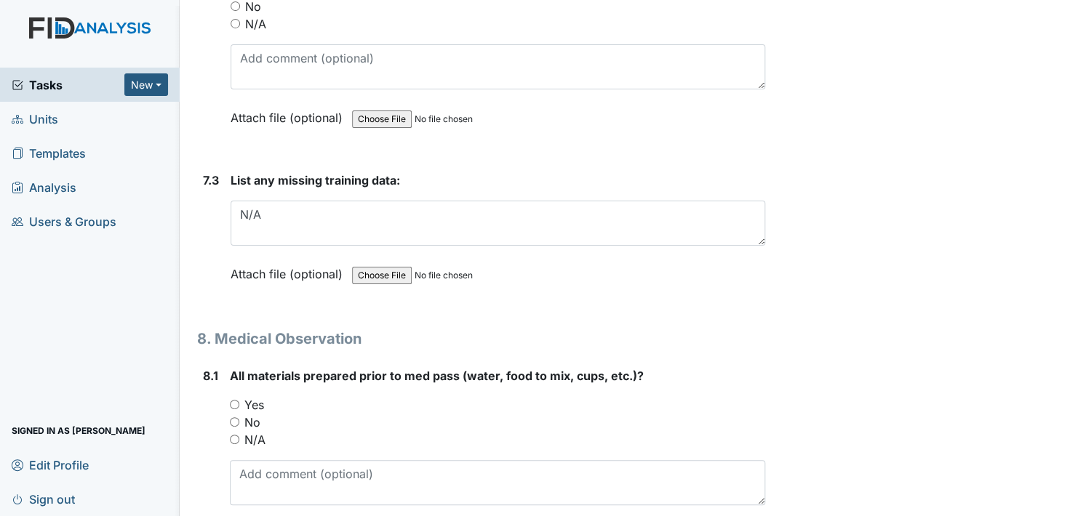
click at [236, 400] on input "Yes" at bounding box center [234, 404] width 9 height 9
radio input "true"
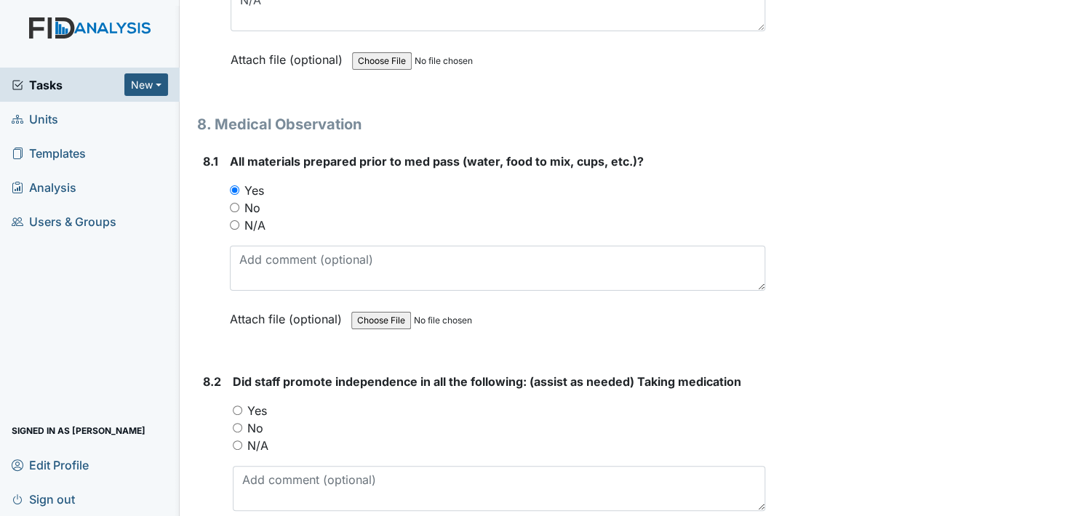
scroll to position [11565, 0]
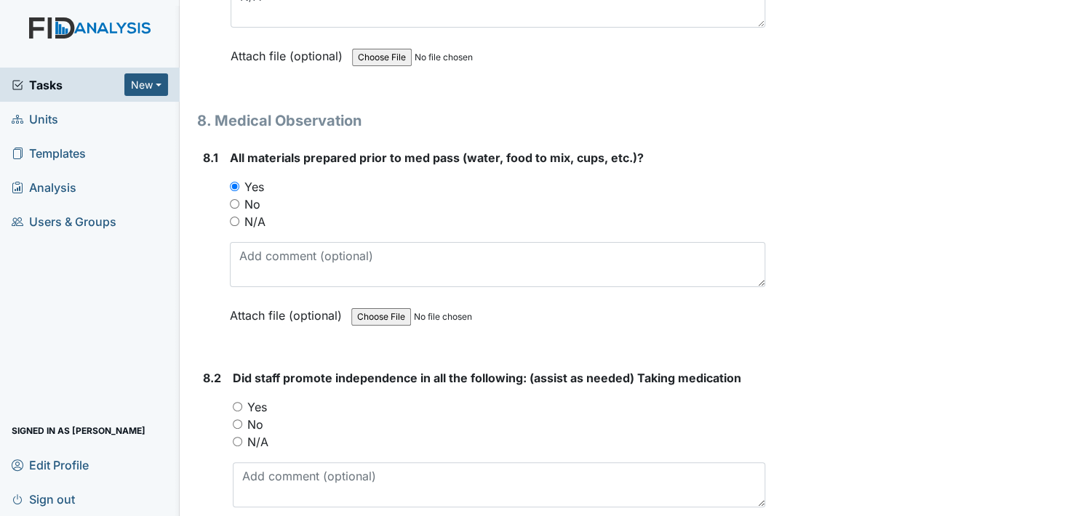
click at [237, 399] on div "Yes" at bounding box center [499, 407] width 532 height 17
click at [240, 402] on input "Yes" at bounding box center [237, 406] width 9 height 9
radio input "true"
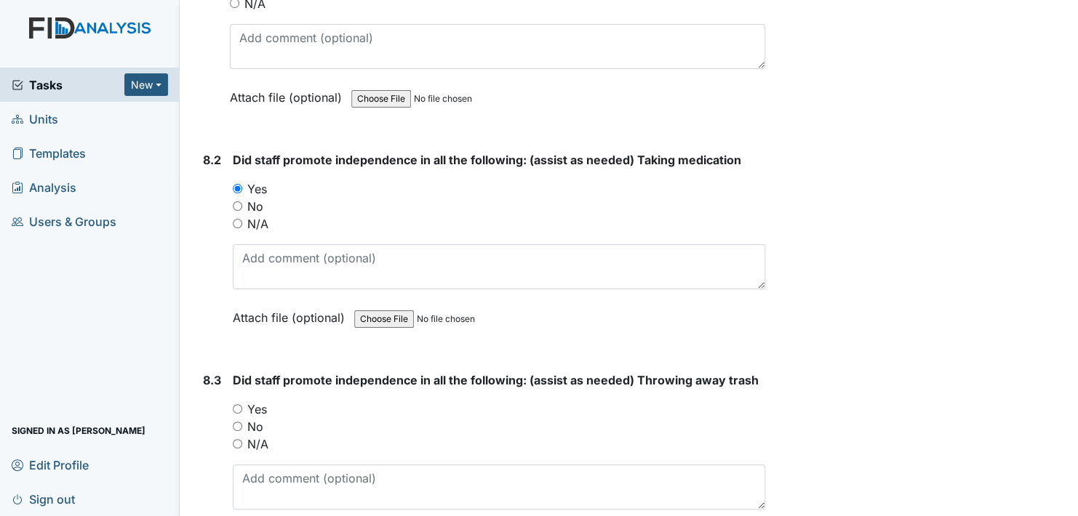
click at [237, 404] on input "Yes" at bounding box center [237, 408] width 9 height 9
radio input "true"
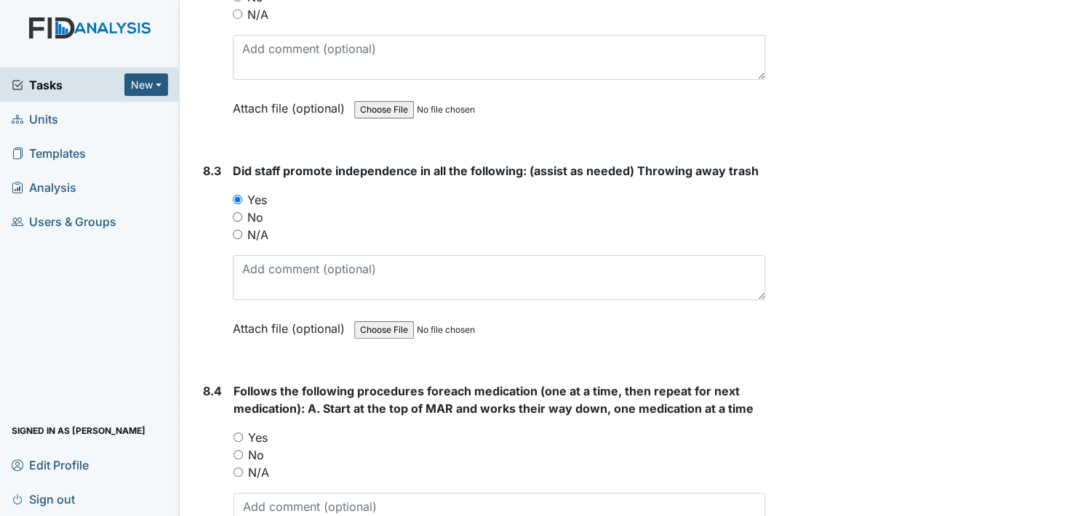
scroll to position [12001, 0]
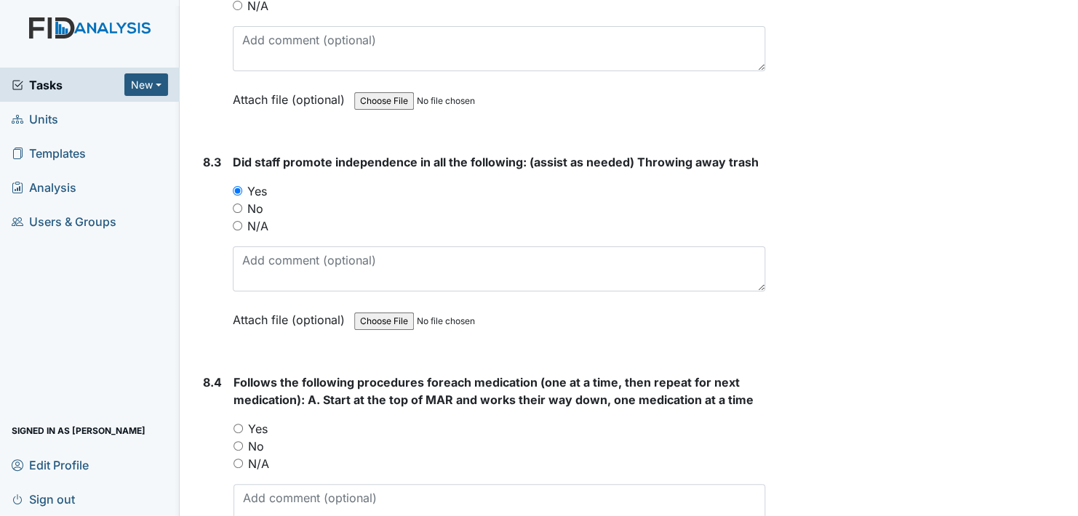
click at [236, 424] on input "Yes" at bounding box center [237, 428] width 9 height 9
radio input "true"
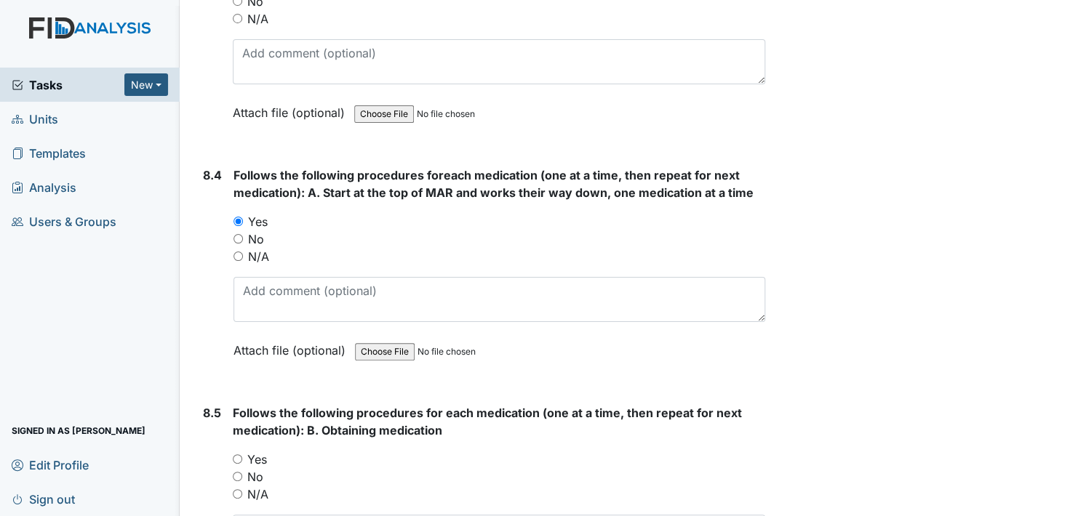
scroll to position [12220, 0]
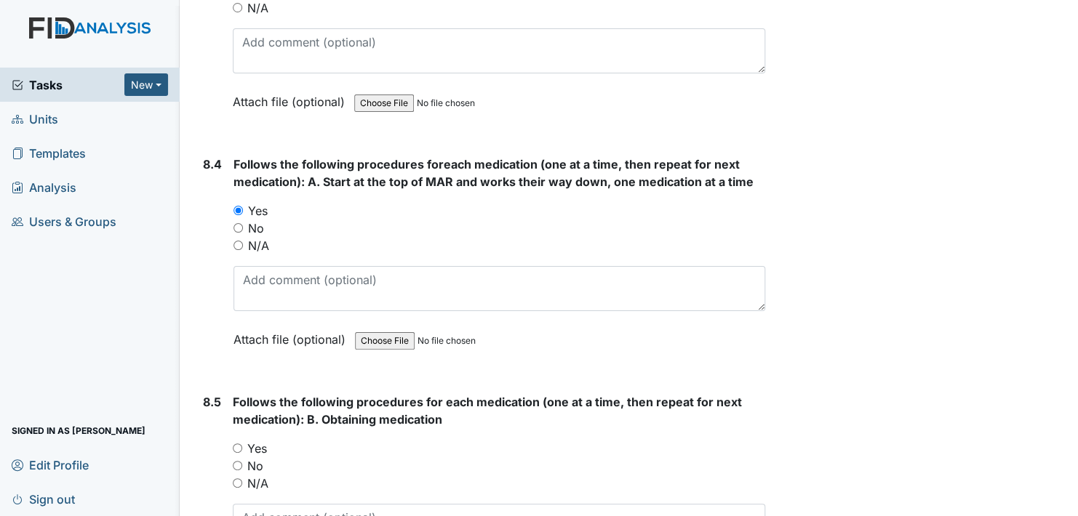
click at [236, 444] on input "Yes" at bounding box center [237, 448] width 9 height 9
radio input "true"
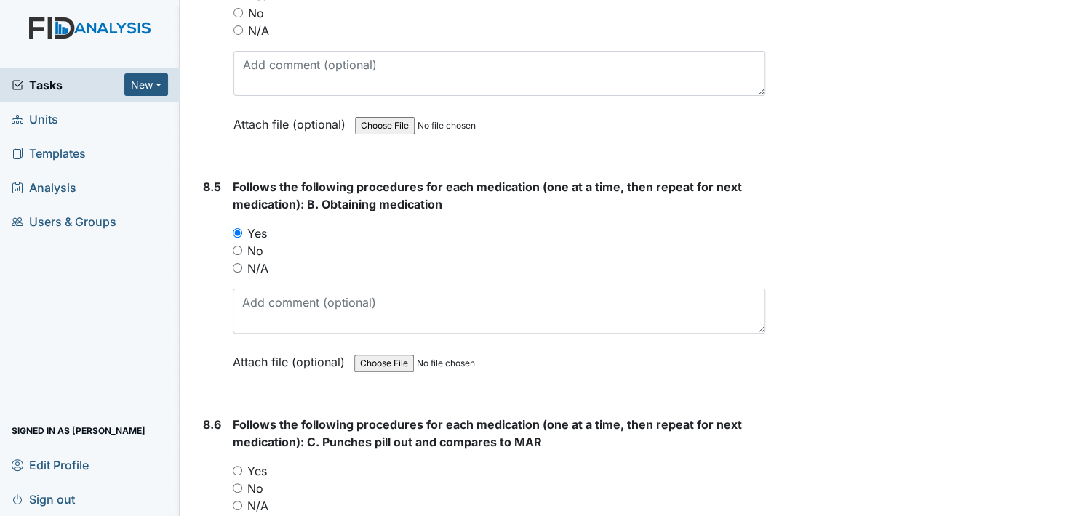
scroll to position [12511, 0]
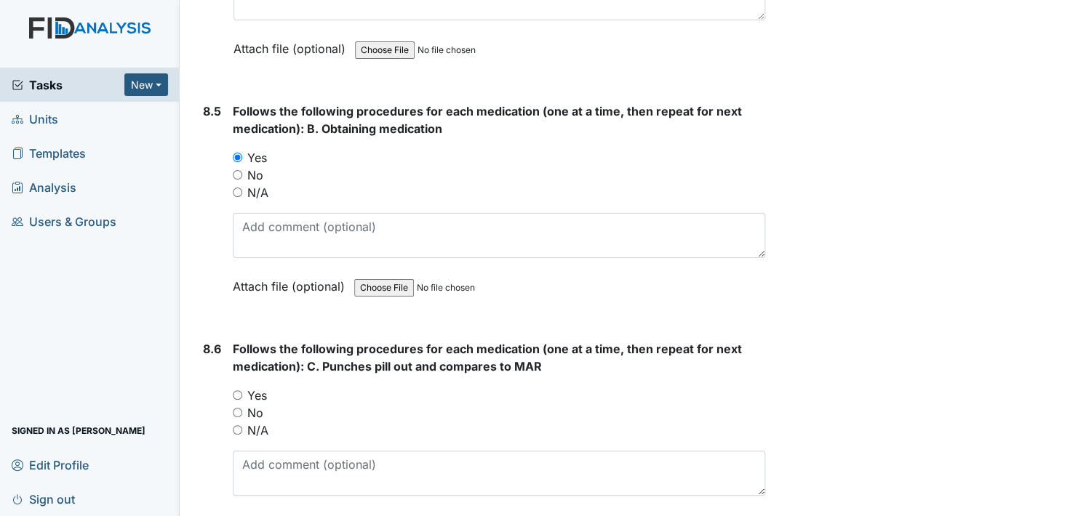
click at [239, 391] on input "Yes" at bounding box center [237, 395] width 9 height 9
radio input "true"
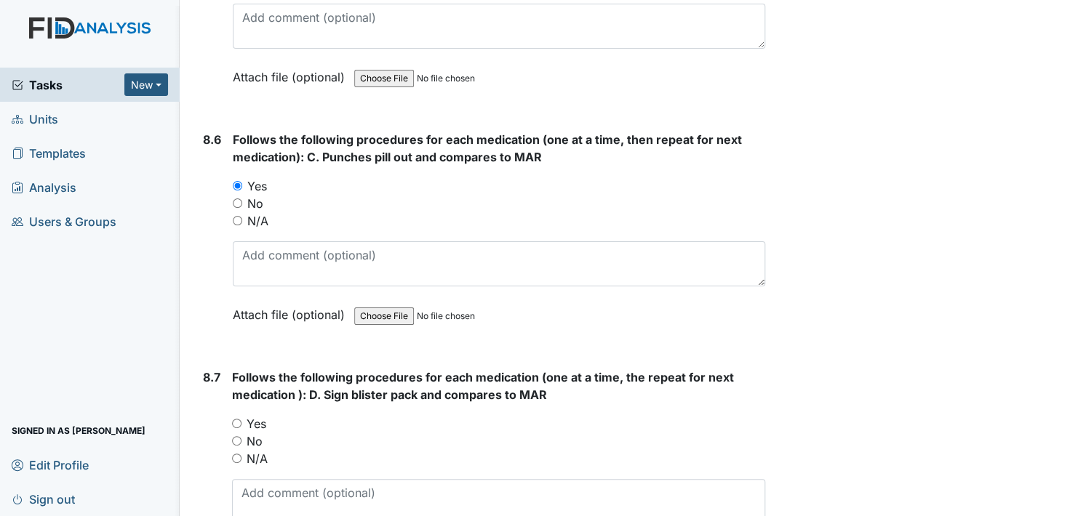
scroll to position [12729, 0]
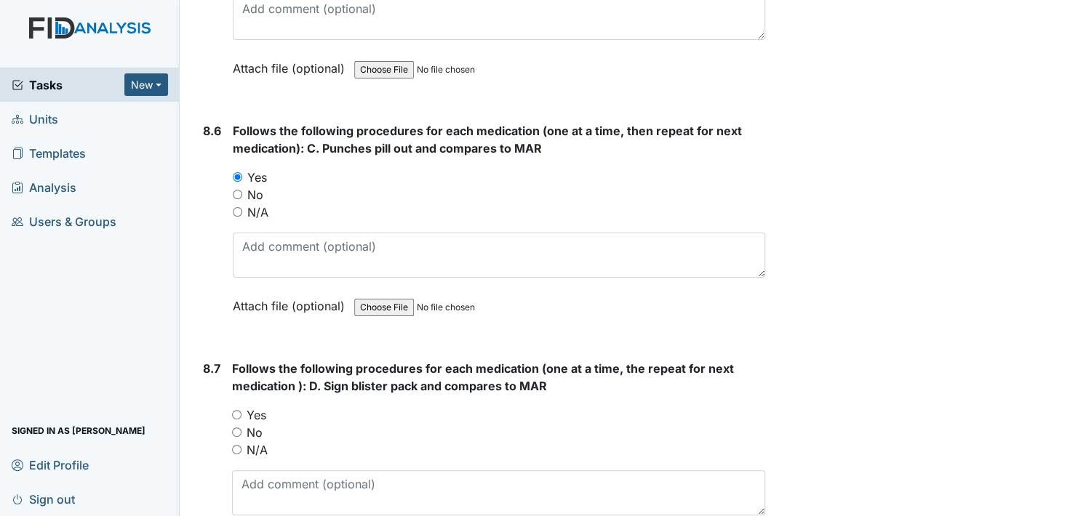
drag, startPoint x: 236, startPoint y: 373, endPoint x: 254, endPoint y: 367, distance: 18.4
click at [238, 410] on input "Yes" at bounding box center [236, 414] width 9 height 9
radio input "true"
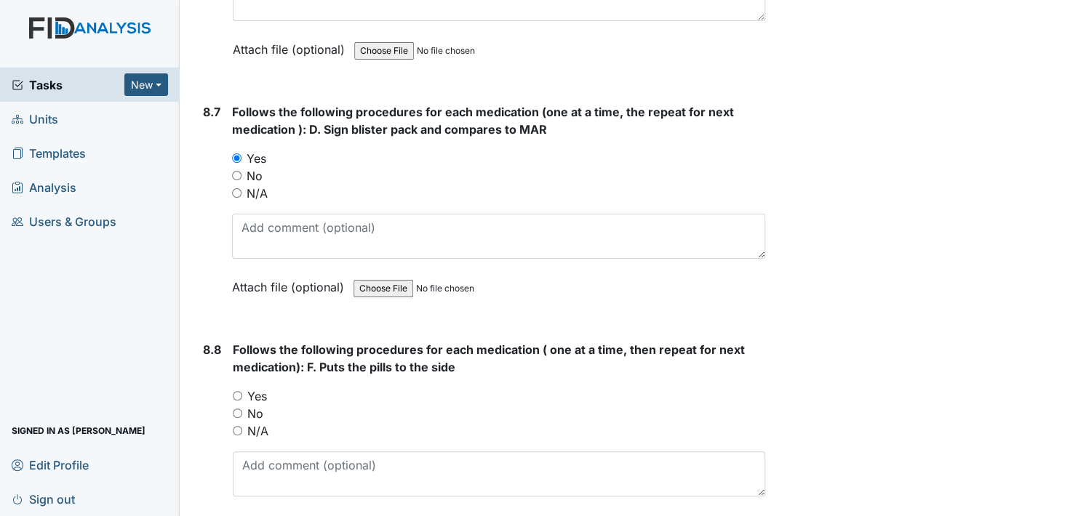
scroll to position [13020, 0]
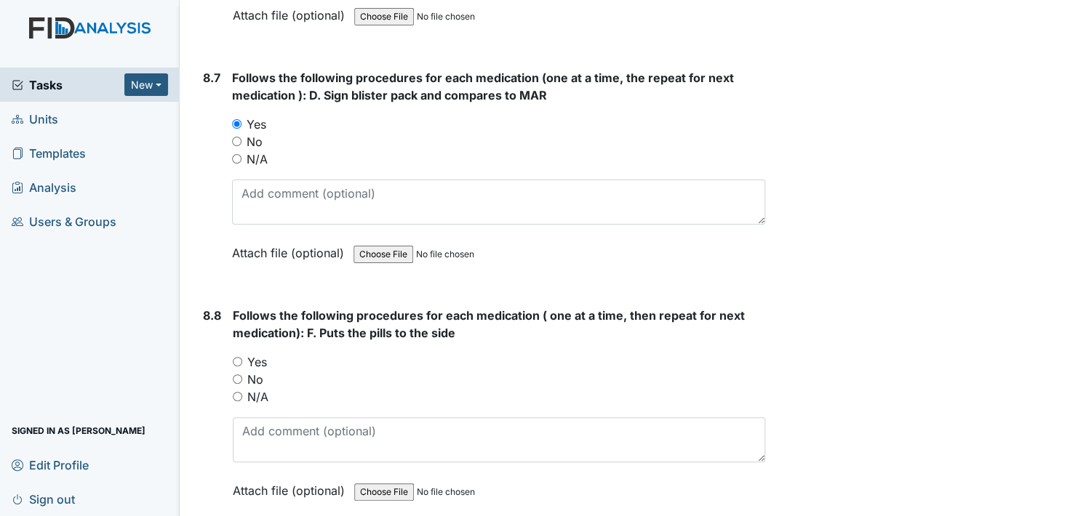
click at [235, 357] on input "Yes" at bounding box center [237, 361] width 9 height 9
radio input "true"
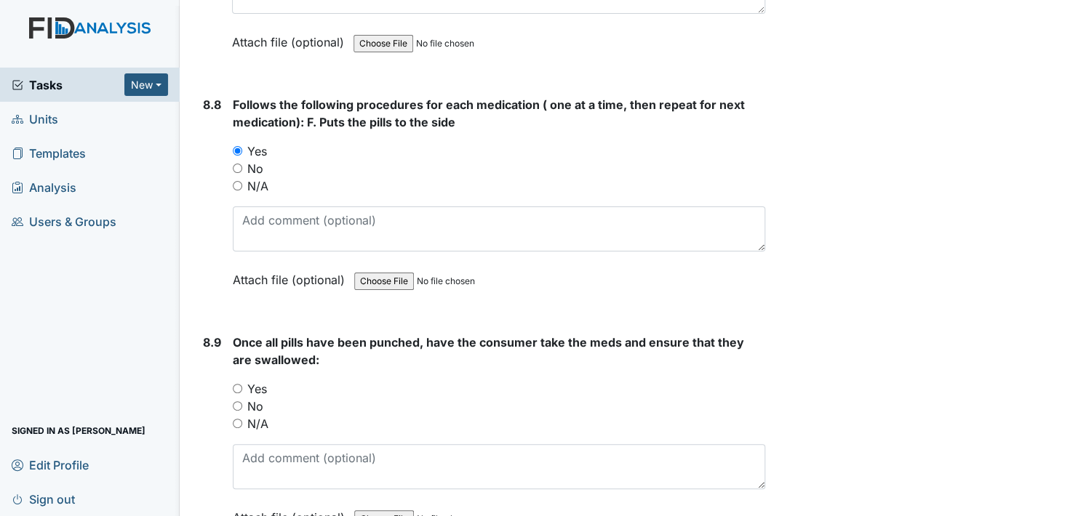
scroll to position [13238, 0]
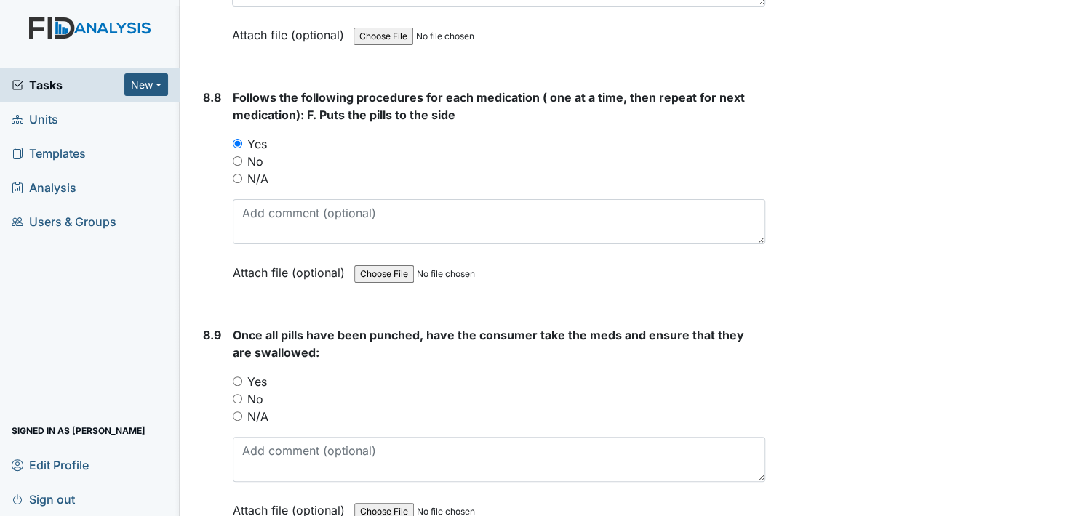
click at [237, 377] on input "Yes" at bounding box center [237, 381] width 9 height 9
radio input "true"
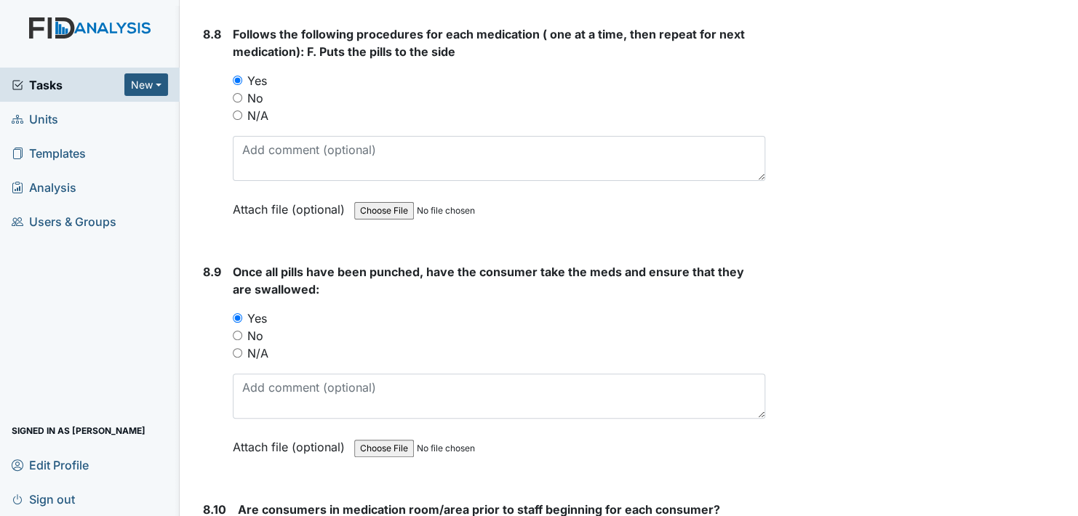
scroll to position [13456, 0]
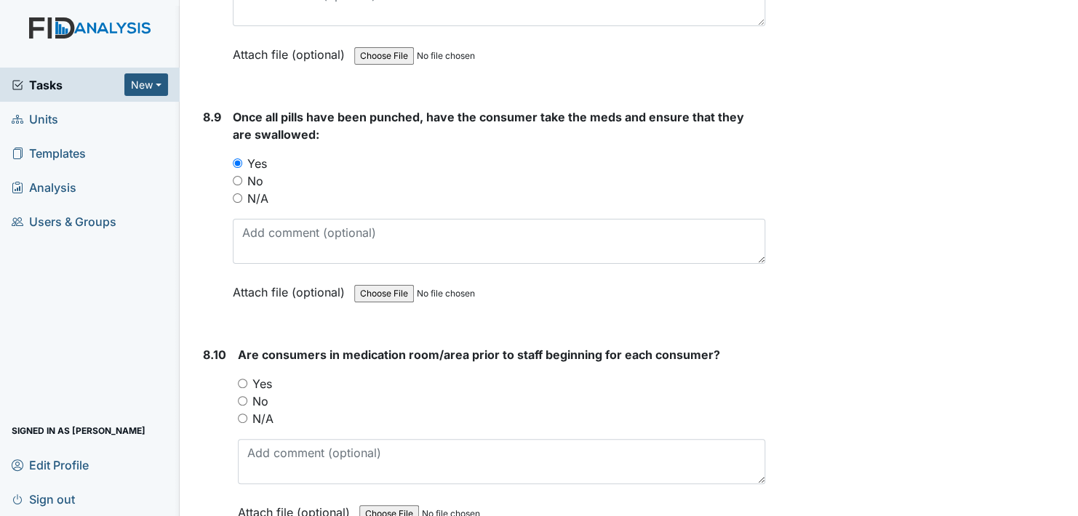
click at [243, 379] on input "Yes" at bounding box center [242, 383] width 9 height 9
radio input "true"
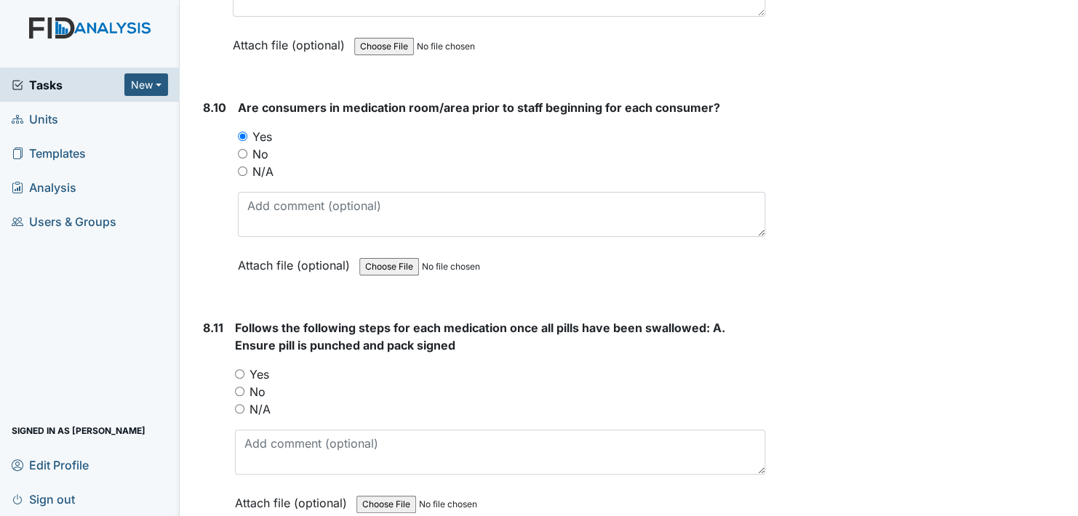
scroll to position [13747, 0]
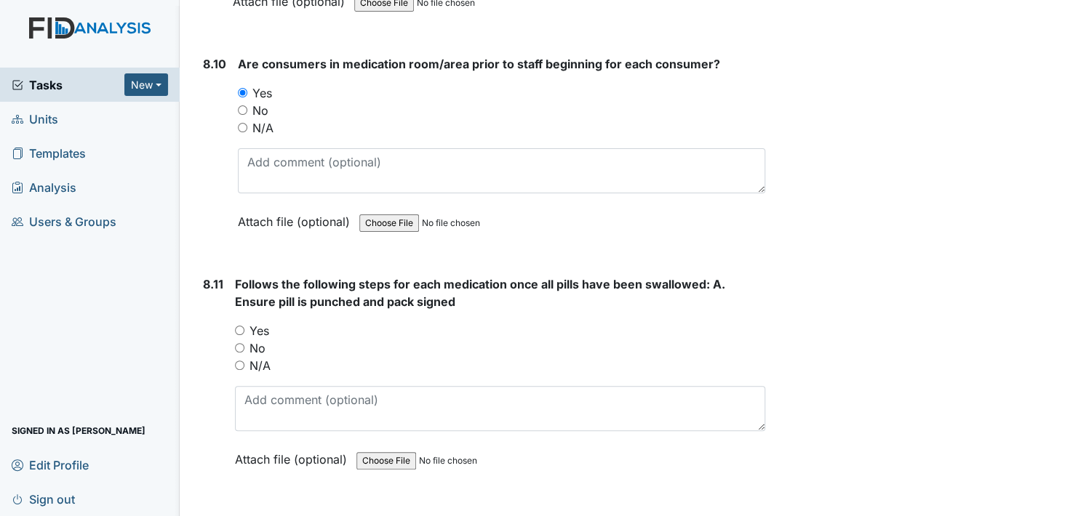
click at [239, 326] on input "Yes" at bounding box center [239, 330] width 9 height 9
radio input "true"
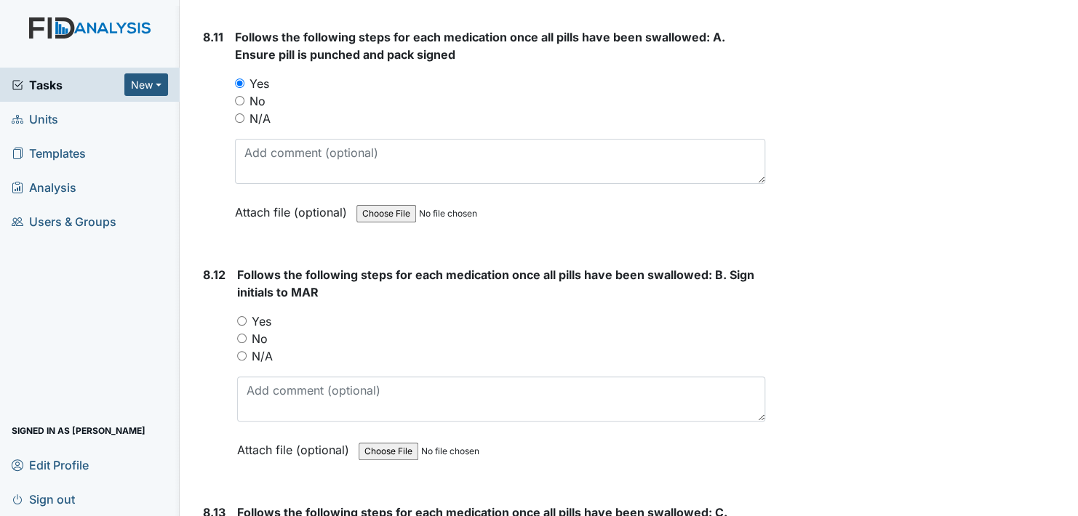
scroll to position [14038, 0]
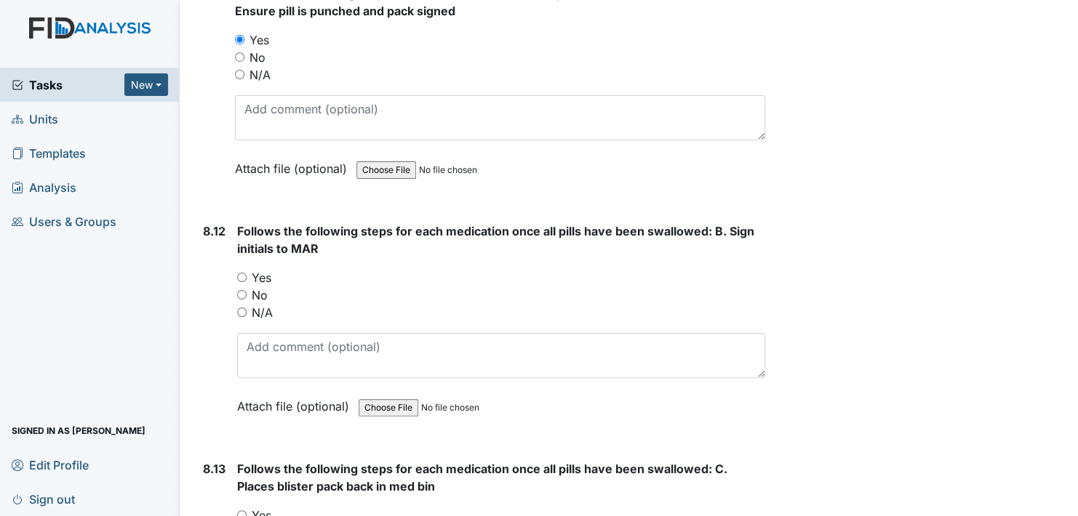
click at [242, 273] on input "Yes" at bounding box center [241, 277] width 9 height 9
radio input "true"
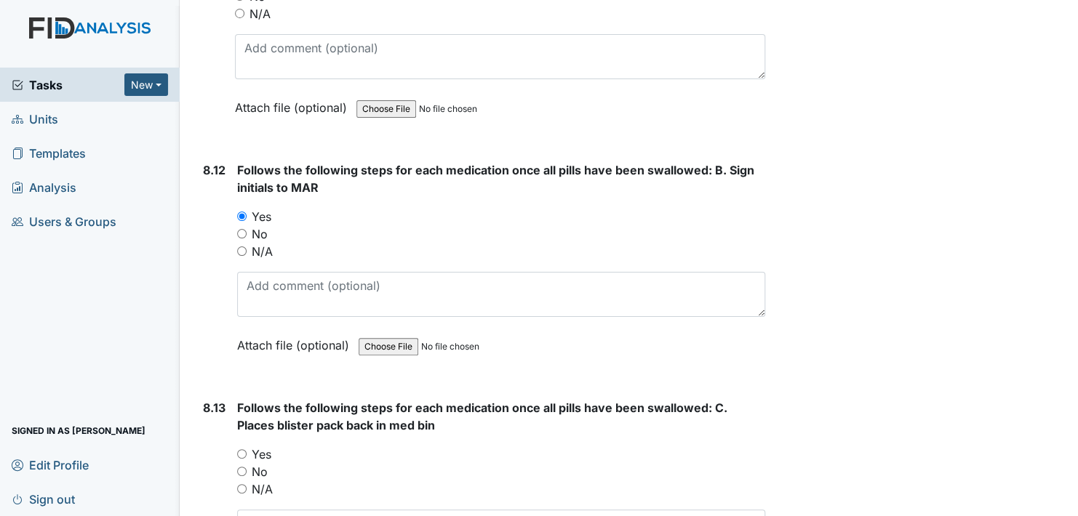
scroll to position [14329, 0]
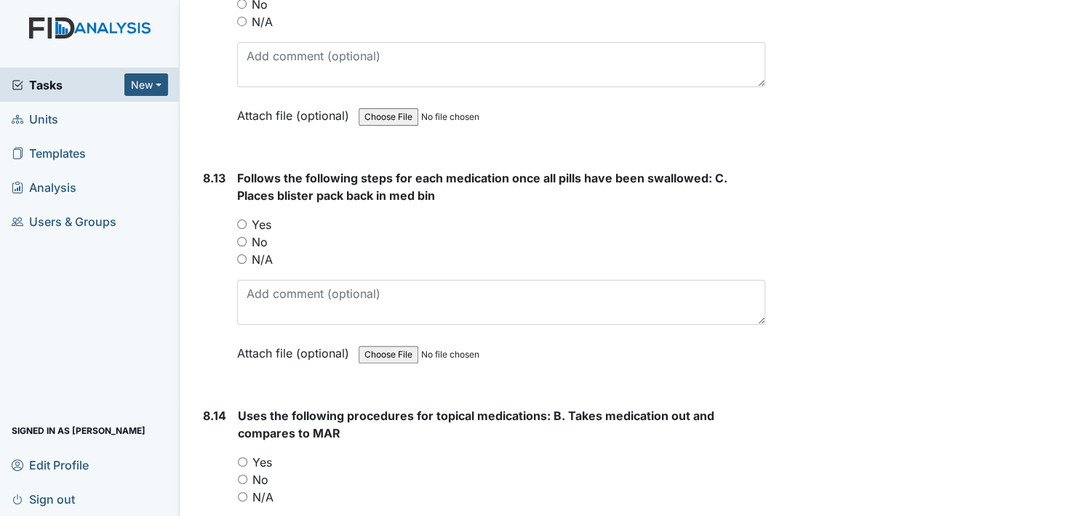
click at [242, 220] on input "Yes" at bounding box center [241, 224] width 9 height 9
radio input "true"
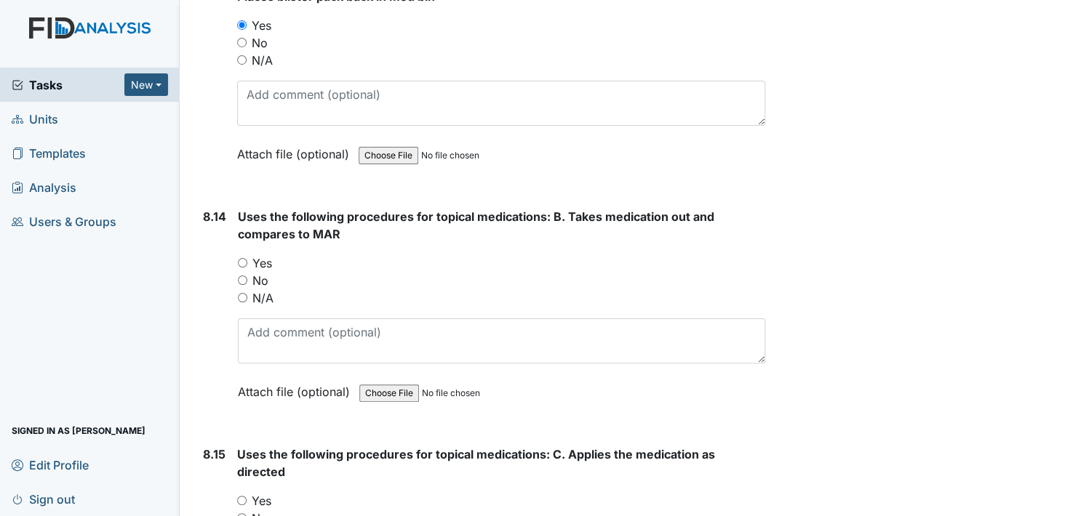
scroll to position [14620, 0]
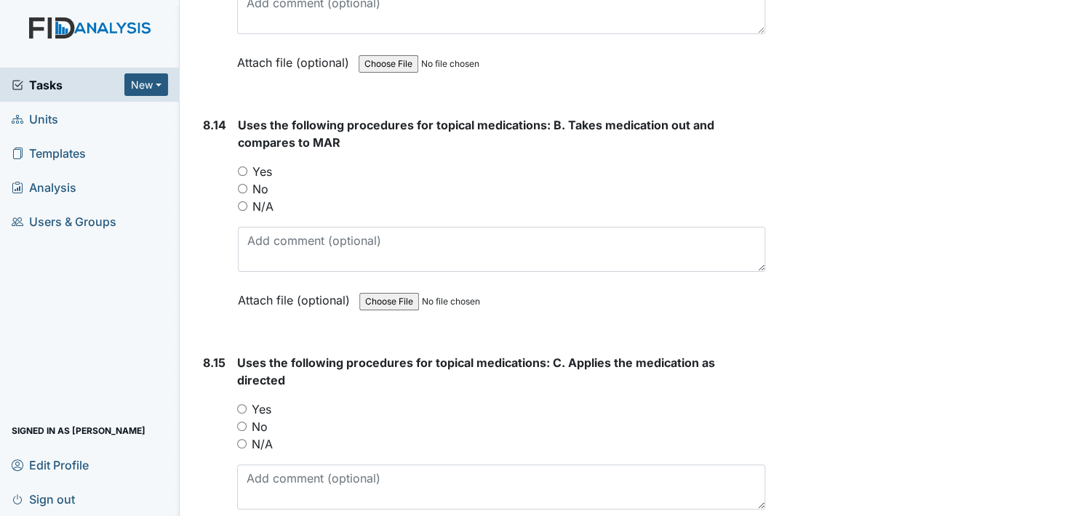
click at [243, 167] on input "Yes" at bounding box center [242, 171] width 9 height 9
radio input "true"
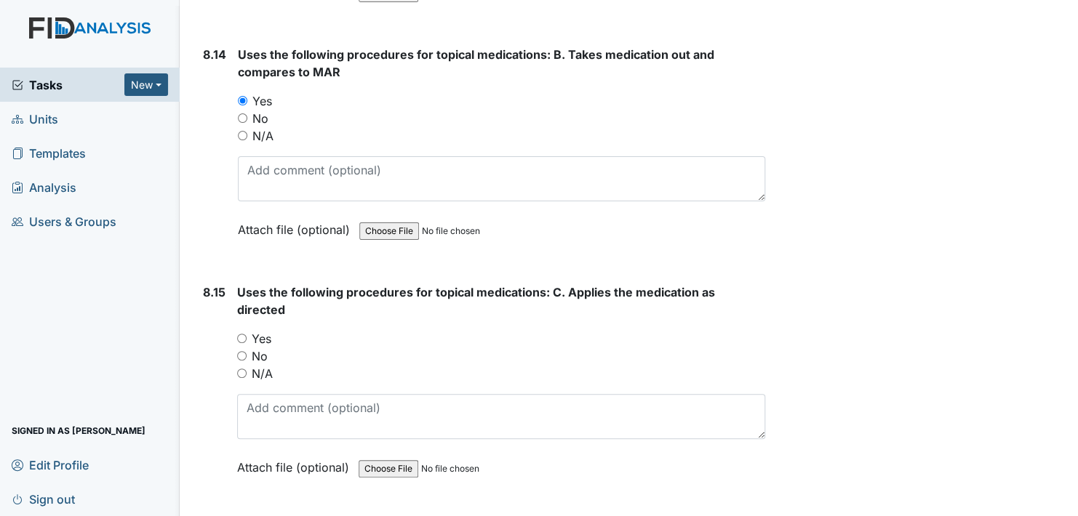
scroll to position [14838, 0]
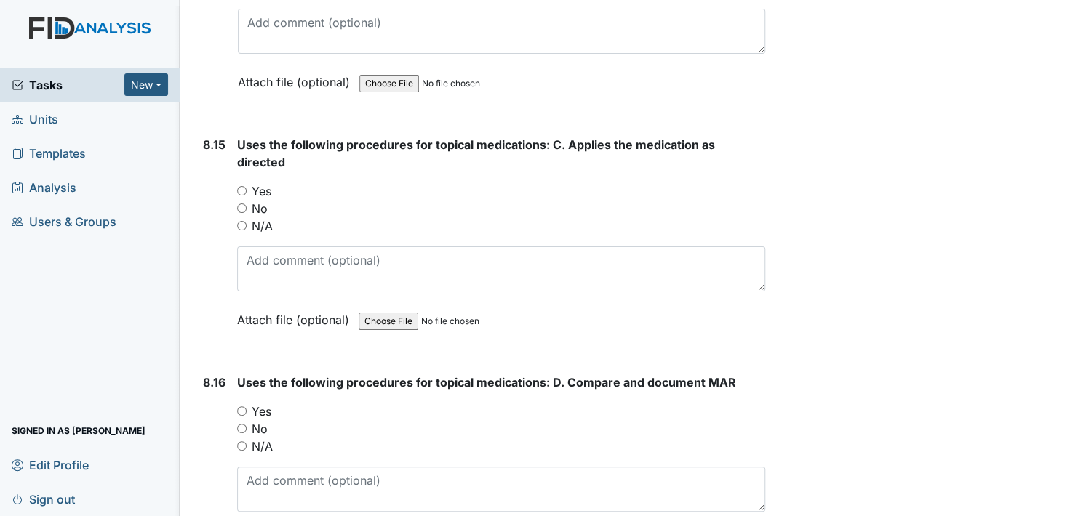
click at [244, 186] on input "Yes" at bounding box center [241, 190] width 9 height 9
radio input "true"
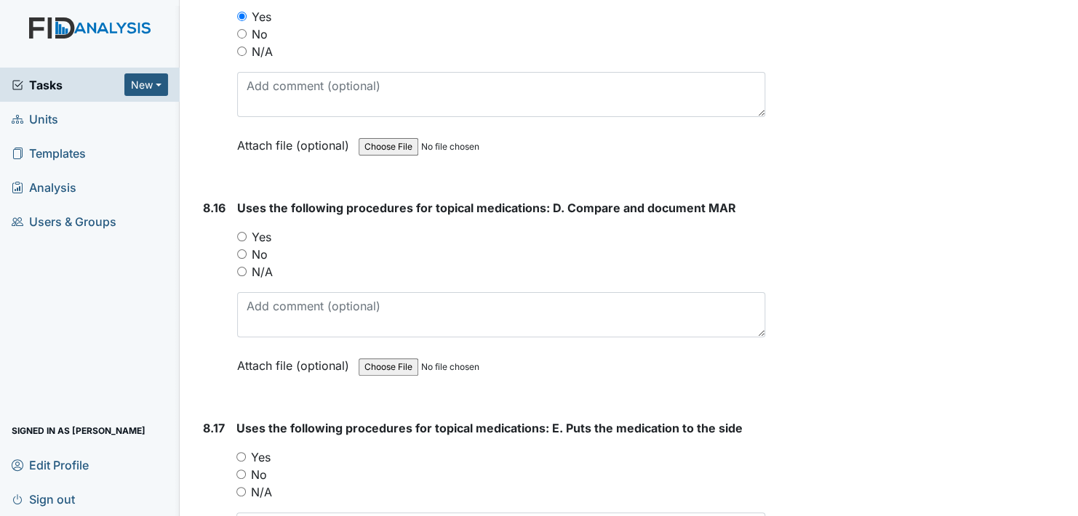
scroll to position [15056, 0]
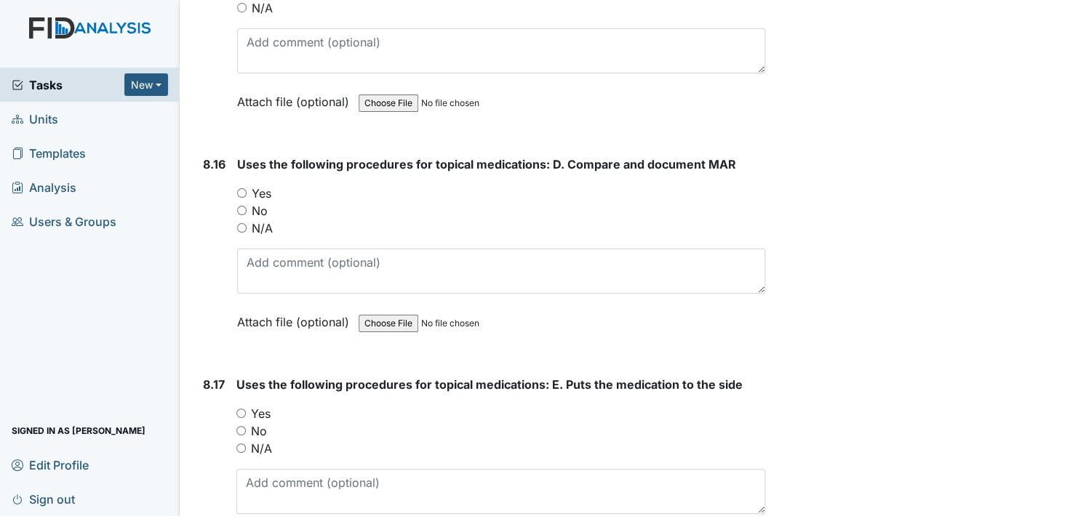
click at [241, 188] on input "Yes" at bounding box center [241, 192] width 9 height 9
radio input "true"
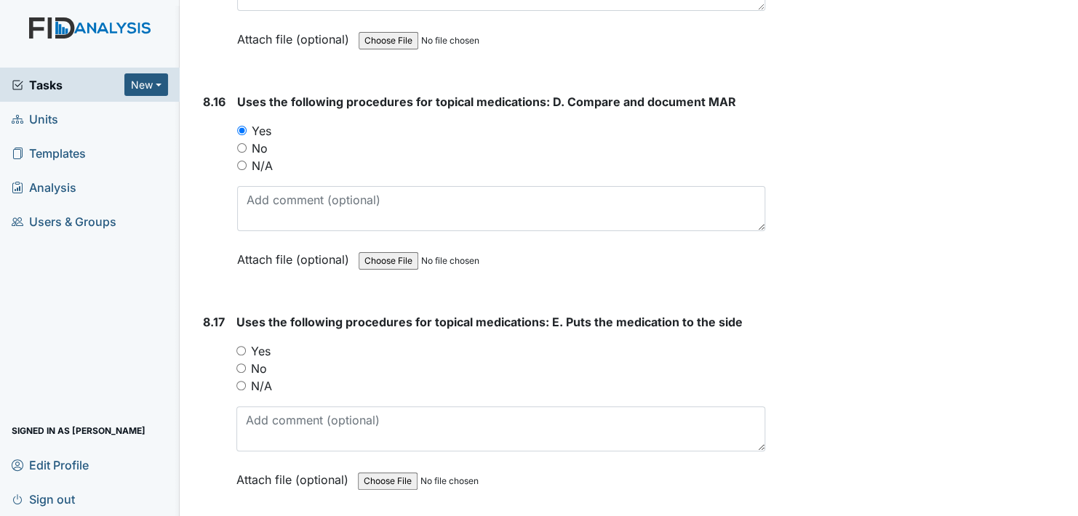
scroll to position [15275, 0]
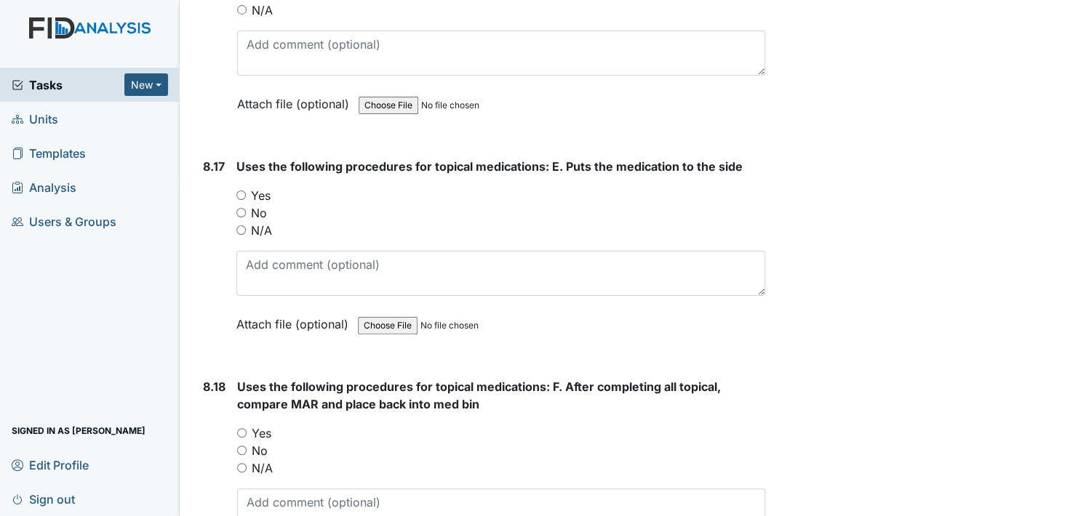
click at [242, 191] on input "Yes" at bounding box center [240, 195] width 9 height 9
radio input "true"
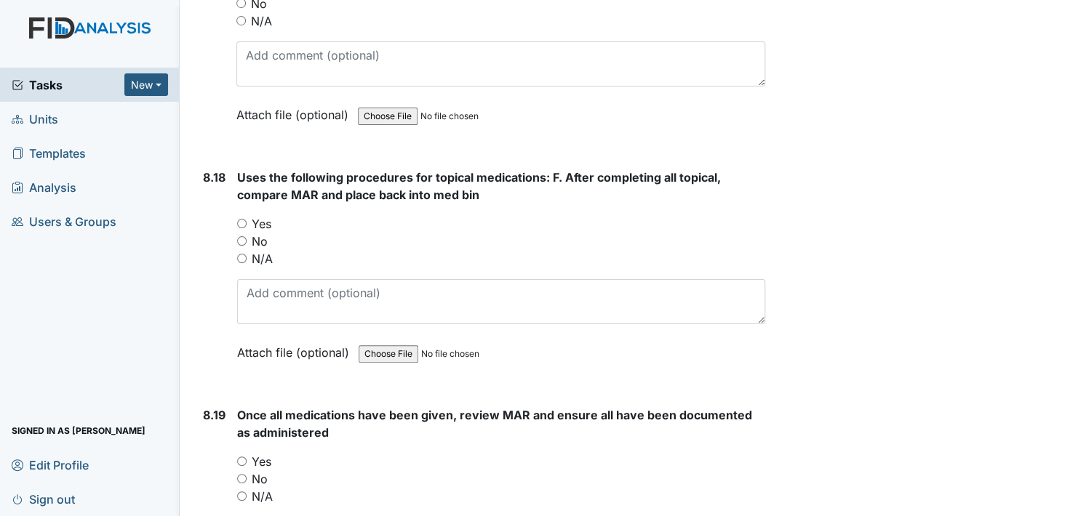
scroll to position [15493, 0]
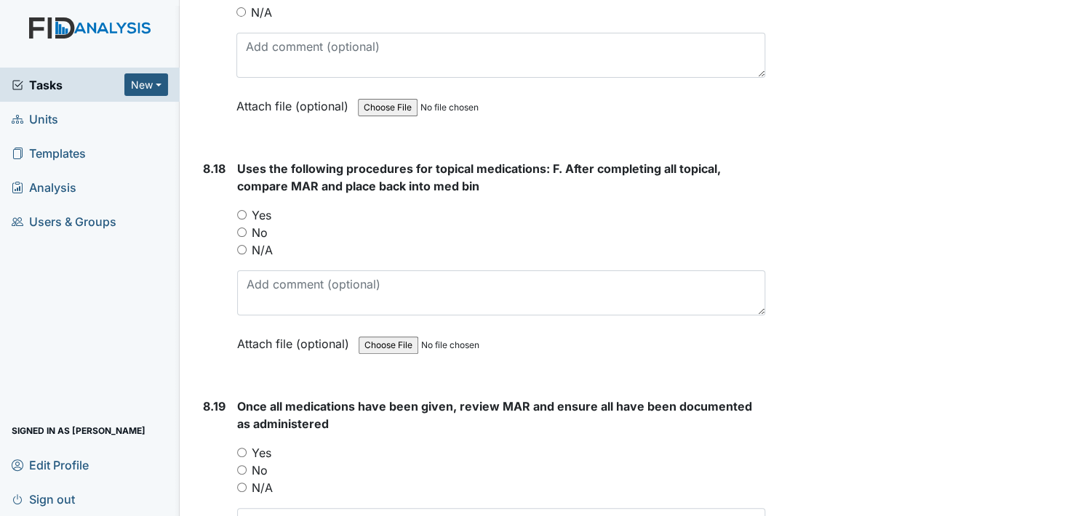
click at [241, 210] on input "Yes" at bounding box center [241, 214] width 9 height 9
radio input "true"
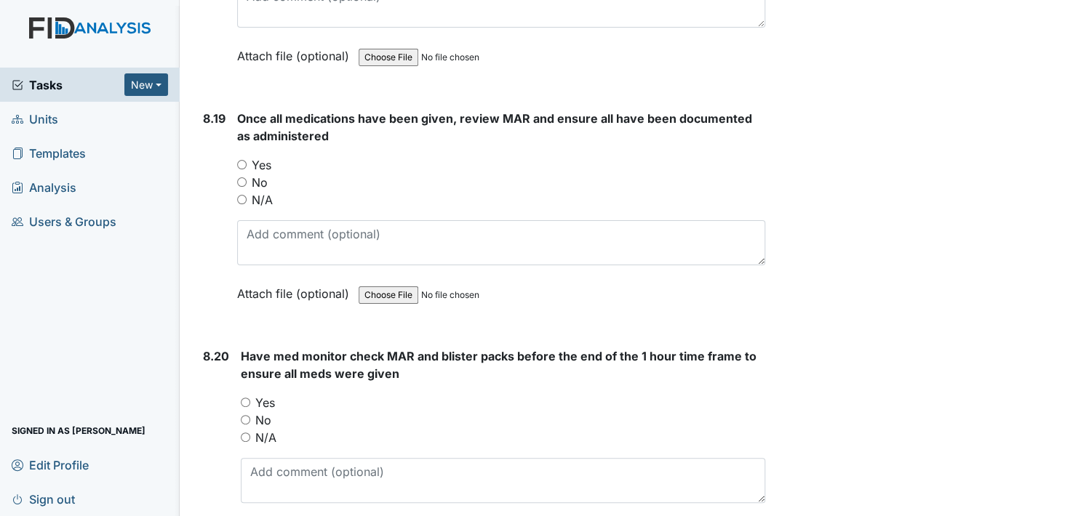
scroll to position [15784, 0]
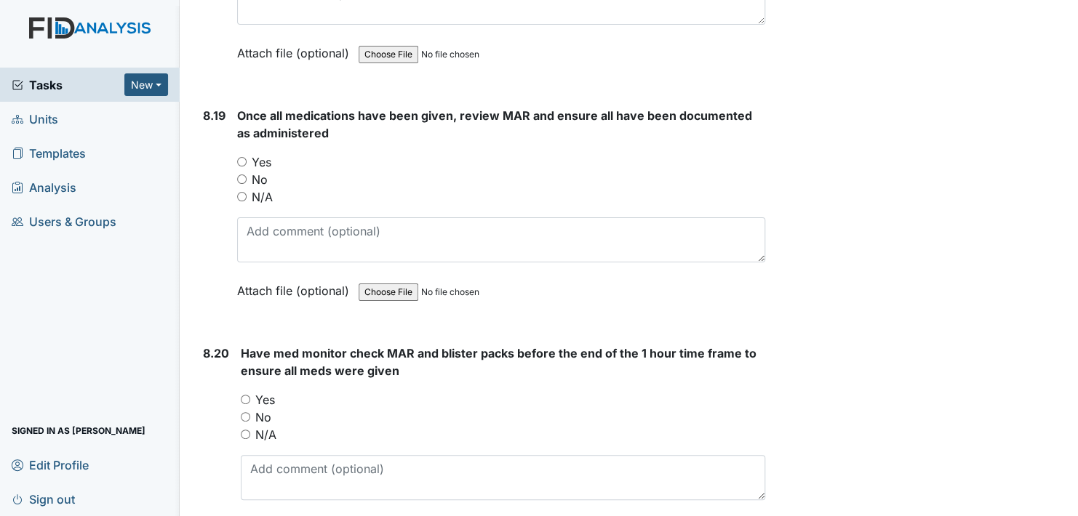
click at [244, 157] on input "Yes" at bounding box center [241, 161] width 9 height 9
radio input "true"
click at [247, 395] on input "Yes" at bounding box center [245, 399] width 9 height 9
radio input "true"
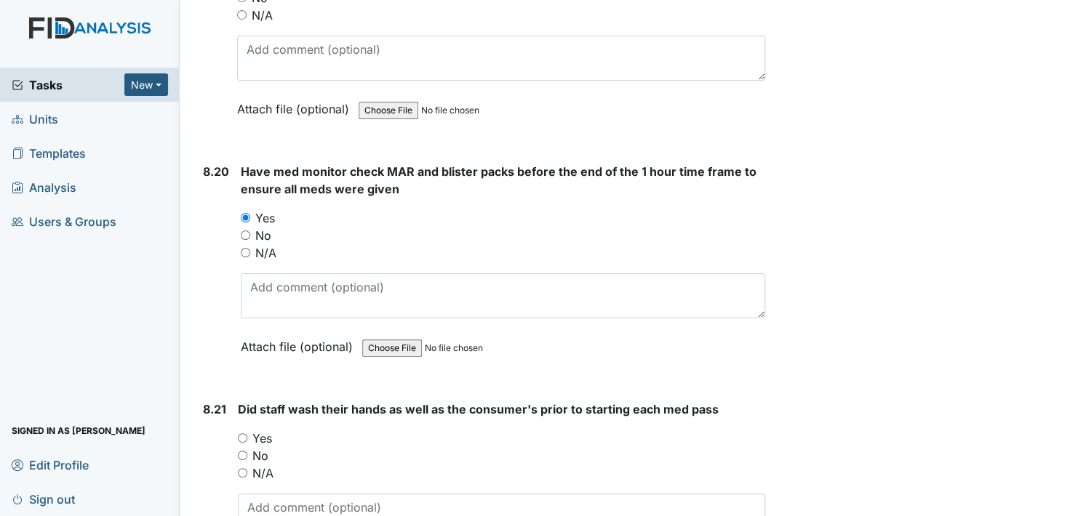
scroll to position [16002, 0]
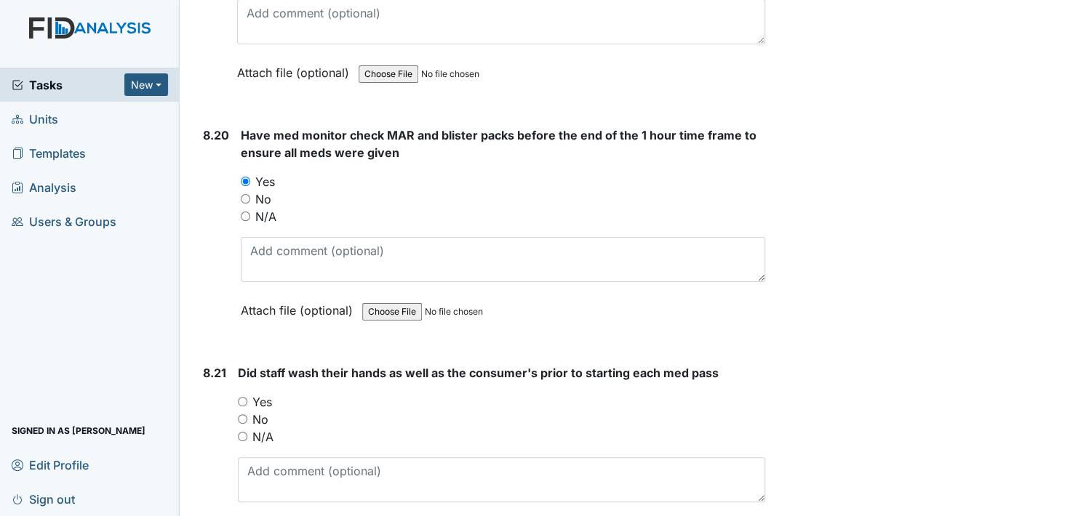
click at [245, 397] on input "Yes" at bounding box center [242, 401] width 9 height 9
radio input "true"
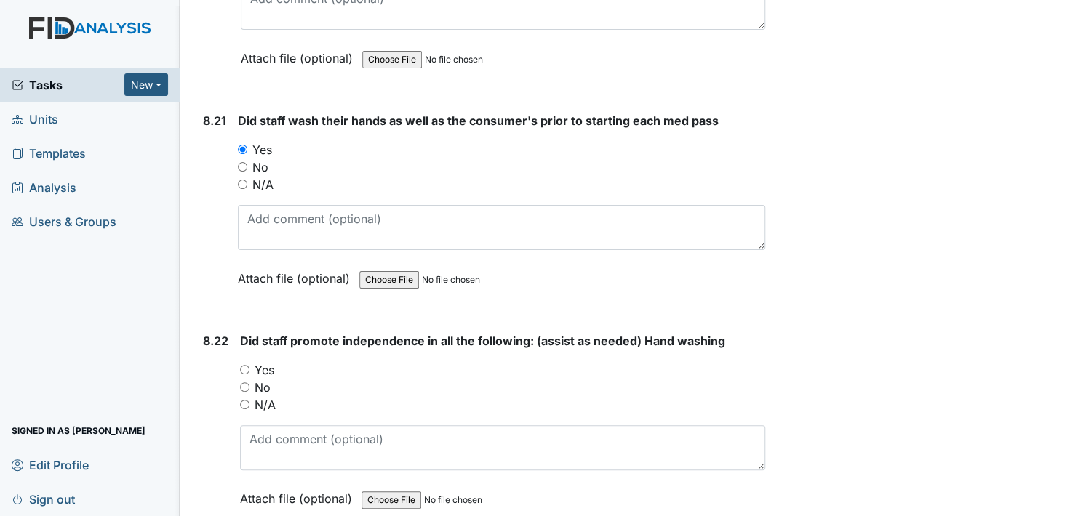
scroll to position [16293, 0]
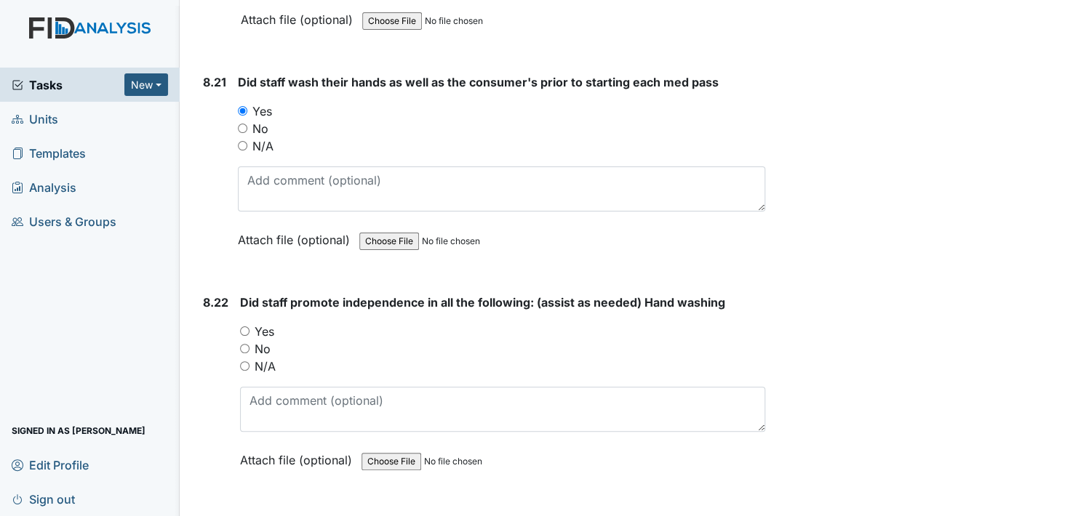
click at [242, 327] on input "Yes" at bounding box center [244, 331] width 9 height 9
radio input "true"
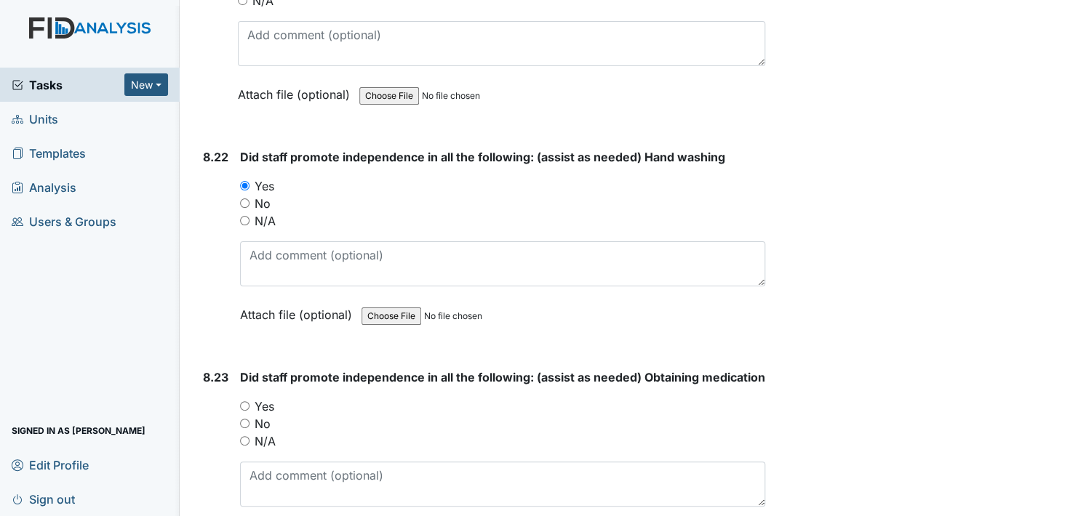
click at [244, 402] on input "Yes" at bounding box center [244, 406] width 9 height 9
radio input "true"
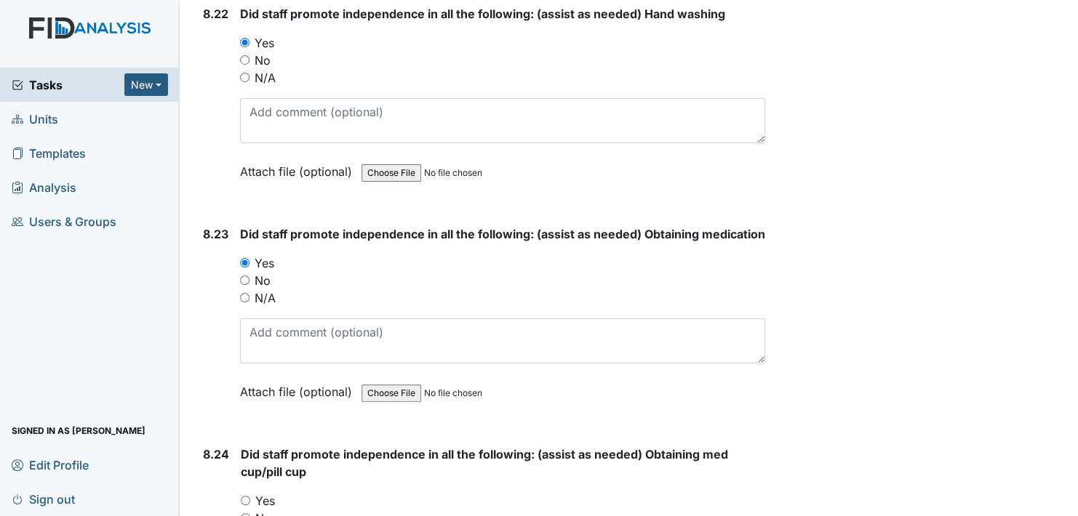
scroll to position [16584, 0]
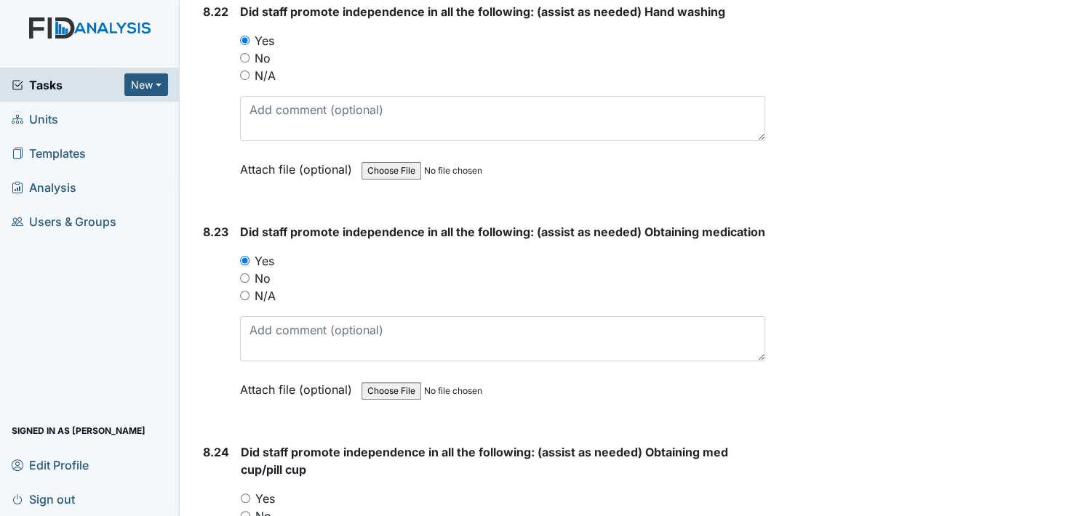
click at [242, 494] on input "Yes" at bounding box center [245, 498] width 9 height 9
radio input "true"
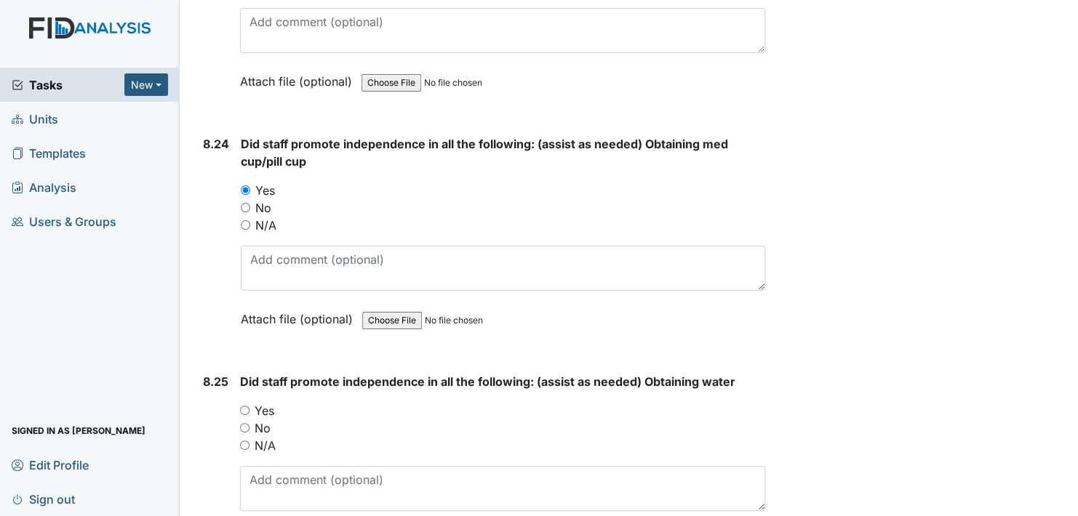
scroll to position [16947, 0]
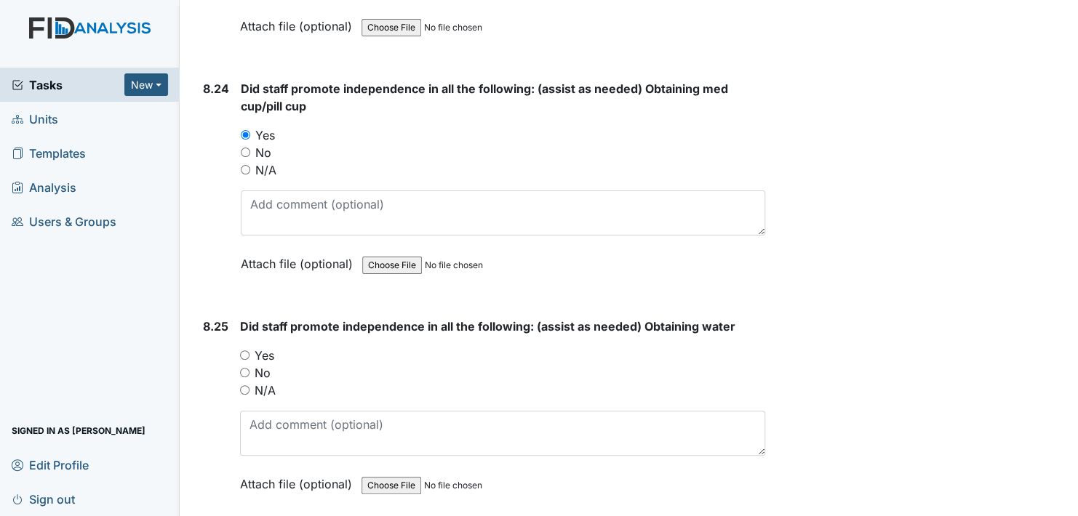
click at [246, 351] on input "Yes" at bounding box center [244, 355] width 9 height 9
radio input "true"
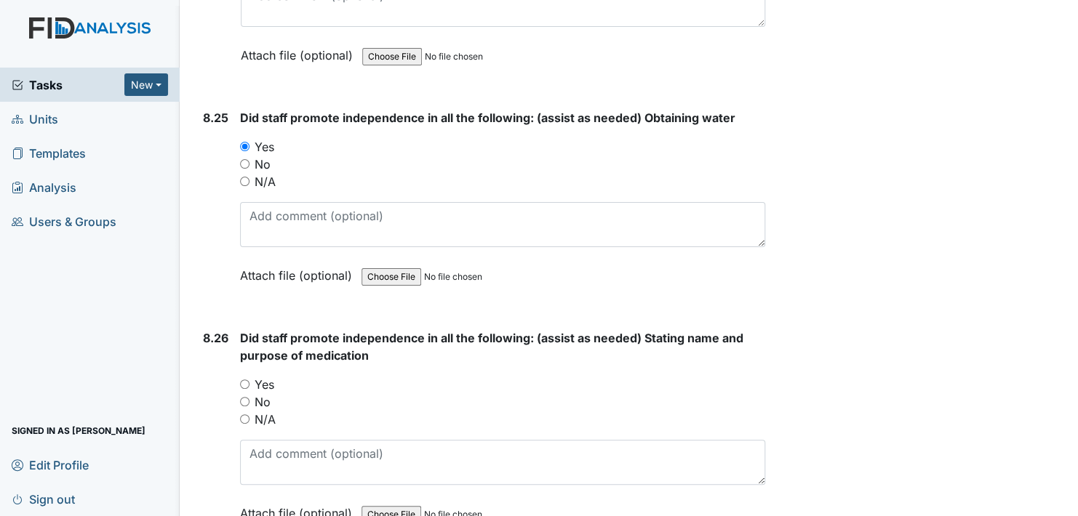
scroll to position [17166, 0]
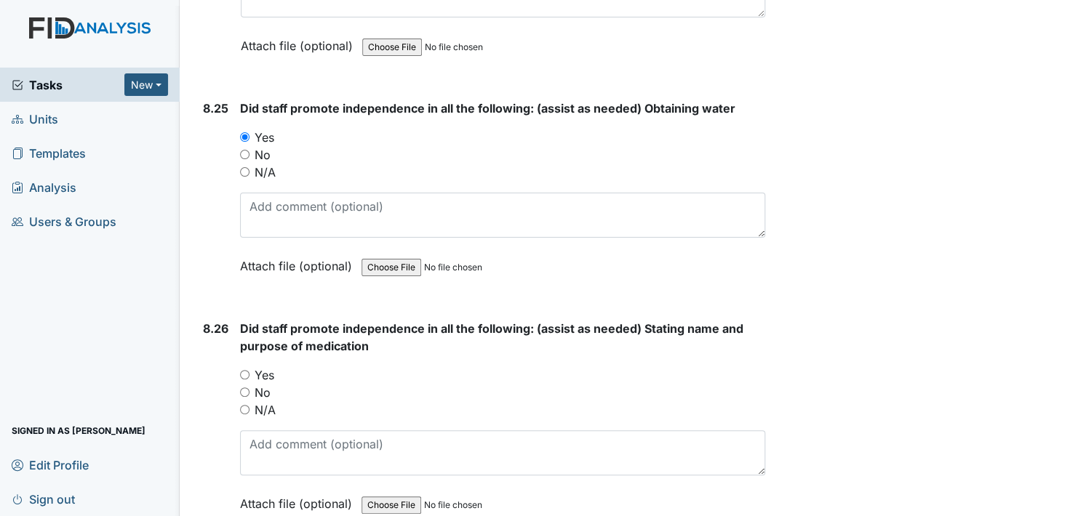
click at [247, 370] on input "Yes" at bounding box center [244, 374] width 9 height 9
radio input "true"
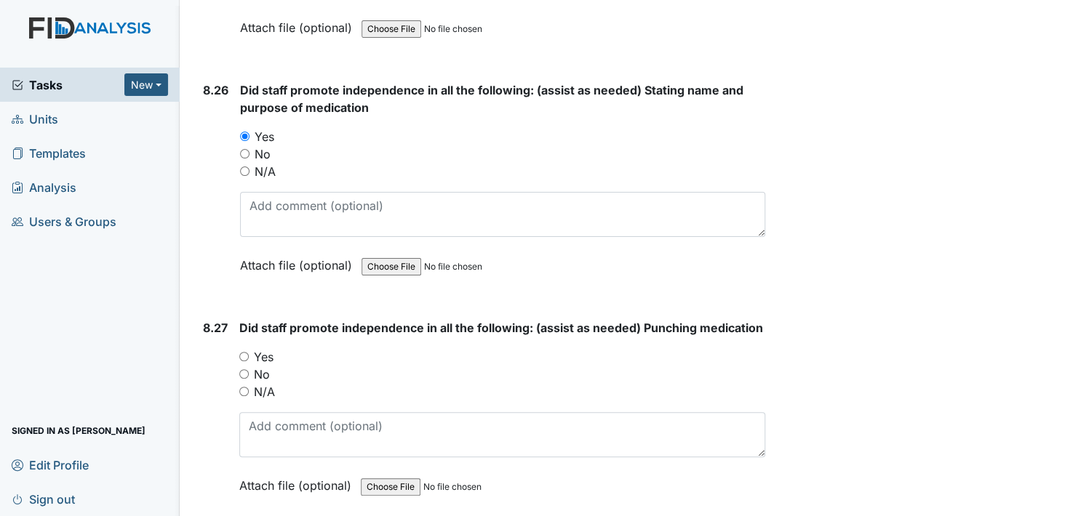
scroll to position [17457, 0]
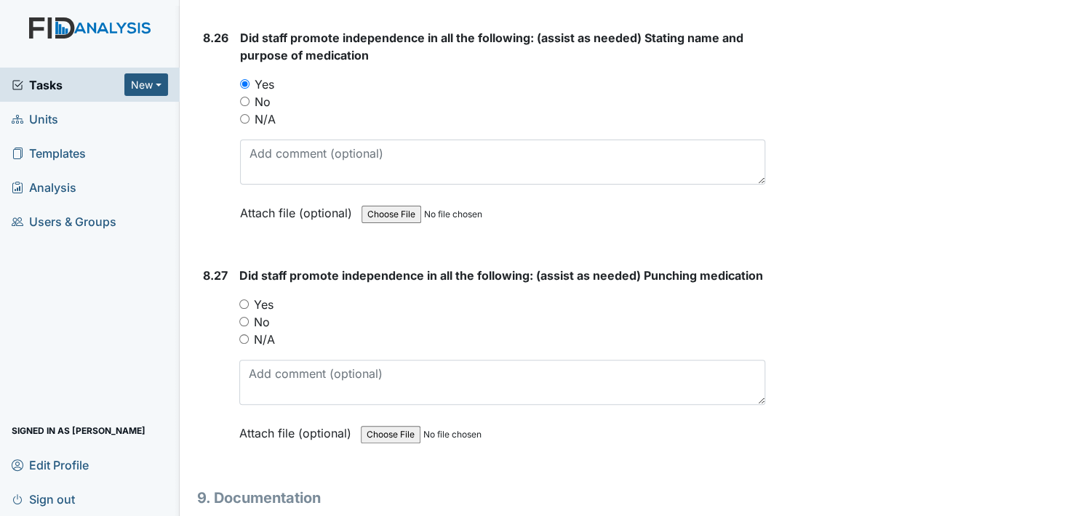
click at [241, 300] on input "Yes" at bounding box center [243, 304] width 9 height 9
radio input "true"
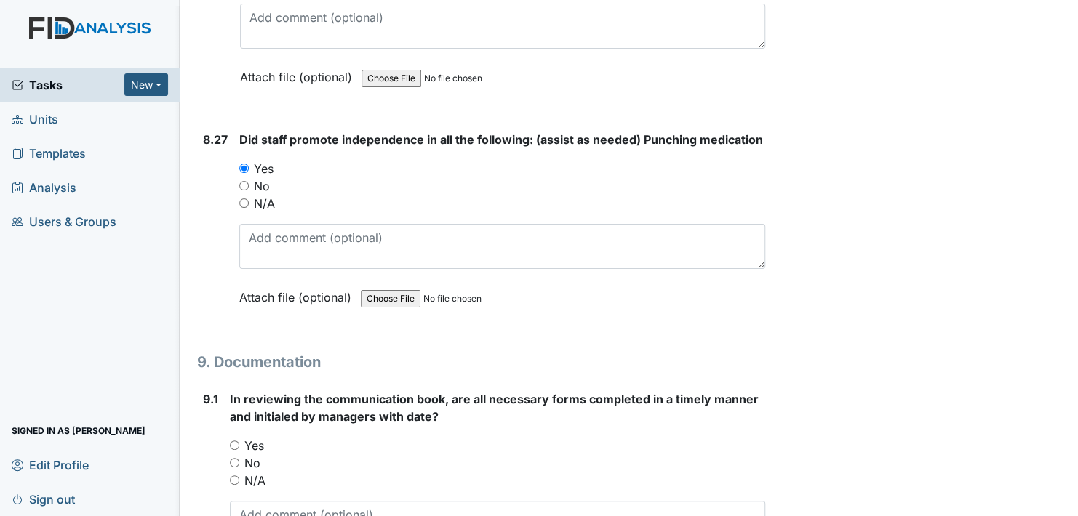
scroll to position [17602, 0]
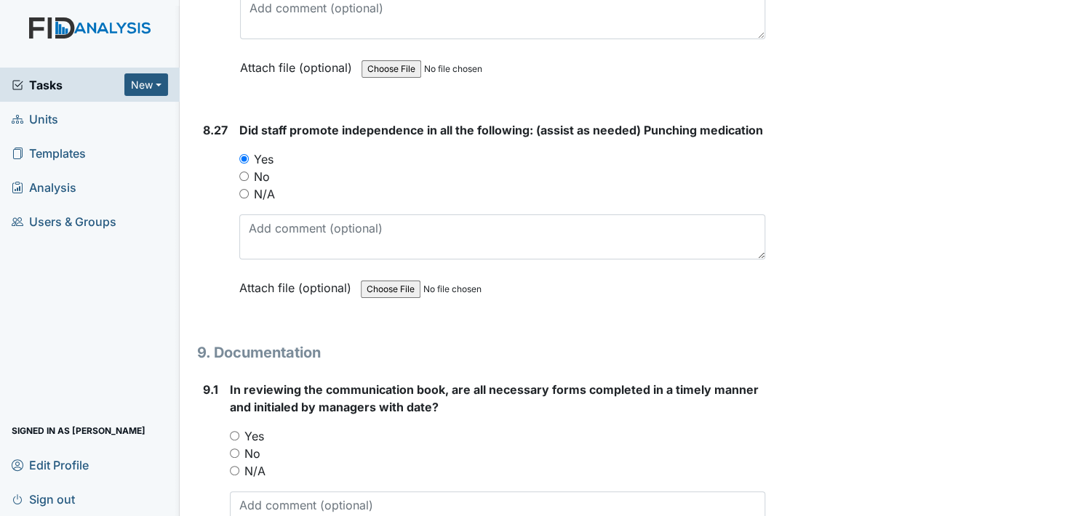
click at [231, 431] on input "Yes" at bounding box center [234, 435] width 9 height 9
radio input "true"
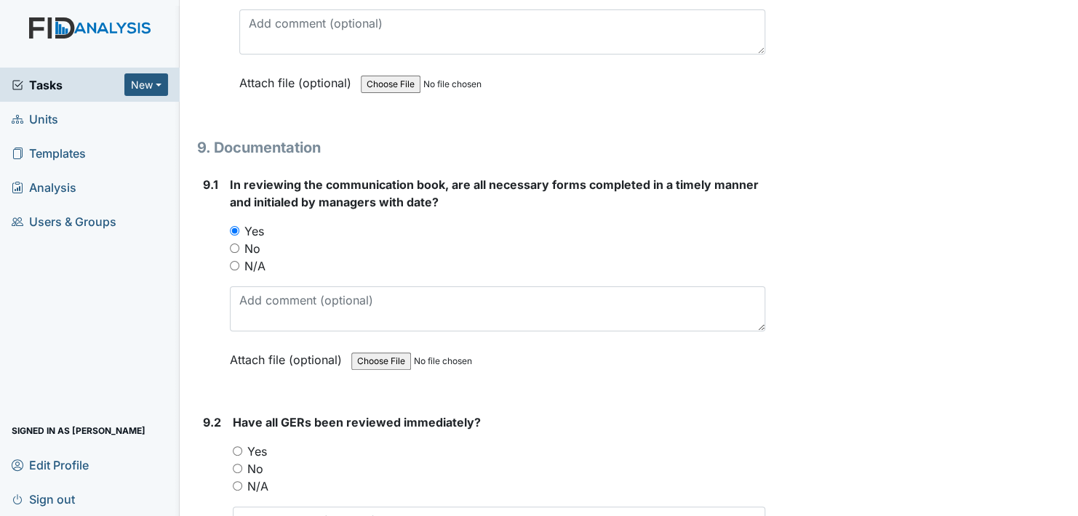
scroll to position [17820, 0]
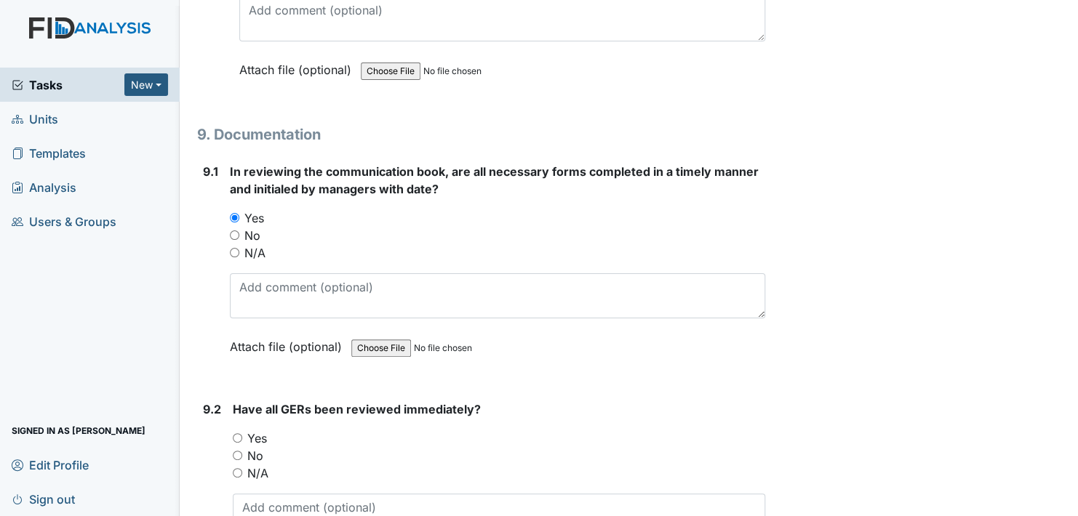
click at [239, 434] on input "Yes" at bounding box center [237, 438] width 9 height 9
radio input "true"
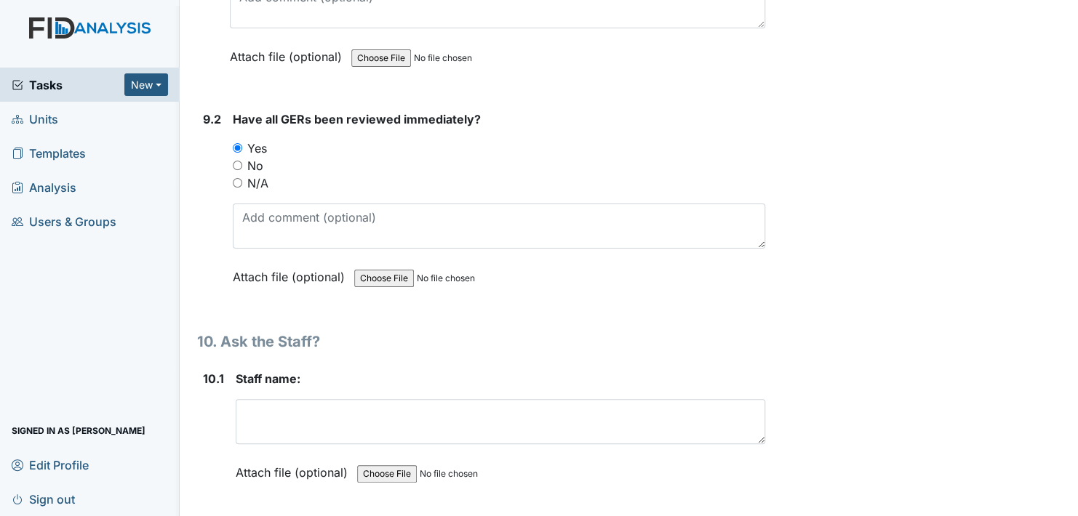
scroll to position [18111, 0]
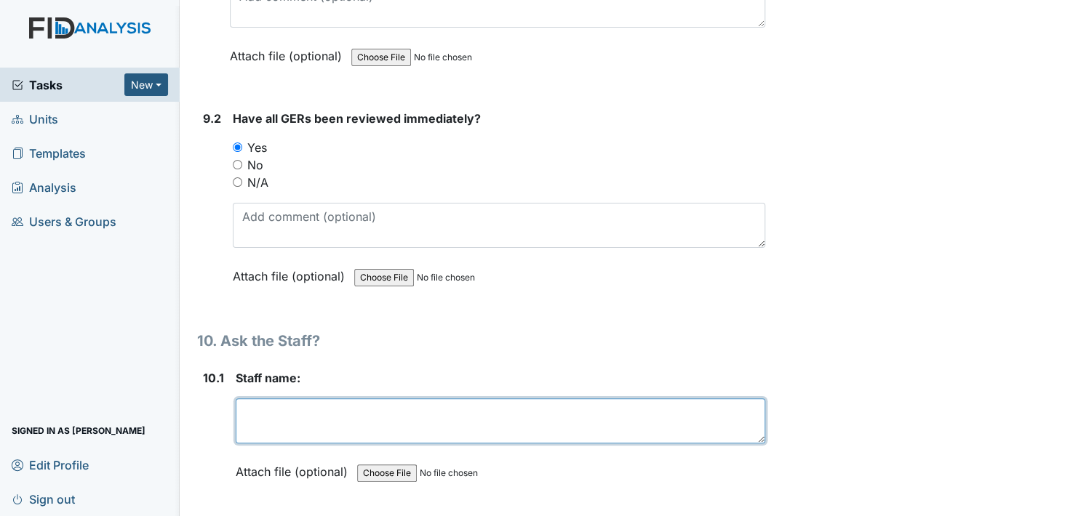
click at [291, 399] on textarea at bounding box center [501, 421] width 530 height 45
type textarea "S"
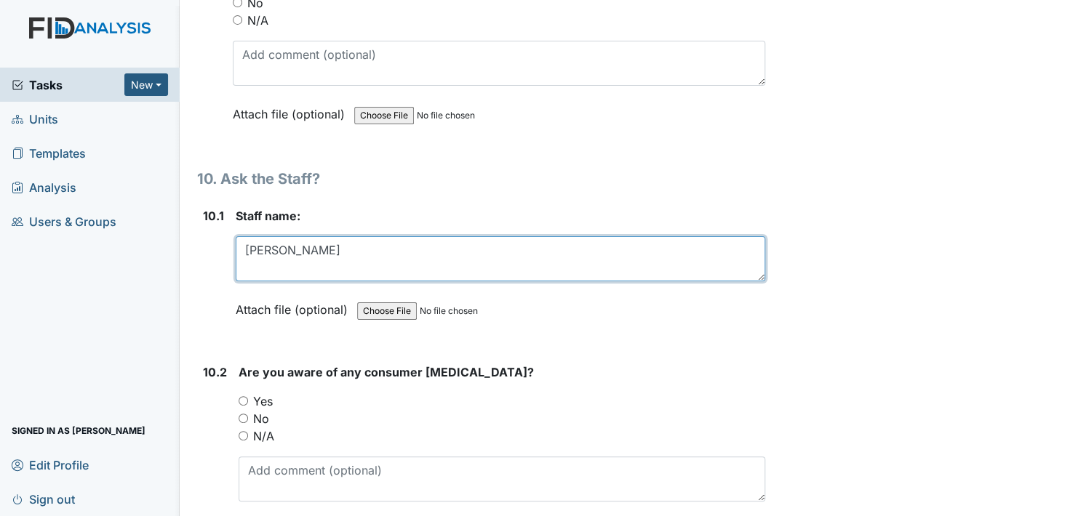
scroll to position [18329, 0]
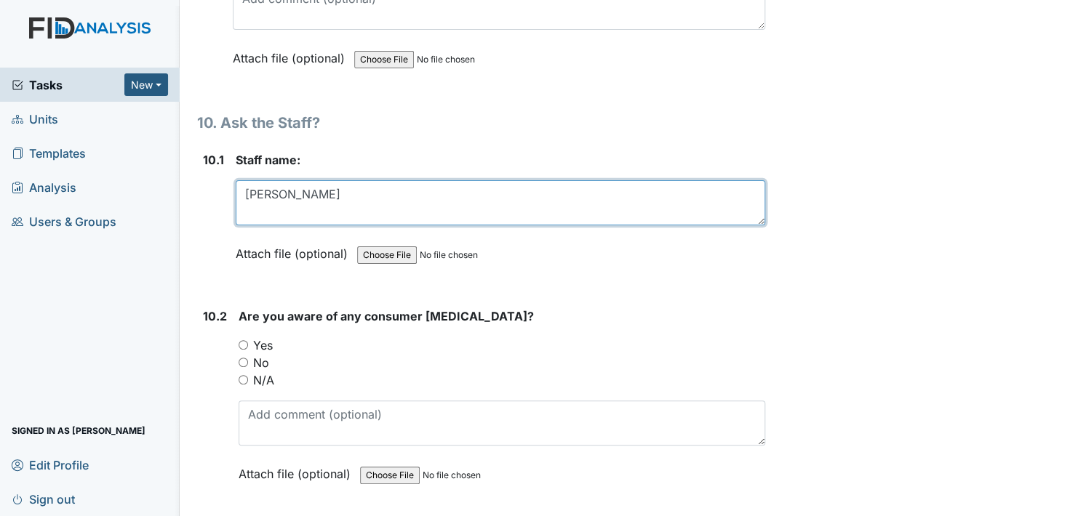
type textarea "Alveta"
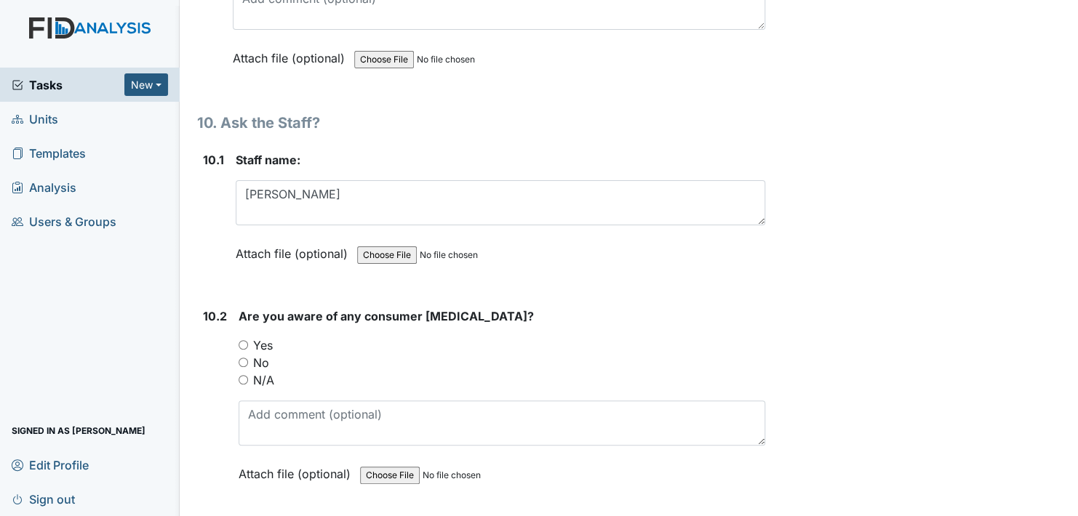
click at [241, 340] on input "Yes" at bounding box center [243, 344] width 9 height 9
radio input "true"
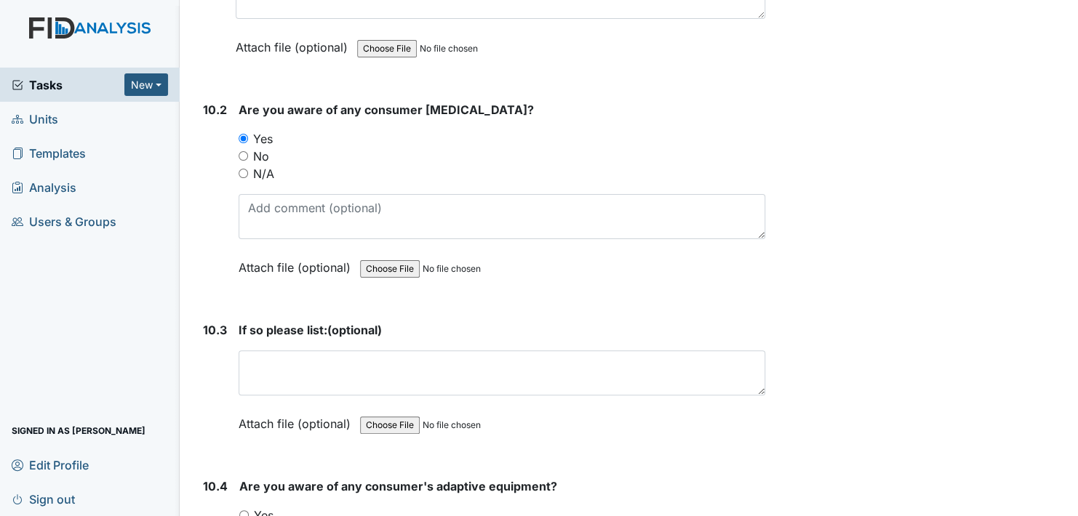
scroll to position [18548, 0]
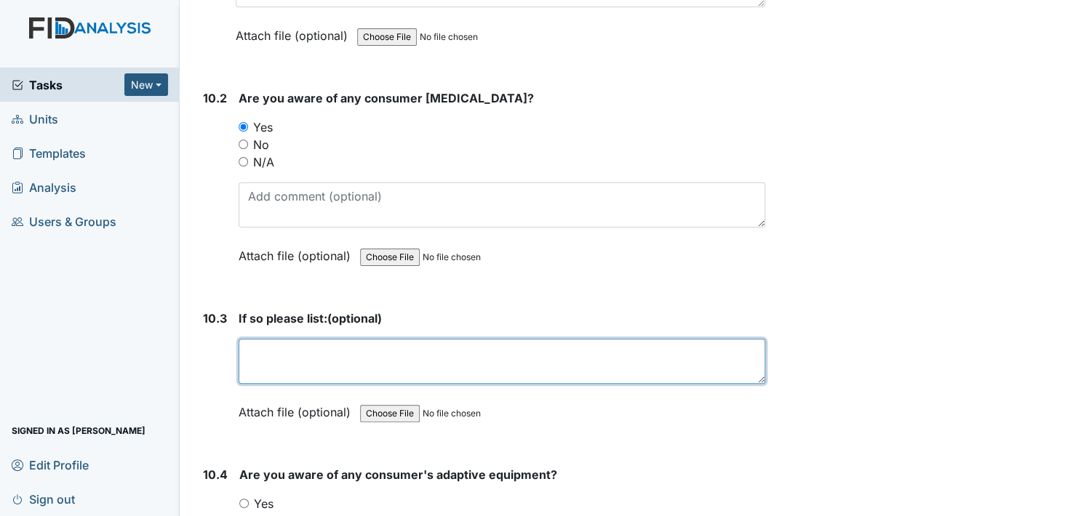
click at [283, 339] on textarea at bounding box center [502, 361] width 527 height 45
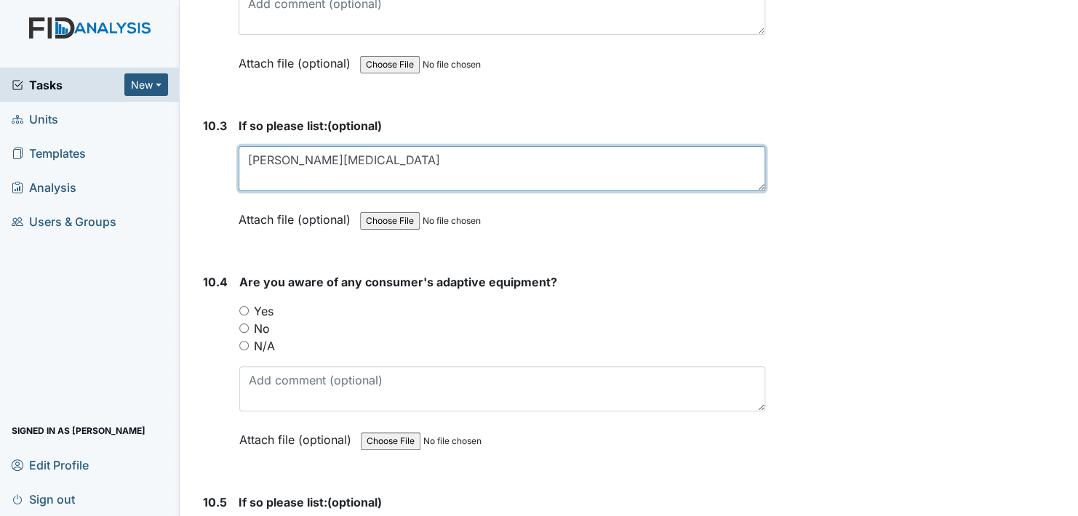
scroll to position [18766, 0]
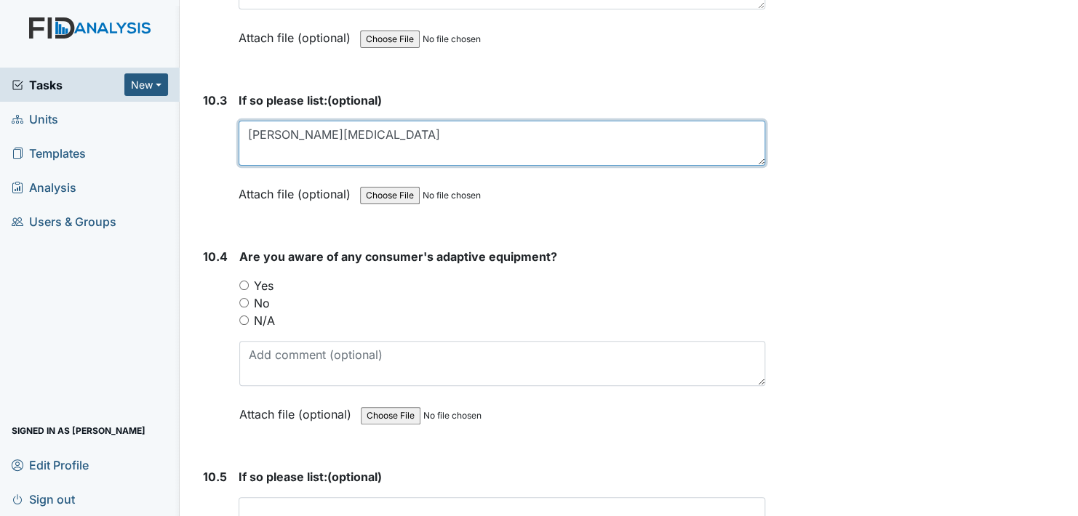
type textarea "Linwood Thorazine"
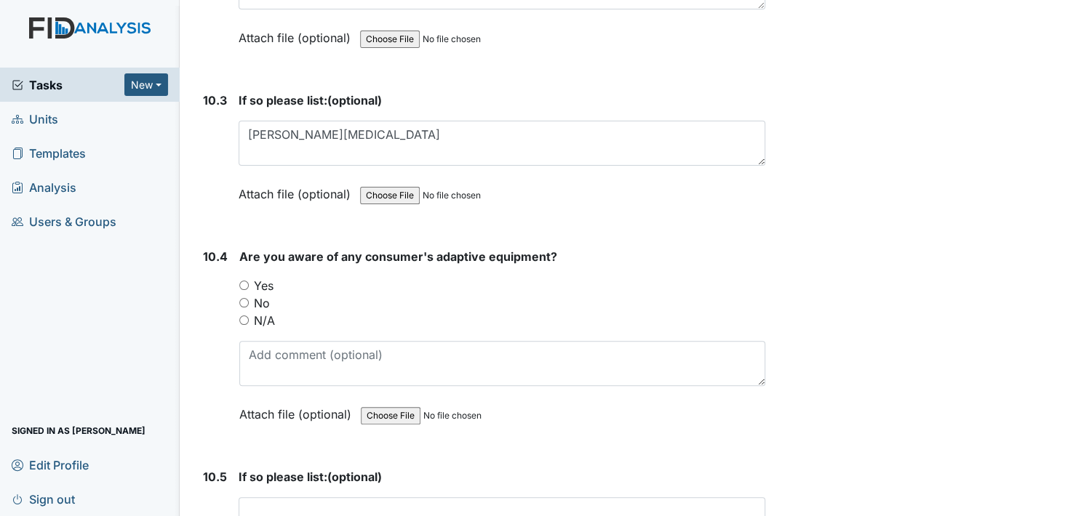
click at [243, 281] on input "Yes" at bounding box center [243, 285] width 9 height 9
radio input "true"
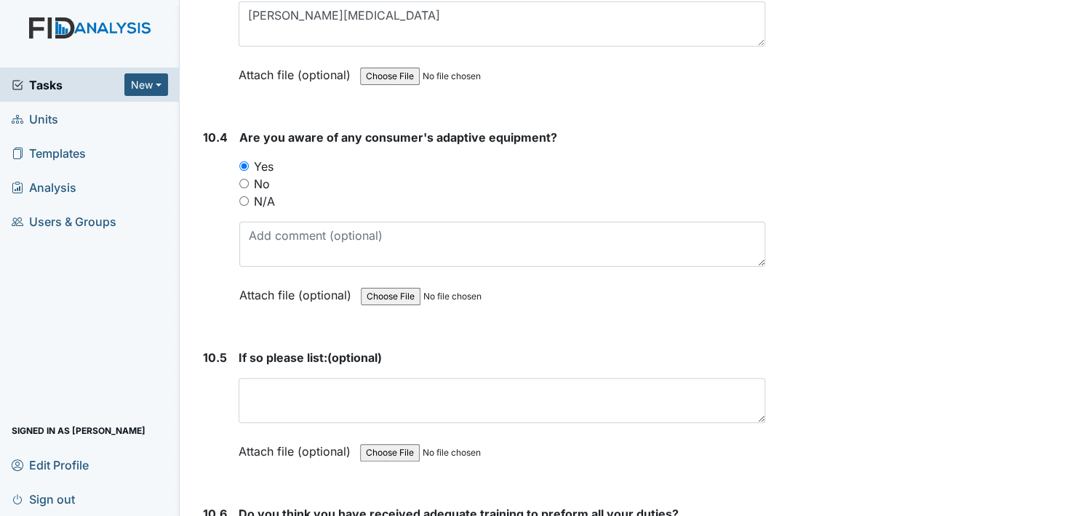
scroll to position [18911, 0]
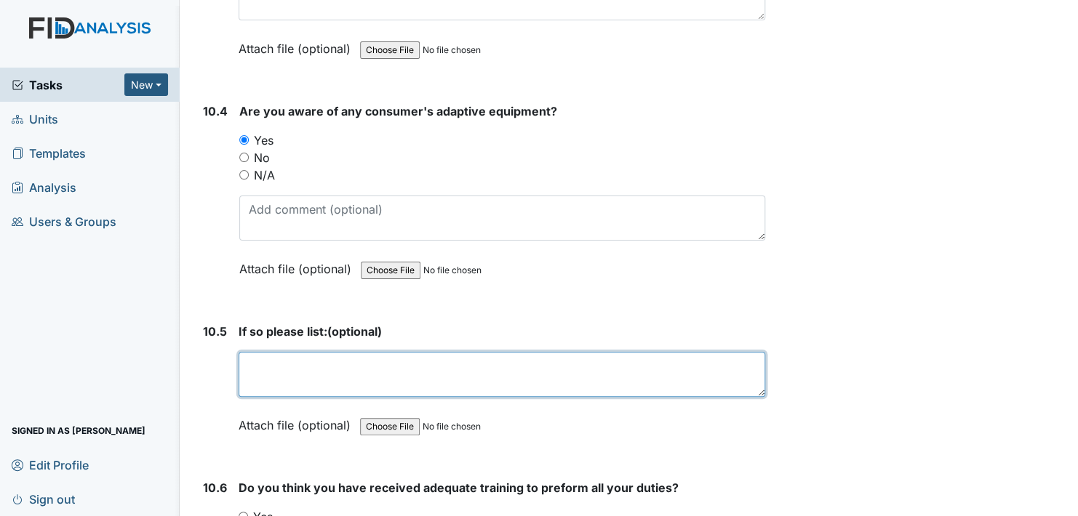
click at [271, 352] on textarea at bounding box center [502, 374] width 527 height 45
click at [500, 352] on textarea "wheelchair, glasses, bib, plate guard," at bounding box center [502, 374] width 527 height 45
click at [638, 352] on textarea "wheelchair, glasses, bib, plate guard, harness, bedrails, headphones" at bounding box center [502, 374] width 527 height 45
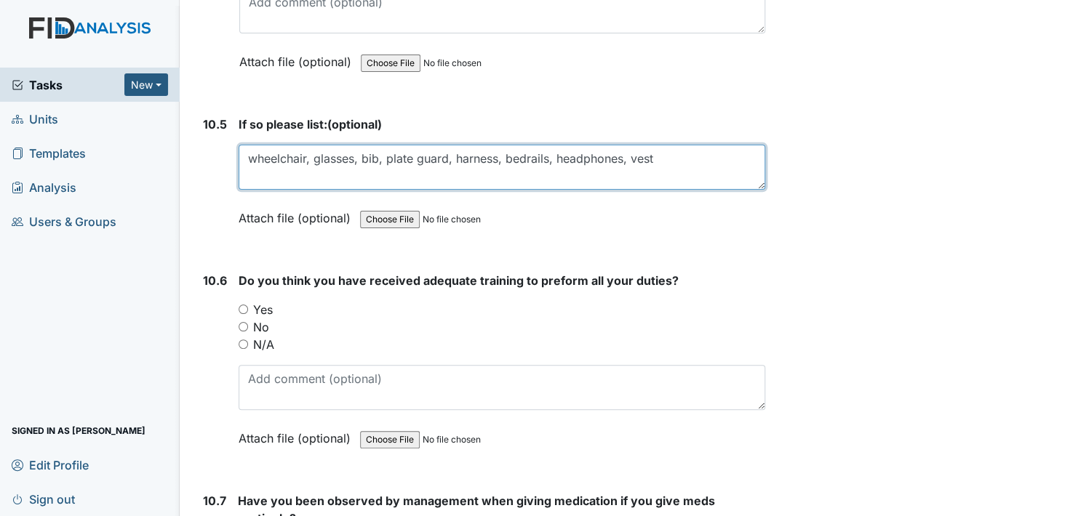
scroll to position [19130, 0]
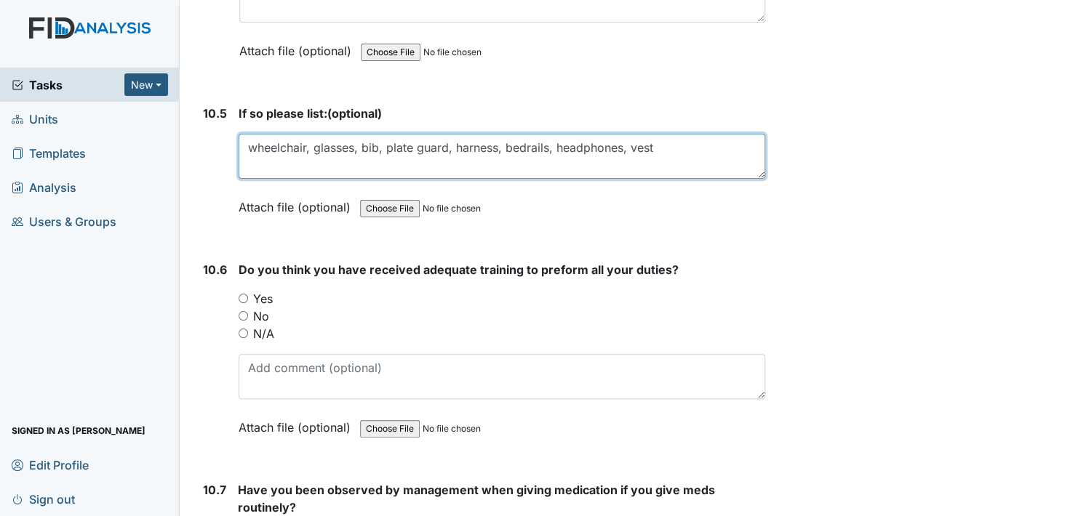
type textarea "wheelchair, glasses, bib, plate guard, harness, bedrails, headphones, vest"
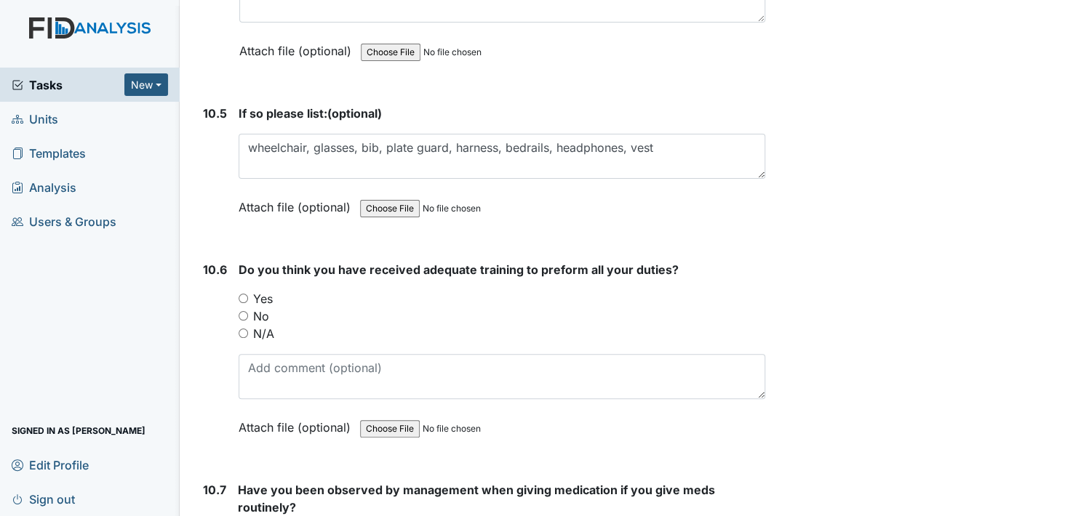
click at [242, 294] on input "Yes" at bounding box center [243, 298] width 9 height 9
radio input "true"
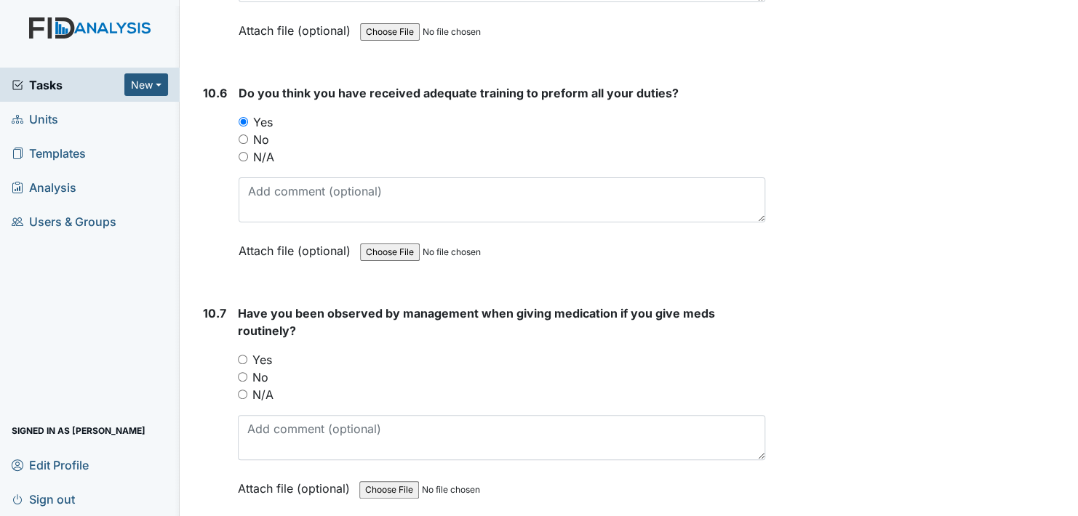
scroll to position [19348, 0]
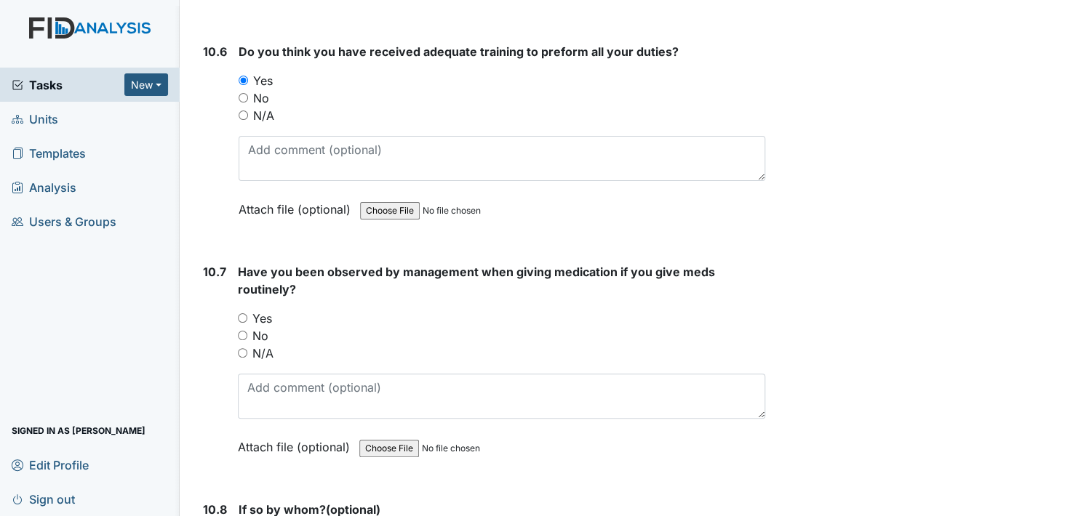
click at [239, 313] on input "Yes" at bounding box center [242, 317] width 9 height 9
radio input "true"
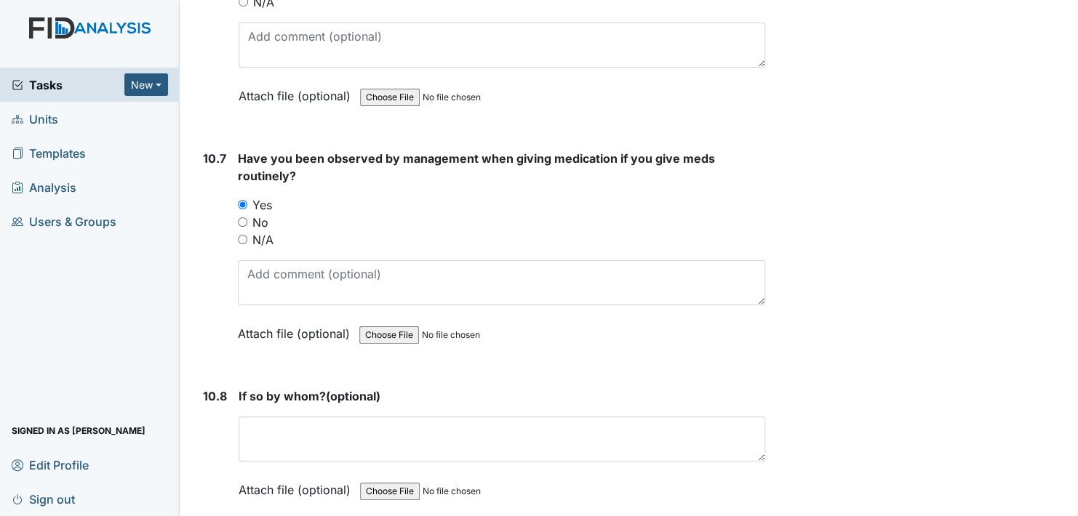
scroll to position [19493, 0]
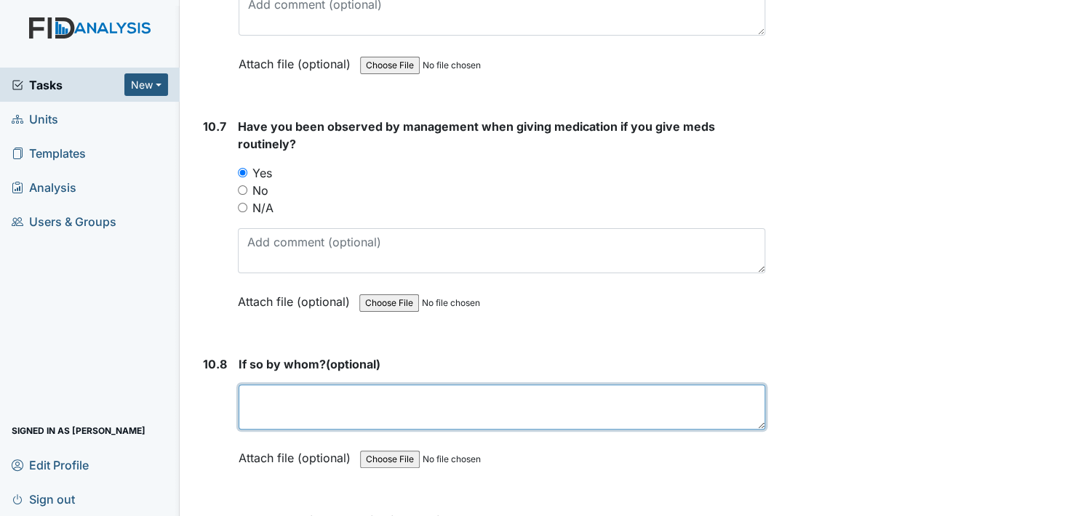
click at [269, 385] on textarea at bounding box center [502, 407] width 527 height 45
type textarea "v"
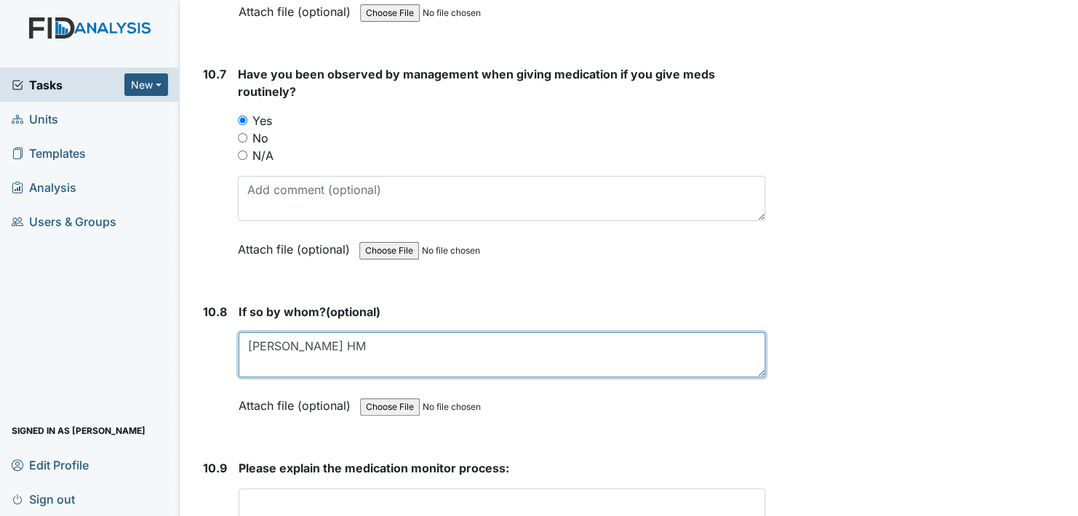
scroll to position [19639, 0]
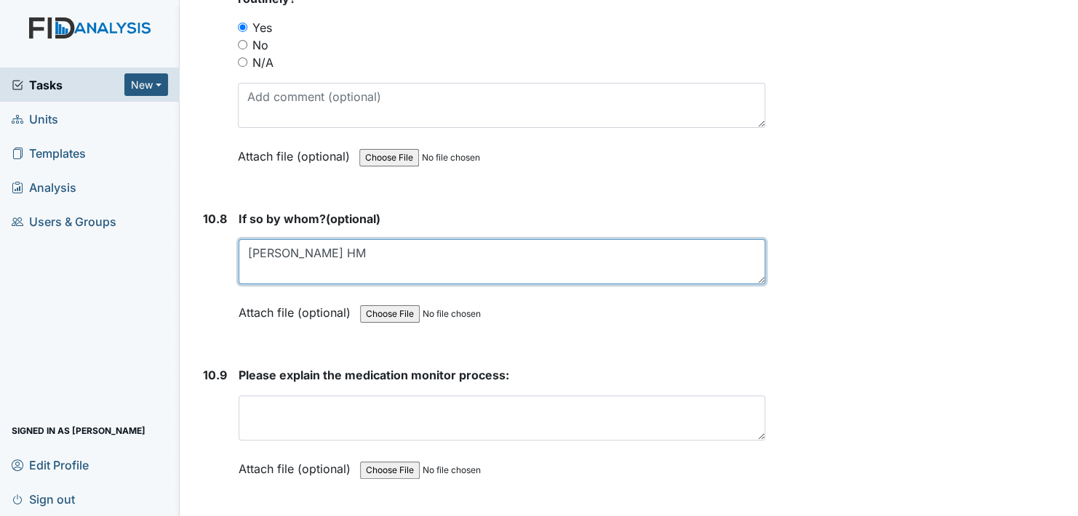
type textarea "Veronica Cobb HM"
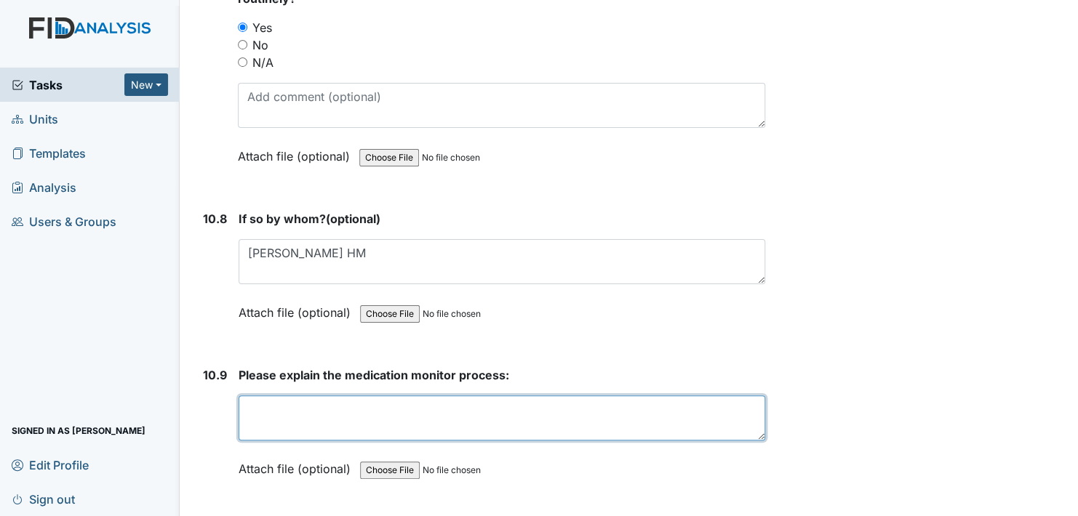
click at [276, 396] on textarea at bounding box center [502, 418] width 527 height 45
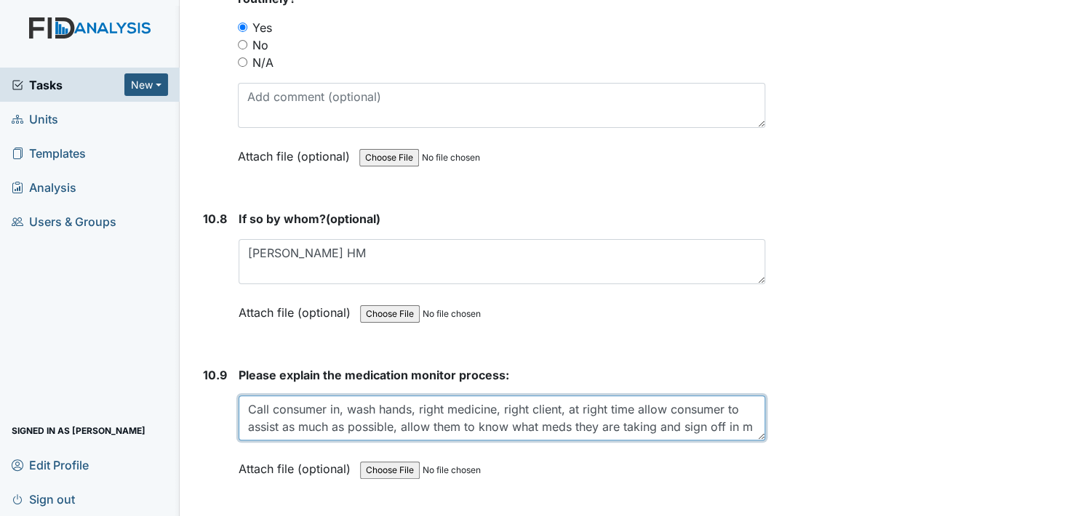
scroll to position [12, 0]
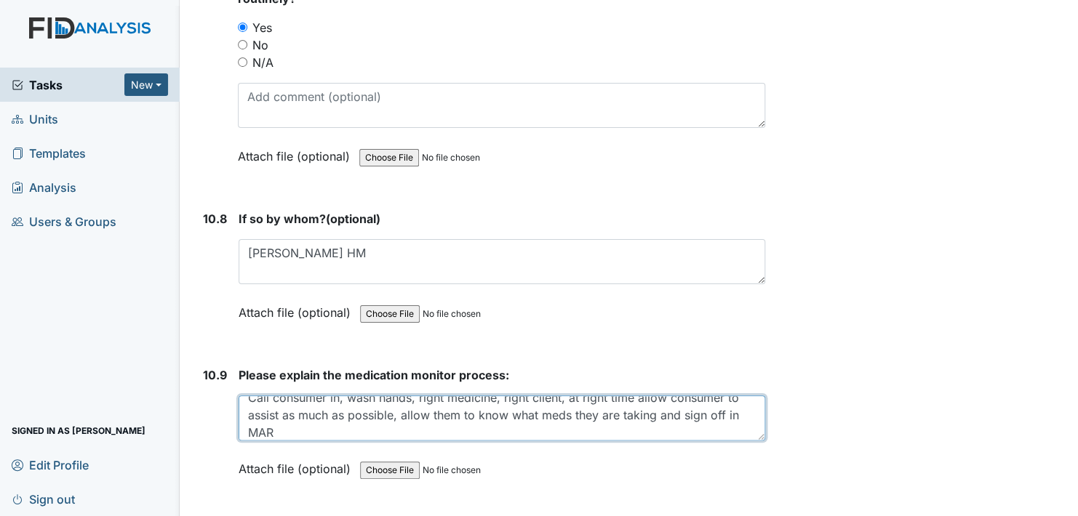
type textarea "Call consumer in, wash hands, right medicine, right client, at right time allow…"
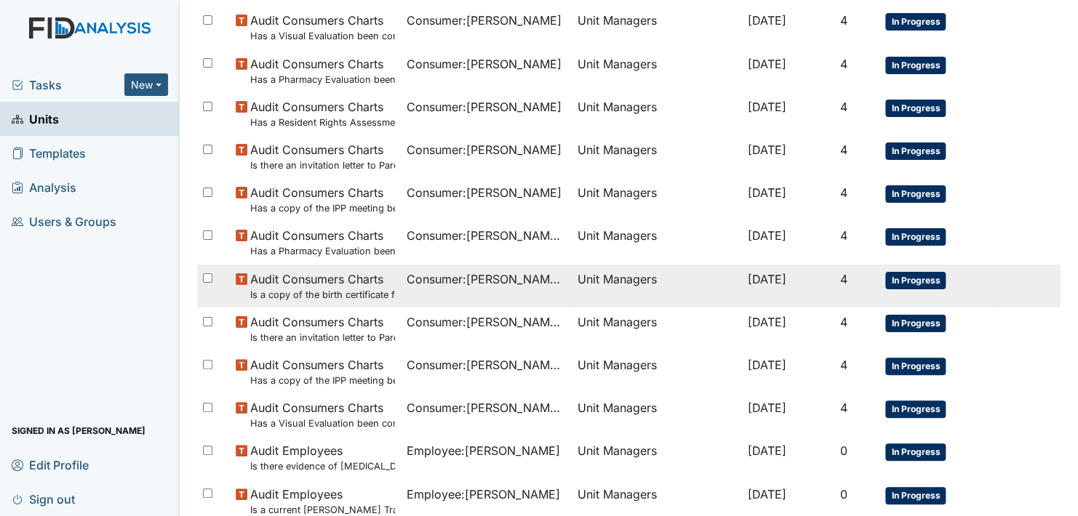
scroll to position [1062, 0]
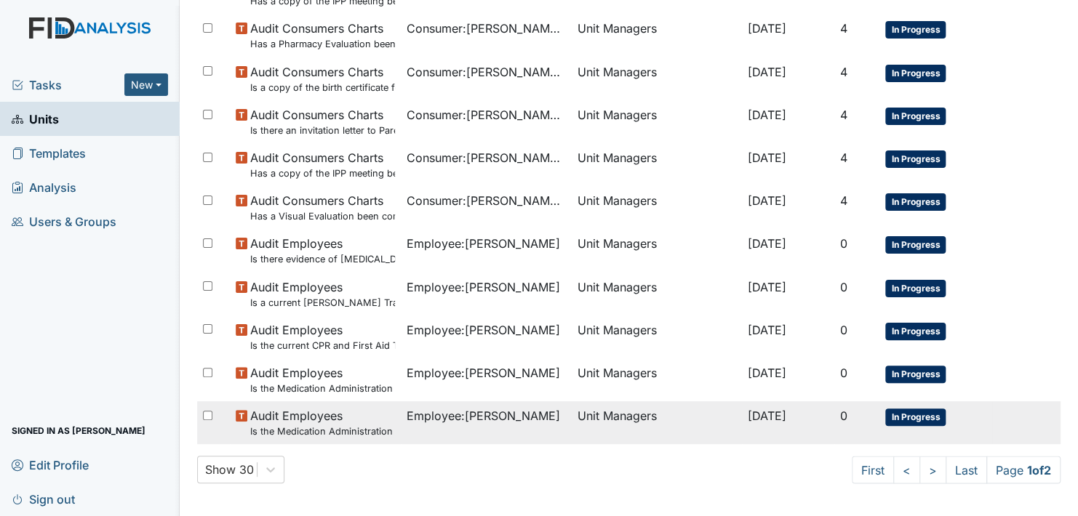
click at [918, 418] on span "In Progress" at bounding box center [915, 417] width 60 height 17
